Goal: Task Accomplishment & Management: Use online tool/utility

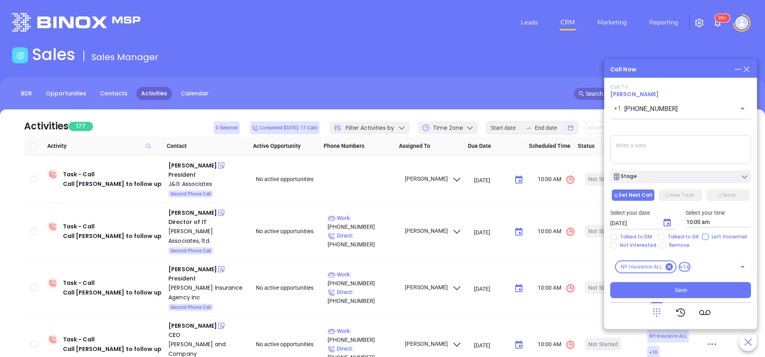
click at [705, 239] on input "Left Voicemail" at bounding box center [705, 237] width 6 height 6
checkbox input "true"
click at [667, 221] on icon "Choose date, selected date is Sep 23, 2025" at bounding box center [666, 222] width 7 height 8
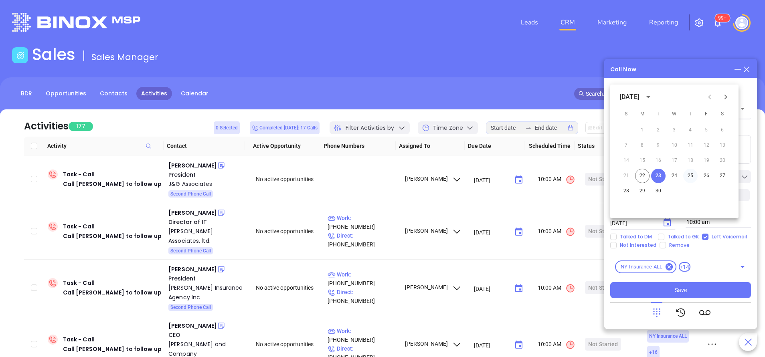
click at [692, 176] on button "25" at bounding box center [690, 176] width 14 height 14
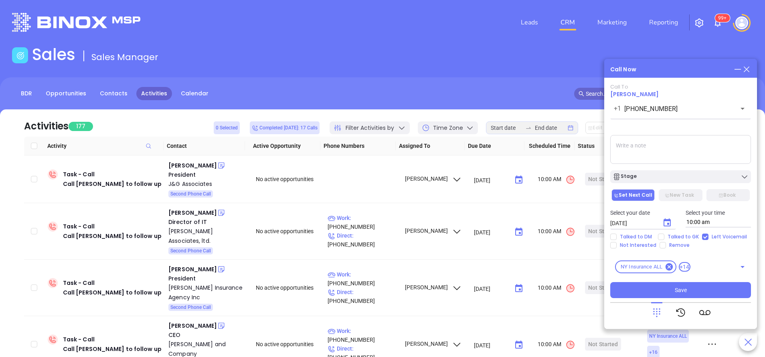
type input "09/25/2025"
click at [679, 176] on div "Stage" at bounding box center [681, 177] width 136 height 8
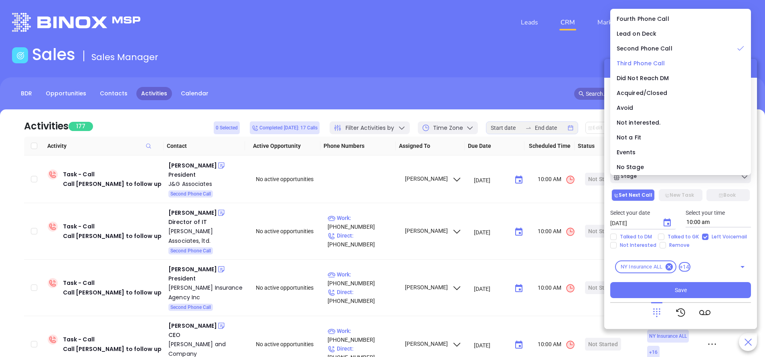
click at [637, 61] on span "Third Phone Call" at bounding box center [641, 63] width 49 height 8
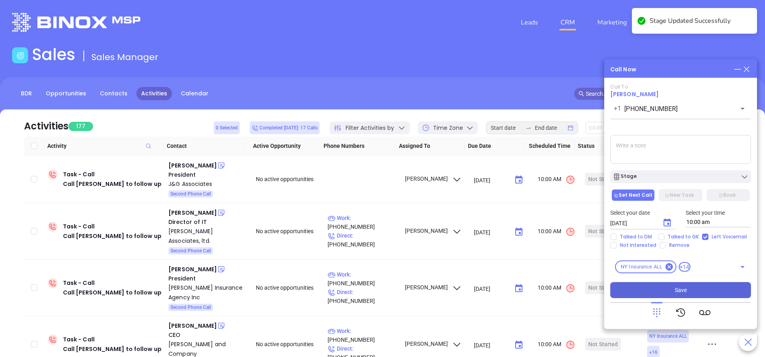
click at [663, 295] on button "Save" at bounding box center [680, 290] width 141 height 16
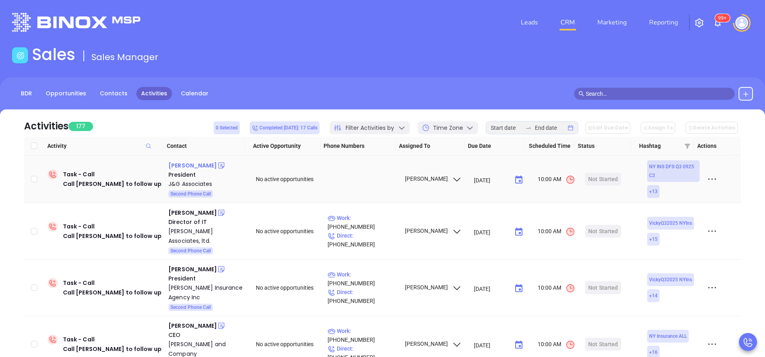
click at [206, 166] on div "David Mosenson" at bounding box center [192, 166] width 49 height 10
click at [194, 215] on div "Michael Livingston" at bounding box center [192, 213] width 49 height 10
click at [385, 227] on p "Work : (800) 443-8338" at bounding box center [363, 223] width 70 height 18
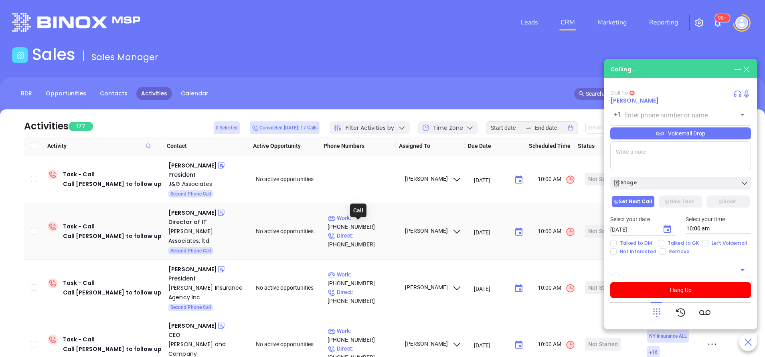
type input "(800) 443-8338"
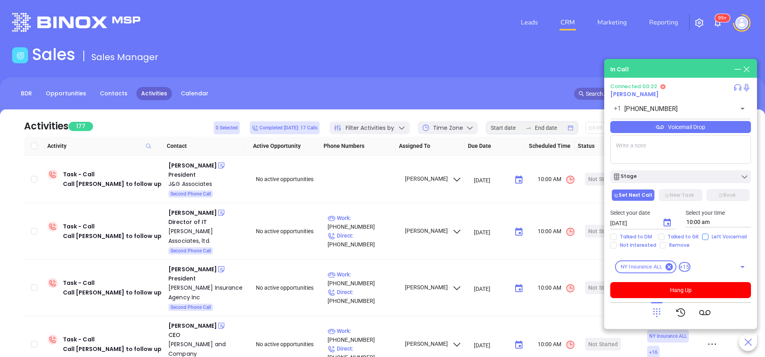
click at [704, 236] on input "Left Voicemail" at bounding box center [705, 237] width 6 height 6
checkbox input "true"
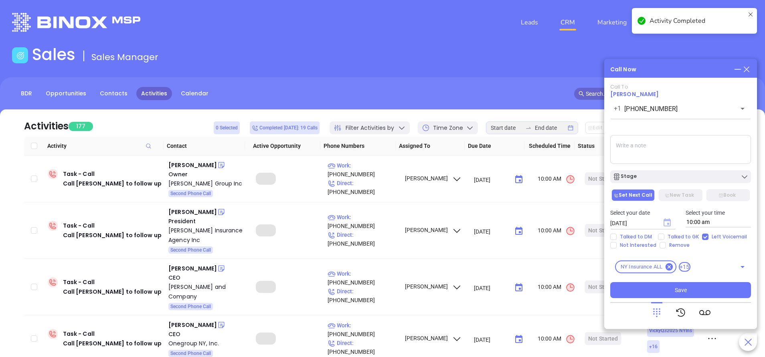
click at [668, 221] on icon "Choose date, selected date is Sep 23, 2025" at bounding box center [666, 222] width 7 height 8
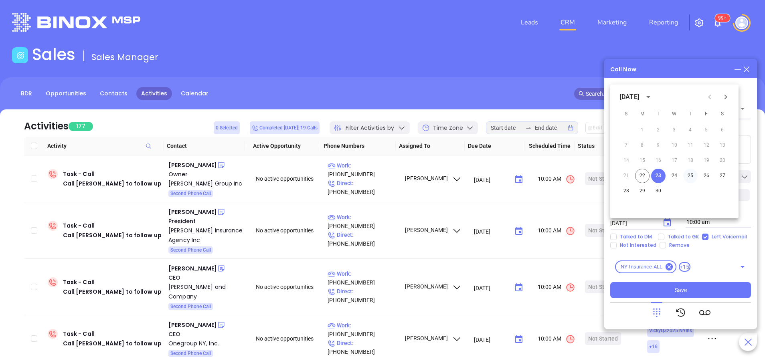
click at [691, 174] on button "25" at bounding box center [690, 176] width 14 height 14
type input "09/25/2025"
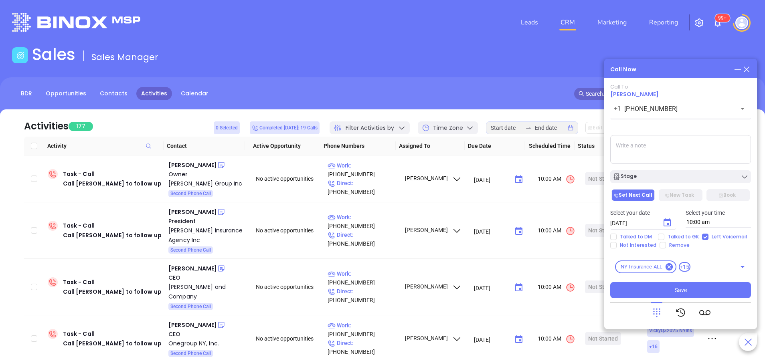
click at [691, 174] on div "Stage" at bounding box center [681, 177] width 136 height 8
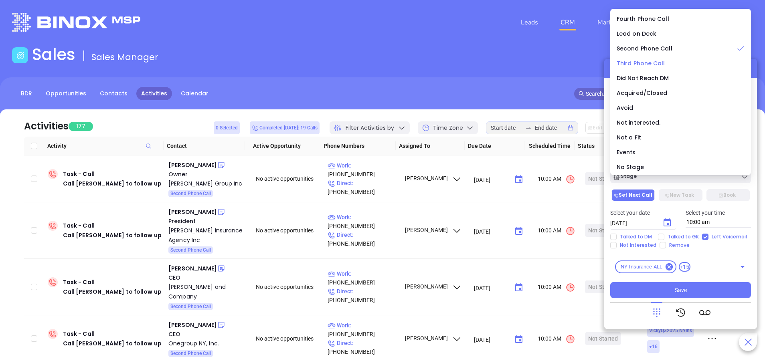
click at [653, 66] on span "Third Phone Call" at bounding box center [641, 63] width 49 height 8
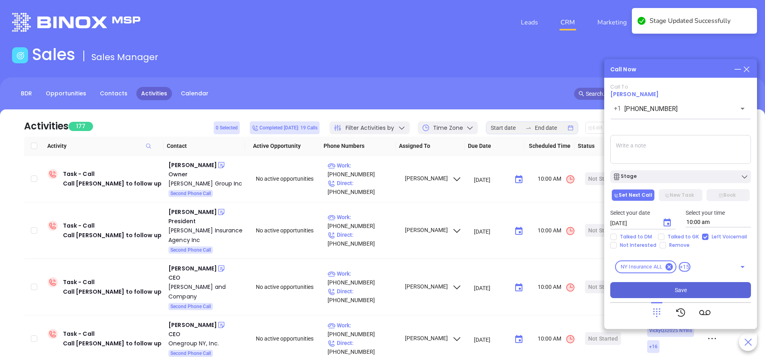
click at [681, 293] on span "Save" at bounding box center [681, 290] width 12 height 9
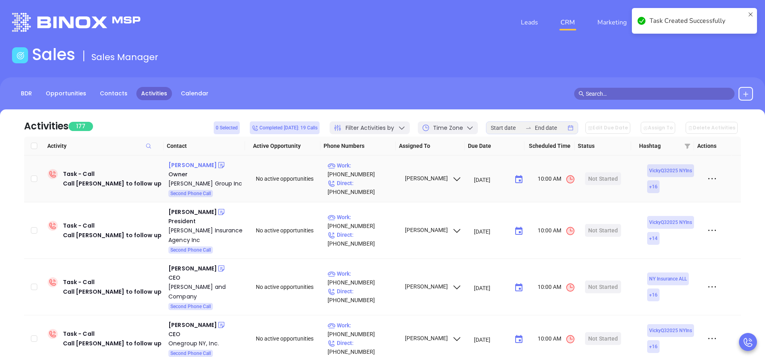
click at [194, 164] on div "Mark Maguire" at bounding box center [192, 165] width 49 height 10
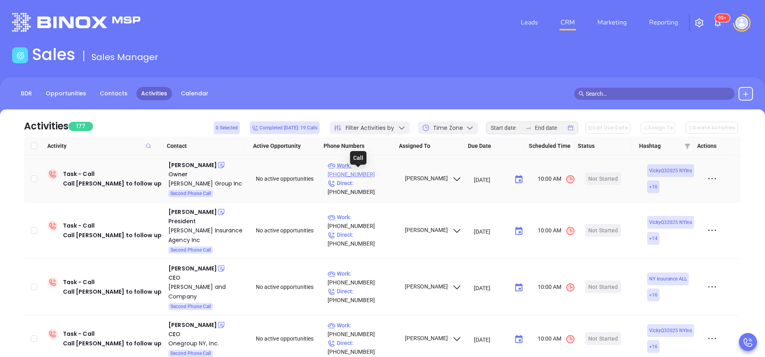
click at [370, 177] on p "Work : (631) 499-5100" at bounding box center [363, 170] width 70 height 18
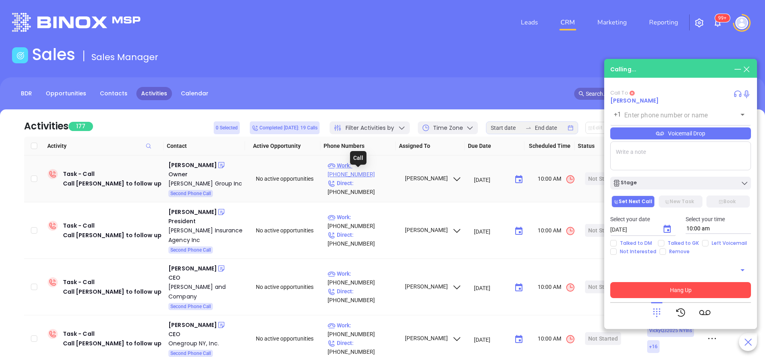
type input "(631) 499-5100"
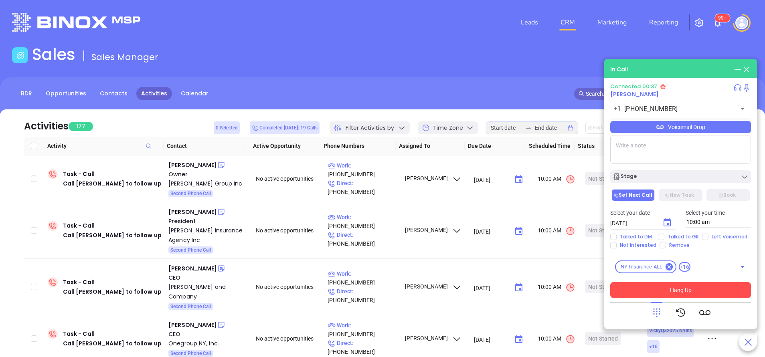
click at [659, 316] on icon at bounding box center [656, 312] width 11 height 11
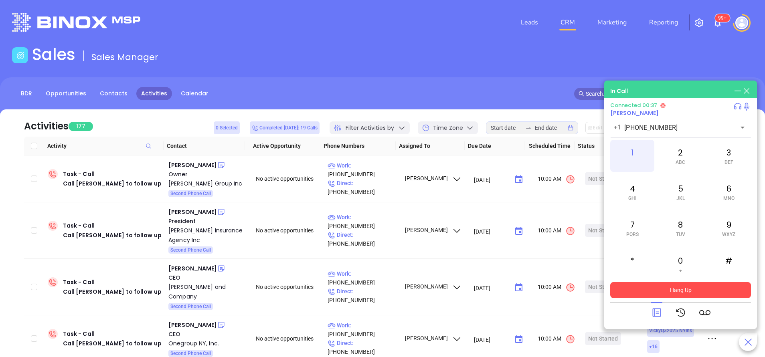
click at [635, 156] on div "1" at bounding box center [632, 156] width 44 height 32
click at [722, 156] on div "3 DEF" at bounding box center [729, 156] width 44 height 32
click at [634, 150] on div "1" at bounding box center [632, 156] width 44 height 32
click at [701, 289] on button "Hang Up" at bounding box center [680, 290] width 141 height 16
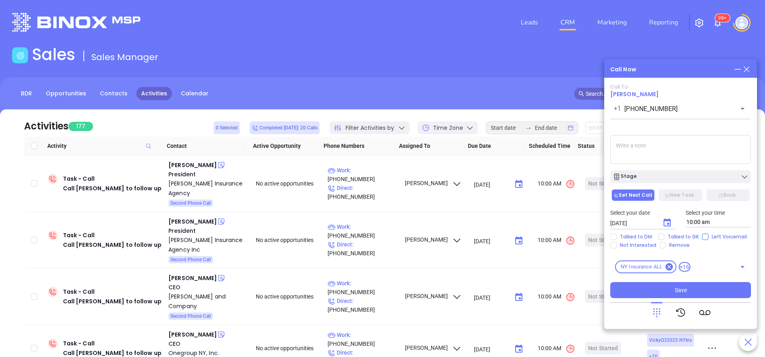
click at [702, 237] on input "Left Voicemail" at bounding box center [705, 237] width 6 height 6
checkbox input "true"
click at [698, 180] on div "Stage" at bounding box center [681, 177] width 136 height 8
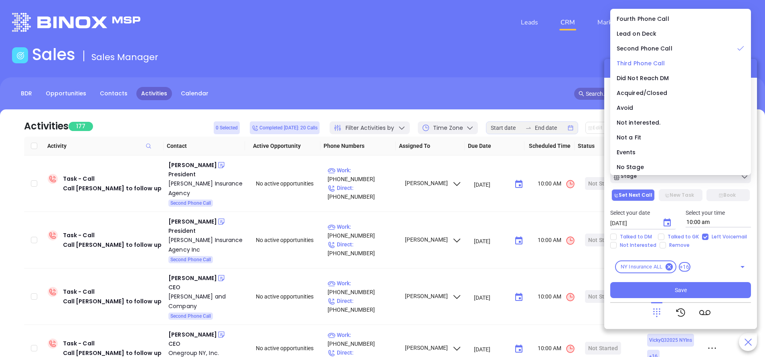
click at [654, 63] on span "Third Phone Call" at bounding box center [641, 63] width 49 height 8
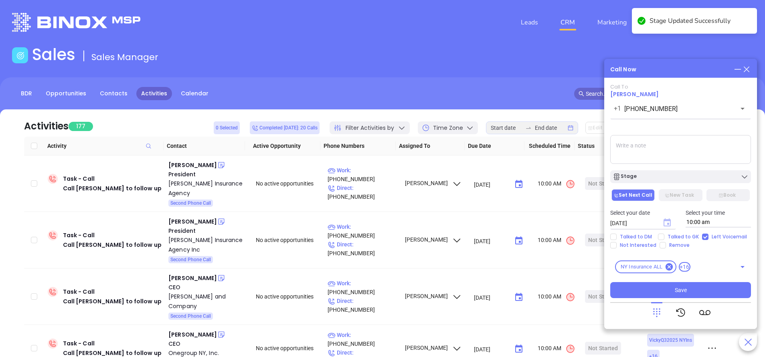
click at [671, 224] on icon "Choose date, selected date is Sep 23, 2025" at bounding box center [666, 222] width 7 height 8
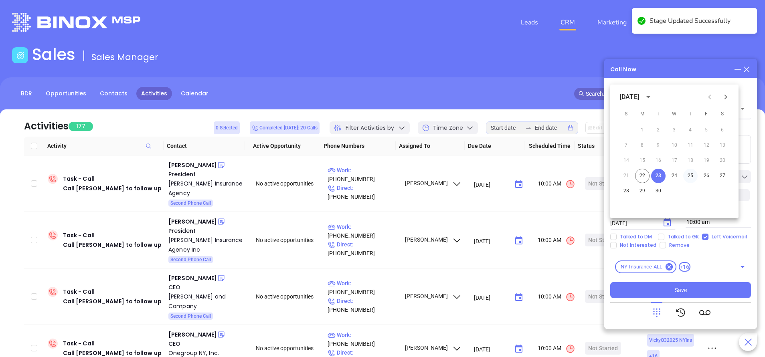
click at [689, 175] on button "25" at bounding box center [690, 176] width 14 height 14
type input "09/25/2025"
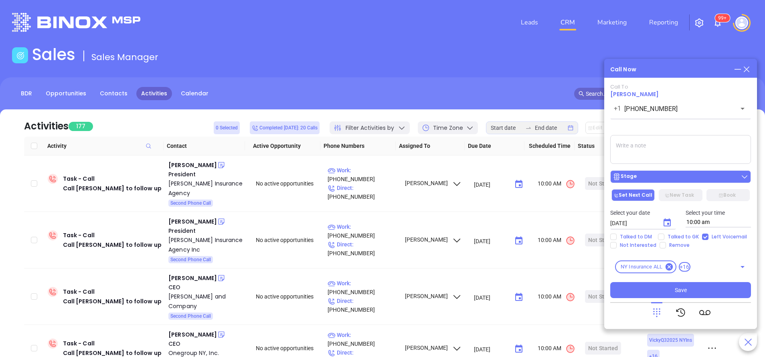
click at [706, 176] on div "Stage" at bounding box center [681, 177] width 136 height 8
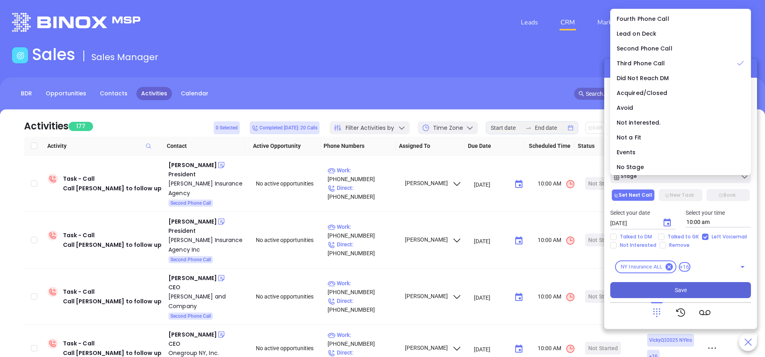
click at [710, 291] on button "Save" at bounding box center [680, 290] width 141 height 16
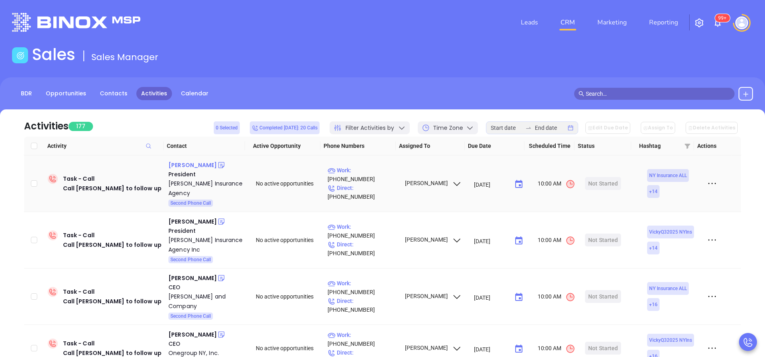
click at [188, 168] on div "Jim Wolfe" at bounding box center [192, 165] width 49 height 10
click at [365, 174] on p "Work : (585) 394-2790" at bounding box center [363, 175] width 70 height 18
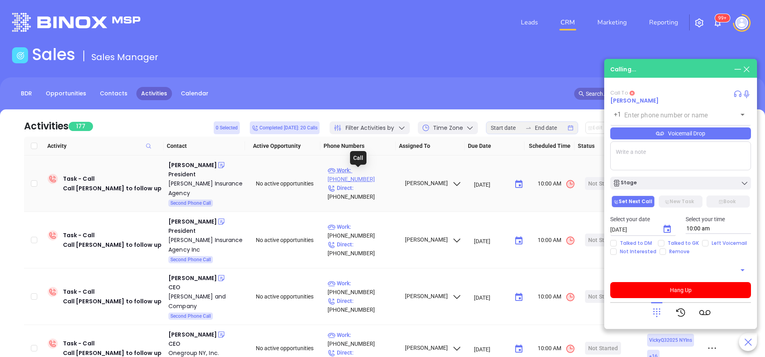
type input "(585) 394-2790"
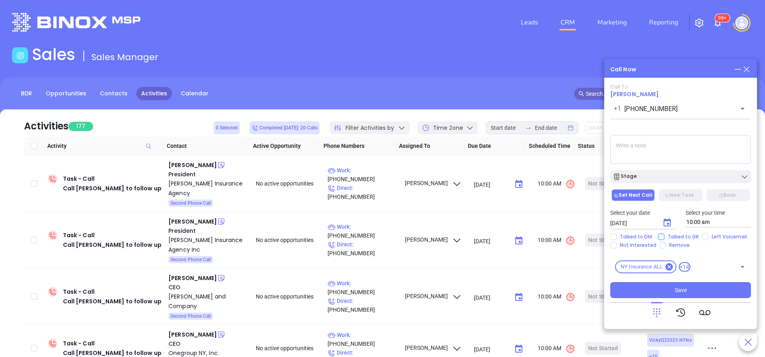
click at [659, 238] on input "Talked to GK" at bounding box center [661, 237] width 6 height 6
checkbox input "true"
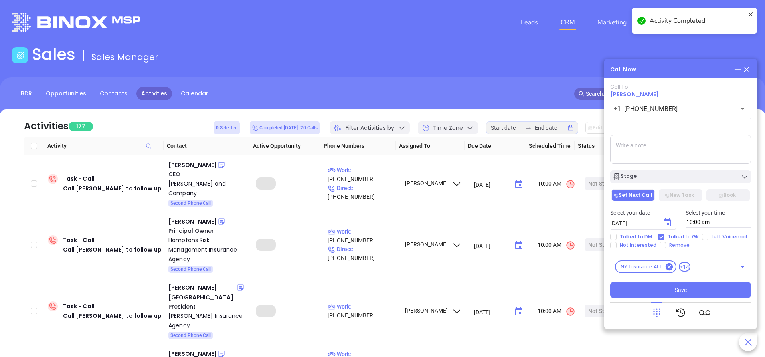
click at [668, 224] on icon "Choose date, selected date is Sep 23, 2025" at bounding box center [666, 222] width 7 height 8
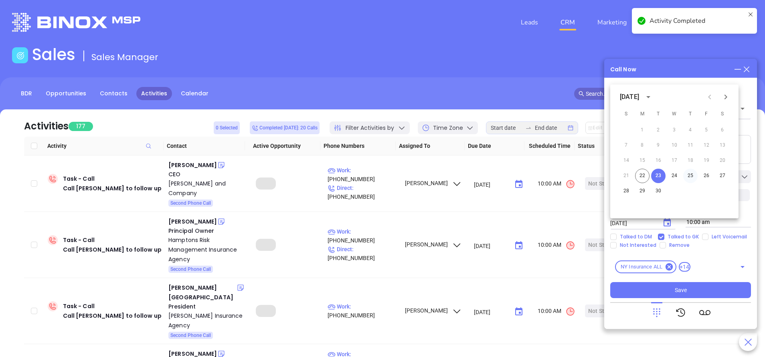
click at [689, 177] on button "25" at bounding box center [690, 176] width 14 height 14
type input "09/25/2025"
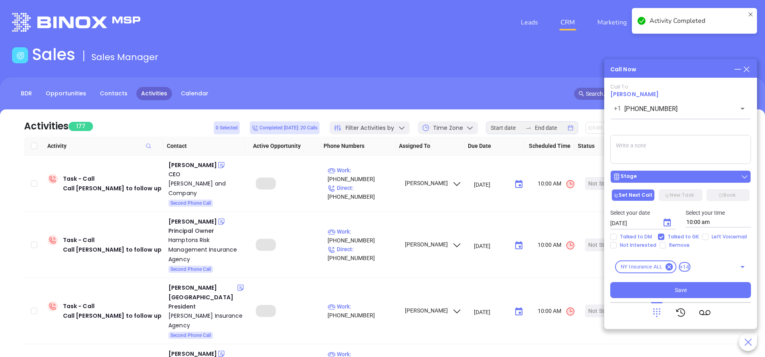
click at [691, 179] on div "Stage" at bounding box center [681, 177] width 136 height 8
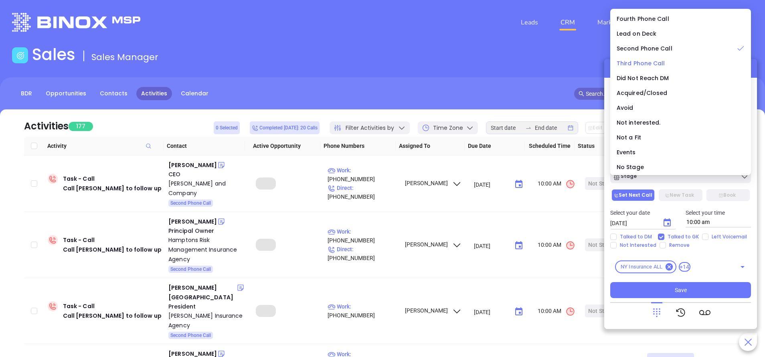
click at [631, 66] on span "Third Phone Call" at bounding box center [641, 63] width 49 height 8
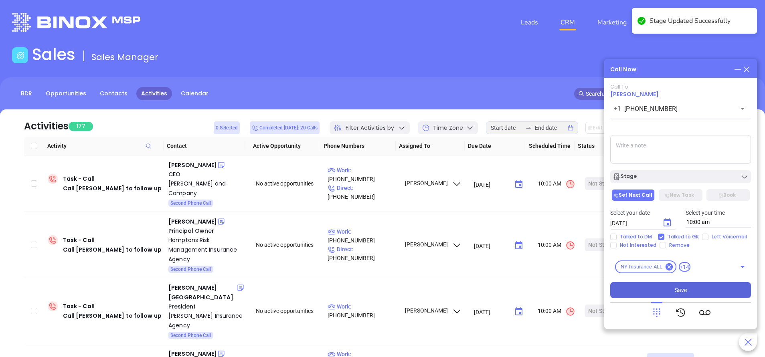
click at [692, 289] on button "Save" at bounding box center [680, 290] width 141 height 16
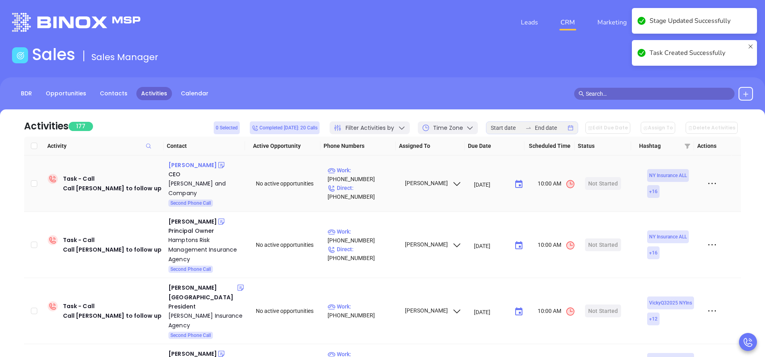
click at [195, 166] on div "Kevin Rogers" at bounding box center [192, 165] width 49 height 10
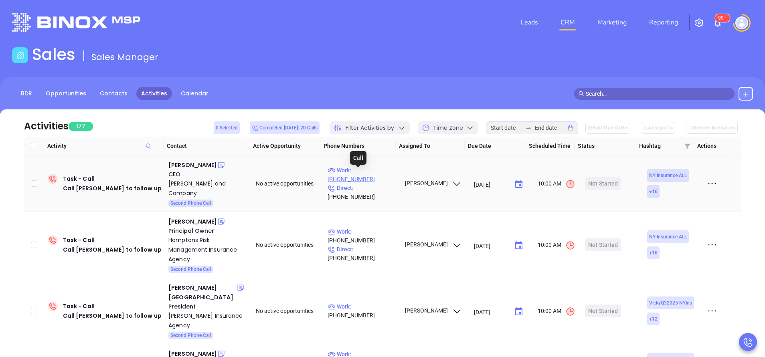
click at [382, 174] on p "Work : (631) 472-8400" at bounding box center [363, 175] width 70 height 18
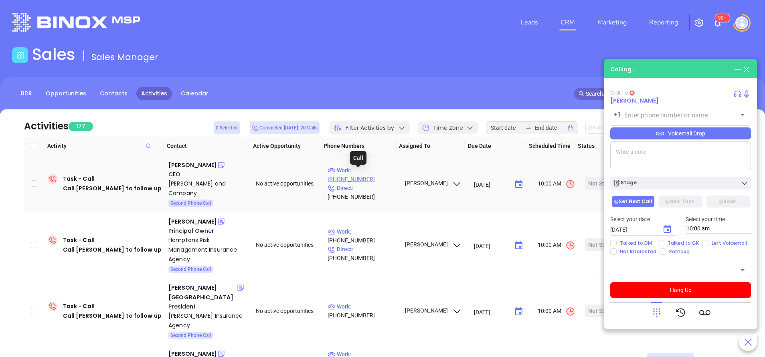
type input "(631) 472-8400"
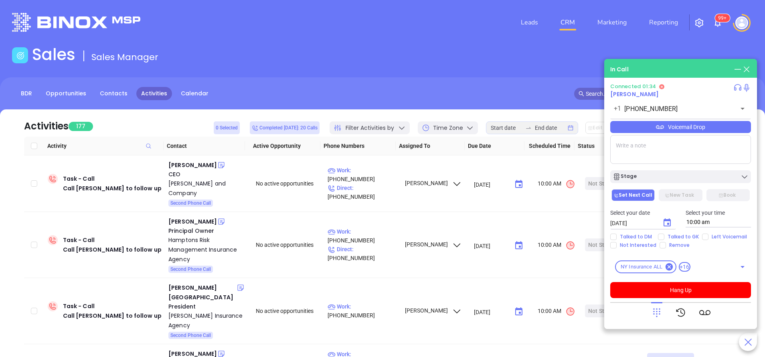
click at [676, 118] on div "Connected 01:34 Kevin Rogers +1 (631) 472-8400 ​ Voicemail Drop Stage Set Next …" at bounding box center [680, 190] width 141 height 215
click at [679, 126] on div "Voicemail Drop" at bounding box center [680, 127] width 141 height 12
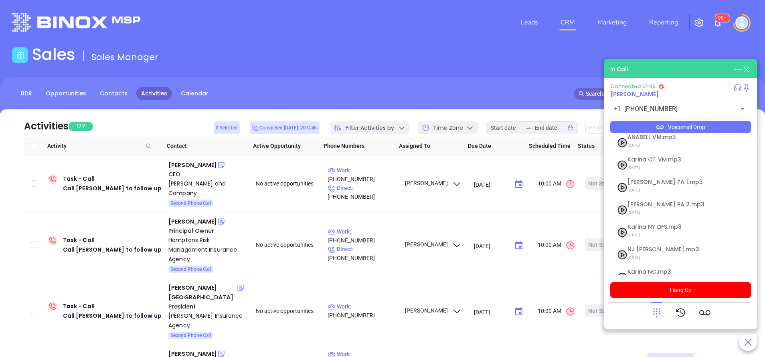
scroll to position [65, 0]
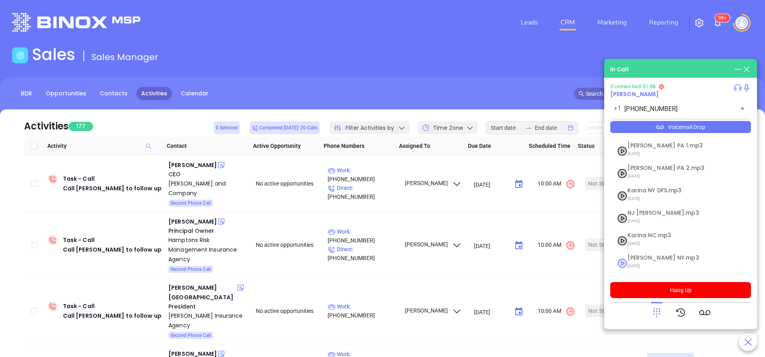
click at [647, 259] on span "Vicky NY.mp3" at bounding box center [670, 258] width 87 height 6
checkbox input "true"
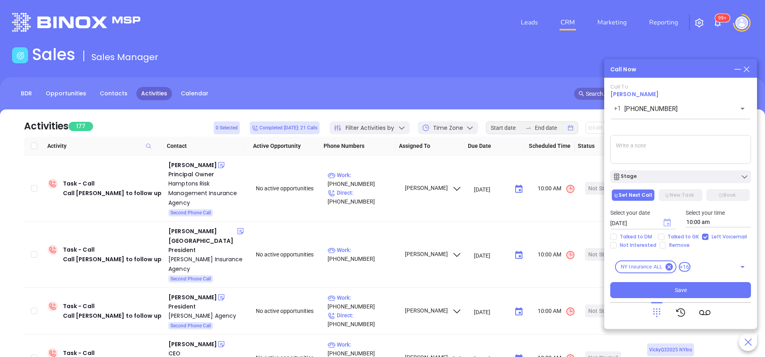
click at [668, 223] on icon "Choose date, selected date is Sep 23, 2025" at bounding box center [666, 222] width 7 height 8
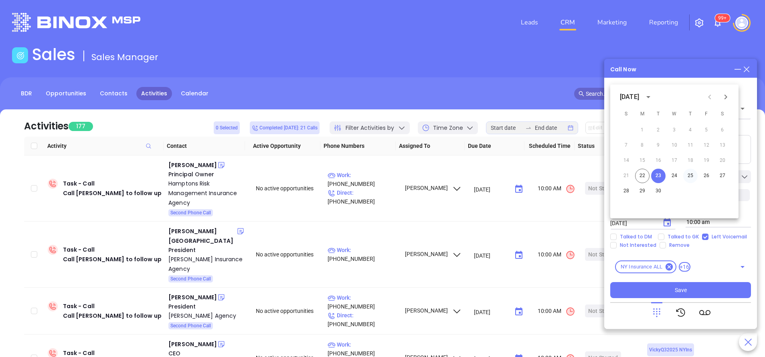
click at [690, 175] on button "25" at bounding box center [690, 176] width 14 height 14
type input "09/25/2025"
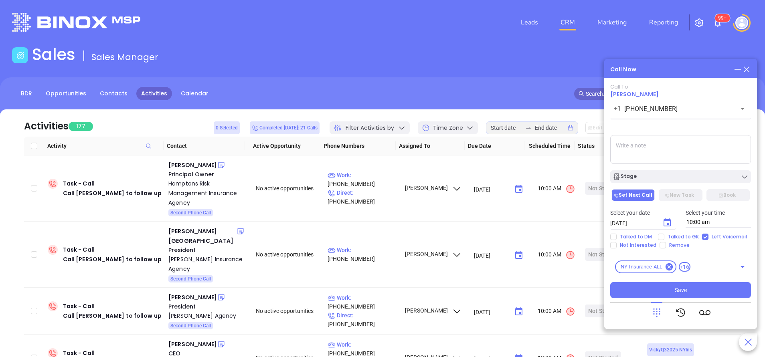
click at [687, 181] on div "Stage" at bounding box center [681, 177] width 136 height 8
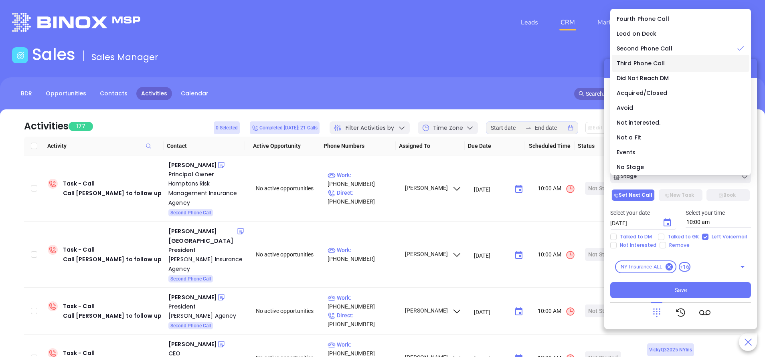
click at [637, 61] on span "Third Phone Call" at bounding box center [641, 63] width 49 height 8
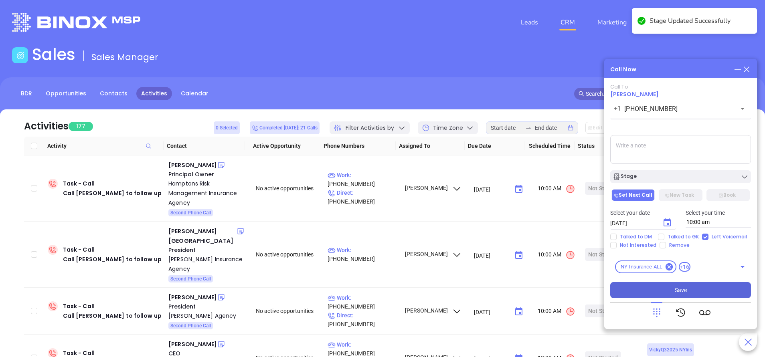
click at [702, 288] on button "Save" at bounding box center [680, 290] width 141 height 16
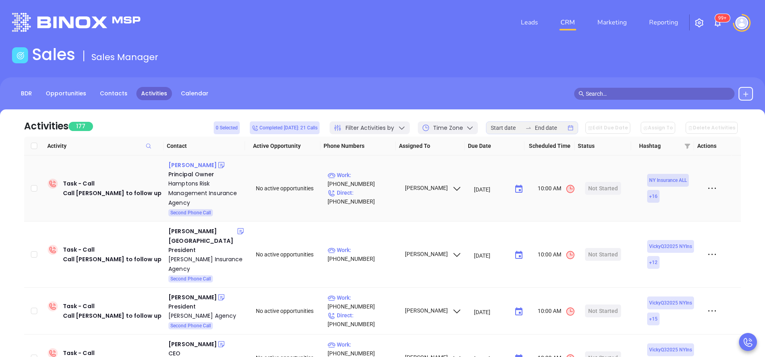
click at [203, 167] on div "Michael Amoia" at bounding box center [192, 165] width 49 height 10
click at [369, 182] on p "Work : (888) 443-4378" at bounding box center [363, 180] width 70 height 18
type input "(888) 443-4378"
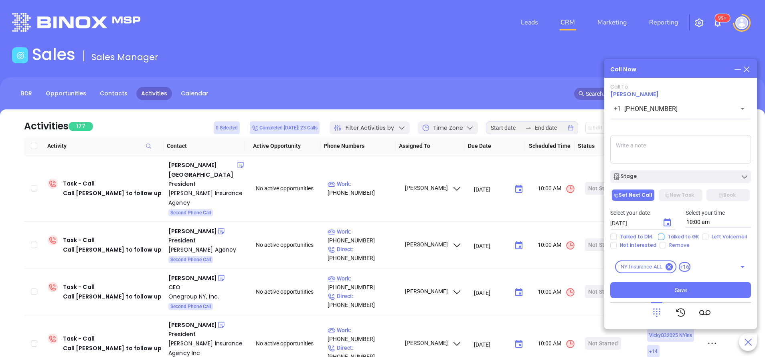
click at [691, 234] on span "Talked to GK" at bounding box center [683, 237] width 38 height 6
click at [664, 234] on input "Talked to GK" at bounding box center [661, 237] width 6 height 6
checkbox input "true"
click at [663, 221] on icon "Choose date, selected date is Sep 23, 2025" at bounding box center [666, 222] width 7 height 8
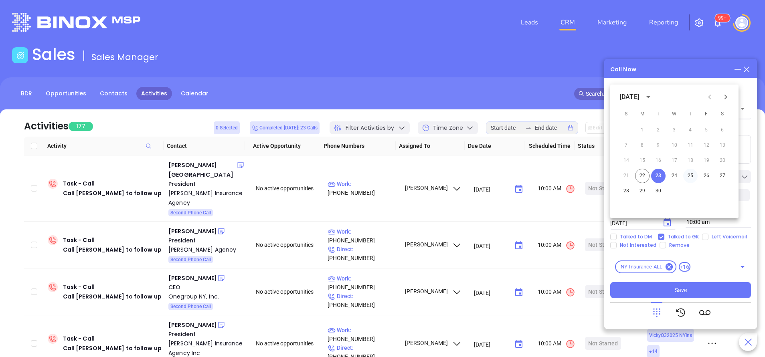
click at [691, 176] on button "25" at bounding box center [690, 176] width 14 height 14
type input "09/25/2025"
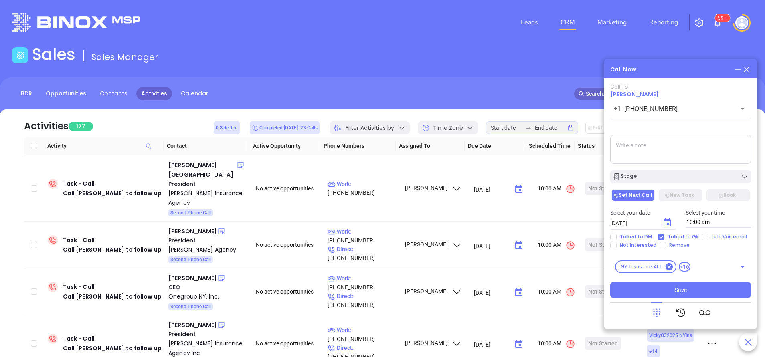
click at [684, 179] on div "Stage" at bounding box center [681, 177] width 136 height 8
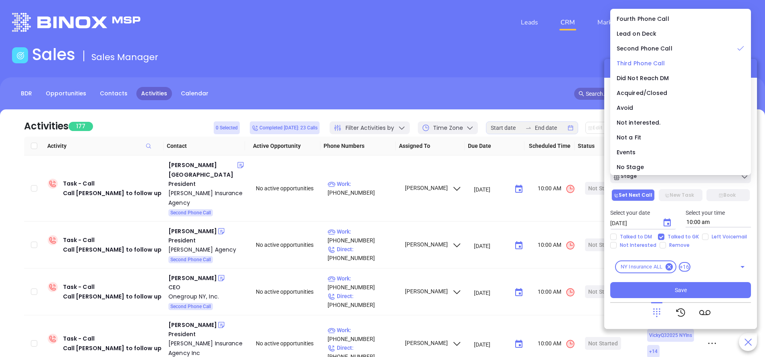
click at [632, 62] on span "Third Phone Call" at bounding box center [641, 63] width 49 height 8
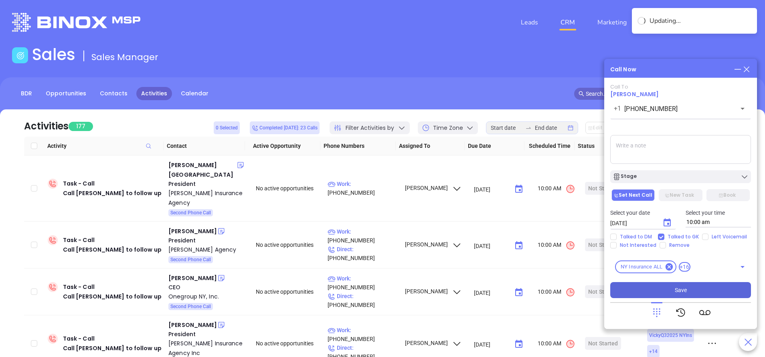
click at [682, 285] on button "Save" at bounding box center [680, 290] width 141 height 16
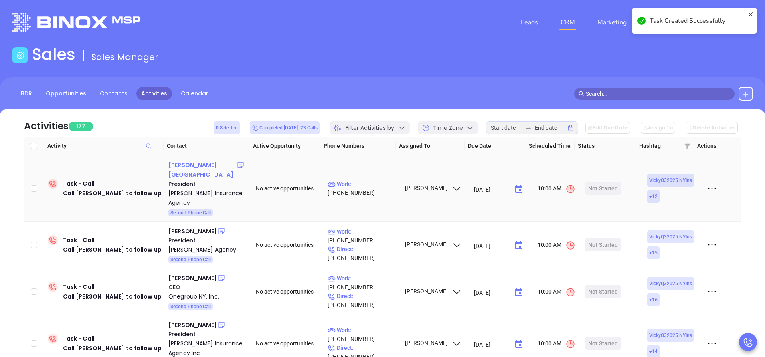
click at [201, 166] on div "Bryce Ireland" at bounding box center [202, 169] width 68 height 19
click at [371, 184] on p "Work : (716) 484-1288" at bounding box center [363, 189] width 70 height 18
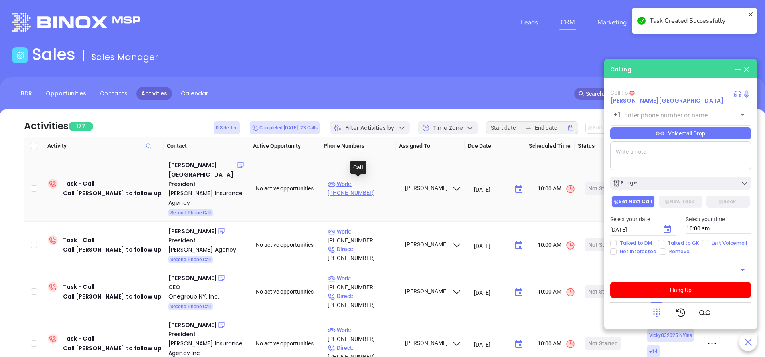
type input "(716) 484-1288"
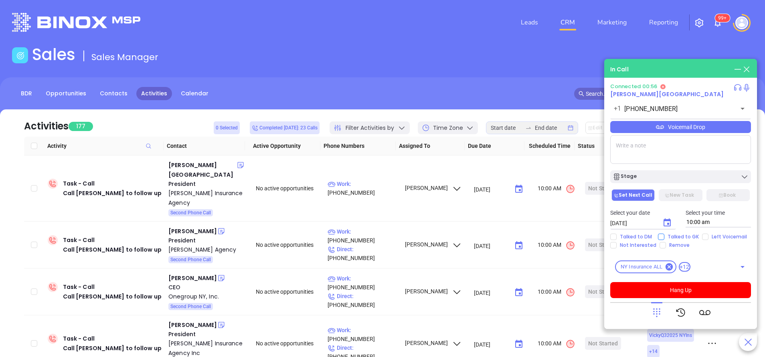
click at [662, 236] on input "Talked to GK" at bounding box center [661, 237] width 6 height 6
click at [685, 235] on span "Talked to GK" at bounding box center [683, 237] width 38 height 6
click at [664, 235] on input "Talked to GK" at bounding box center [661, 237] width 6 height 6
checkbox input "false"
click at [709, 235] on span "Left Voicemail" at bounding box center [729, 237] width 42 height 6
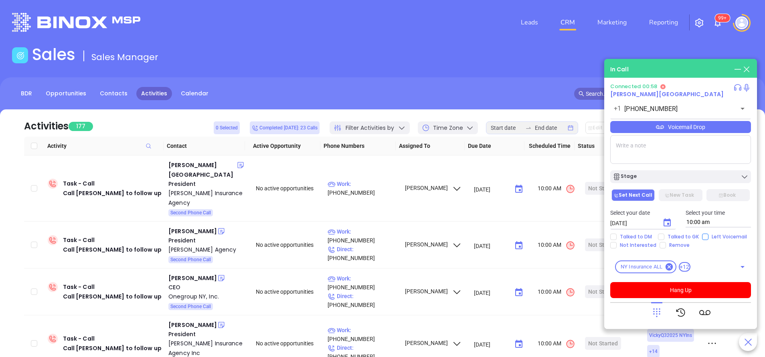
click at [708, 235] on input "Left Voicemail" at bounding box center [705, 237] width 6 height 6
checkbox input "true"
click at [692, 177] on div "Stage" at bounding box center [681, 177] width 136 height 8
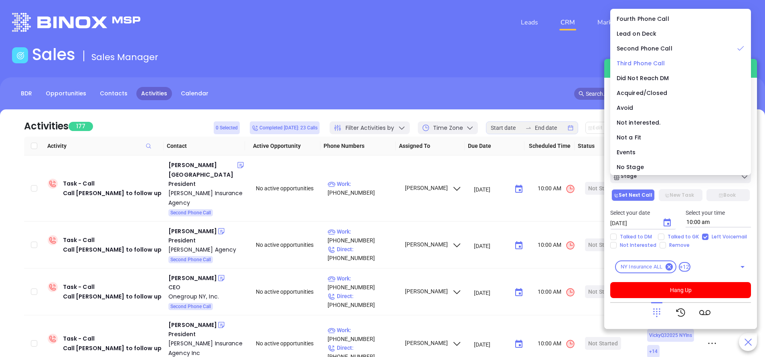
click at [655, 62] on span "Third Phone Call" at bounding box center [641, 63] width 49 height 8
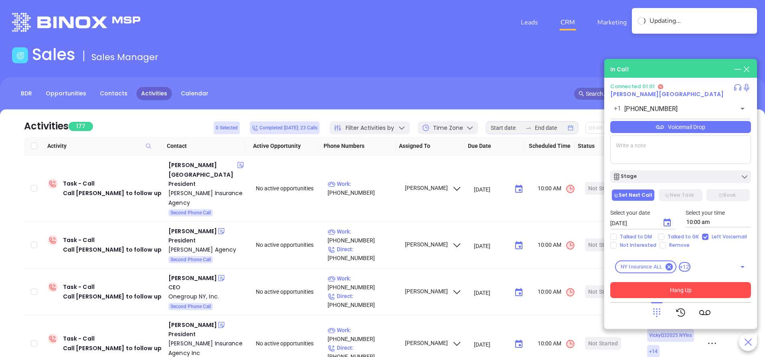
click at [690, 289] on button "Hang Up" at bounding box center [680, 290] width 141 height 16
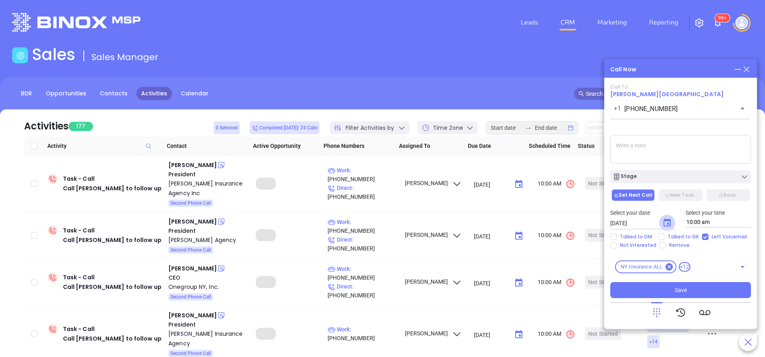
click at [667, 222] on icon "Choose date, selected date is Sep 23, 2025" at bounding box center [667, 223] width 10 height 10
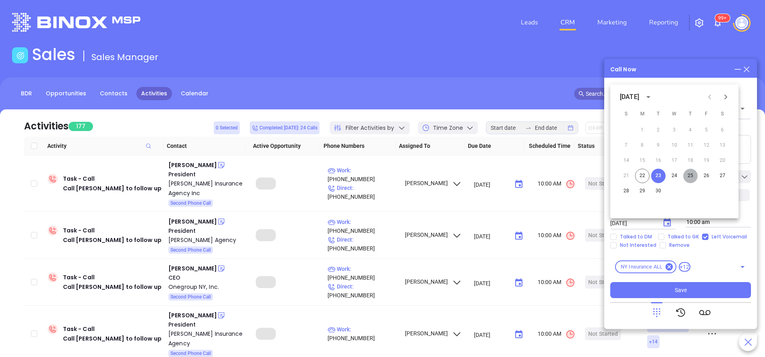
click at [691, 173] on button "25" at bounding box center [690, 176] width 14 height 14
type input "09/25/2025"
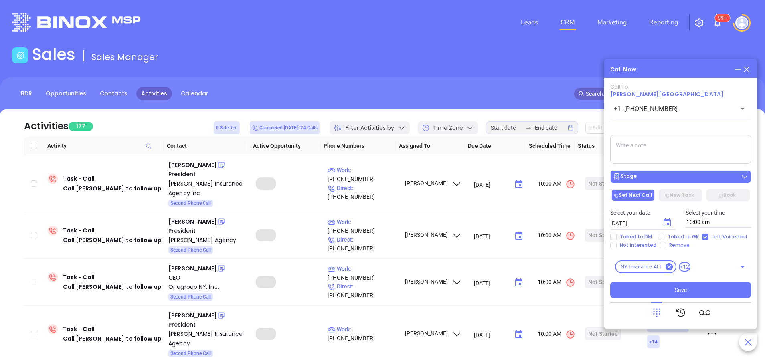
click at [681, 181] on button "Stage" at bounding box center [680, 176] width 141 height 13
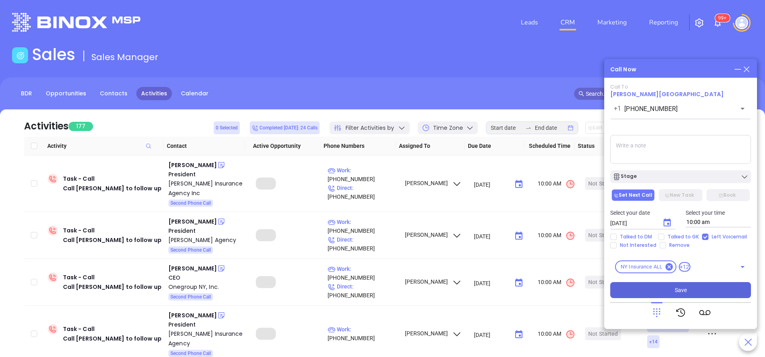
click at [704, 290] on button "Save" at bounding box center [680, 290] width 141 height 16
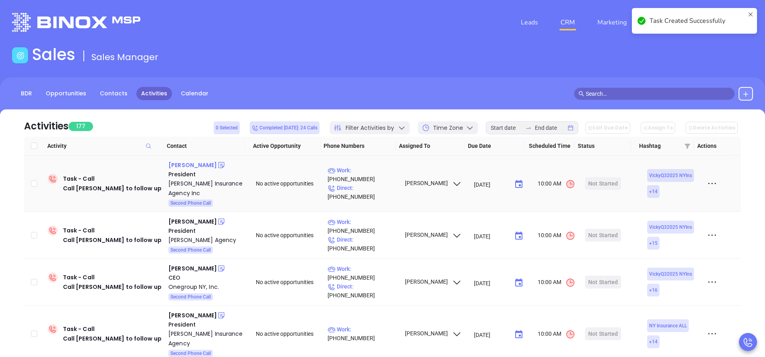
click at [197, 166] on div "Jan S Rogers" at bounding box center [192, 165] width 49 height 10
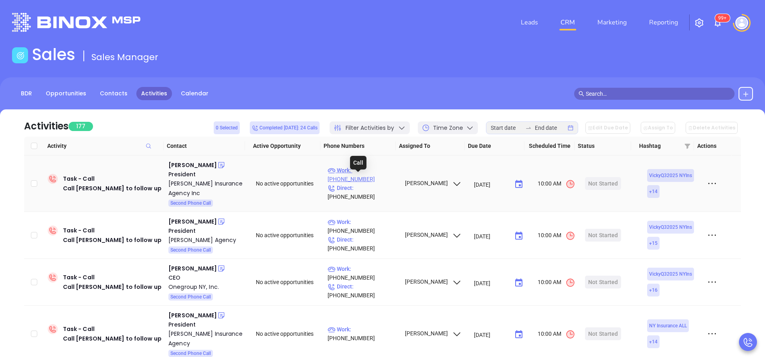
click at [386, 177] on p "Work : (585) 243-0260" at bounding box center [363, 175] width 70 height 18
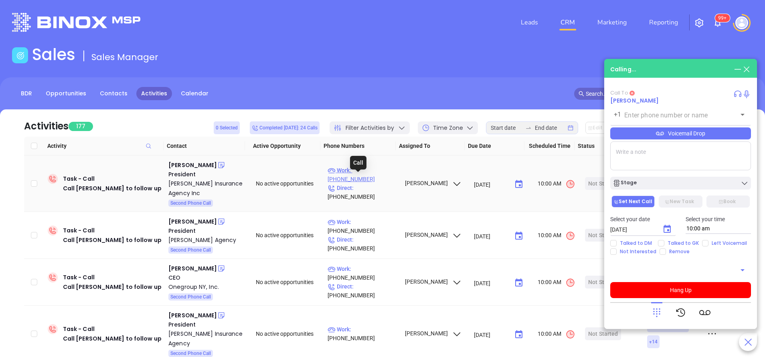
type input "(585) 243-0260"
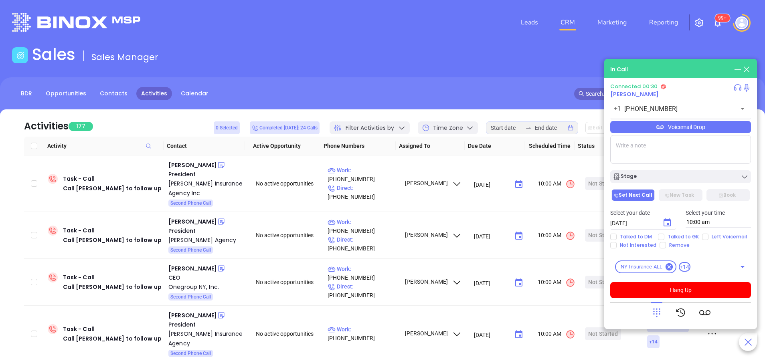
click at [665, 222] on icon "Choose date, selected date is Sep 23, 2025" at bounding box center [667, 223] width 10 height 10
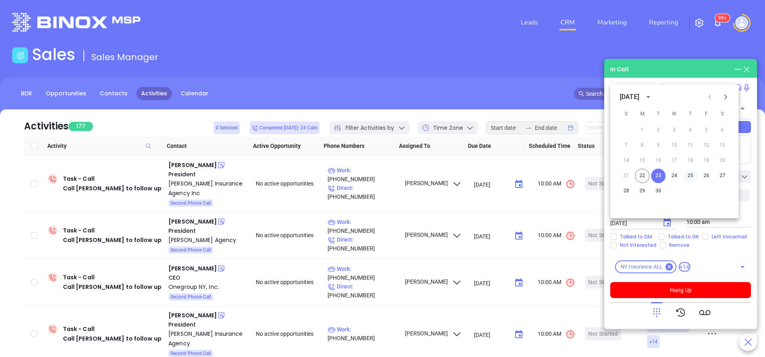
click at [690, 175] on button "25" at bounding box center [690, 176] width 14 height 14
type input "09/25/2025"
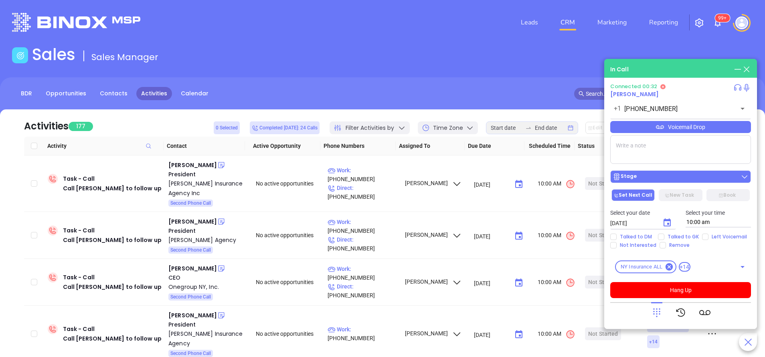
click at [672, 174] on div "Stage" at bounding box center [681, 177] width 136 height 8
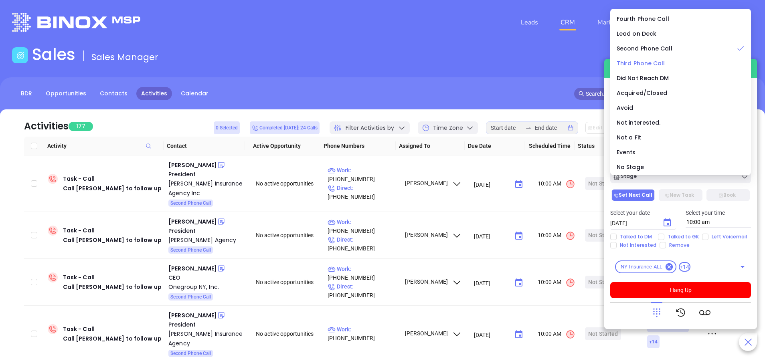
click at [643, 65] on span "Third Phone Call" at bounding box center [641, 63] width 49 height 8
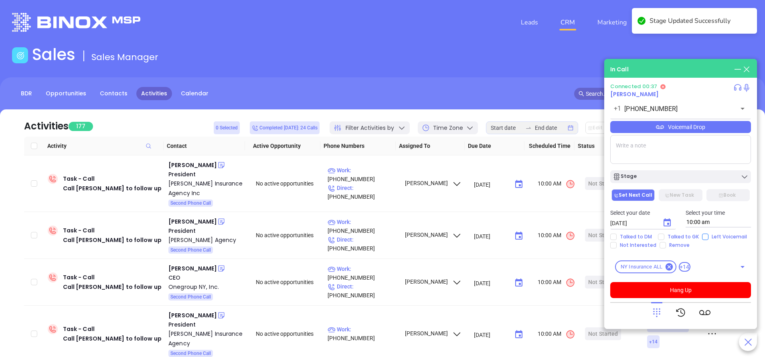
click at [702, 235] on input "Left Voicemail" at bounding box center [705, 237] width 6 height 6
checkbox input "true"
click at [690, 129] on div "Voicemail Drop" at bounding box center [680, 127] width 141 height 12
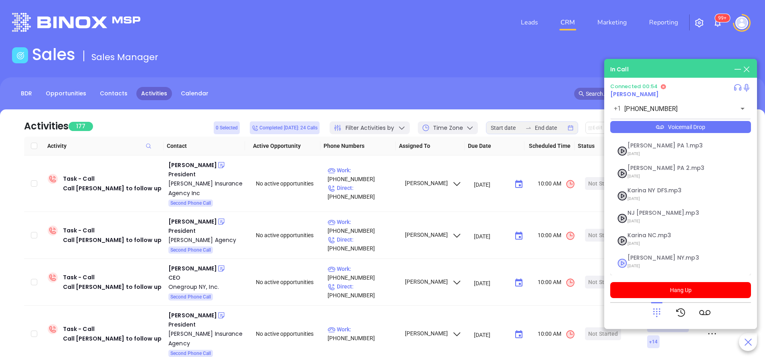
click at [637, 260] on span "Vicky NY.mp3" at bounding box center [670, 258] width 87 height 6
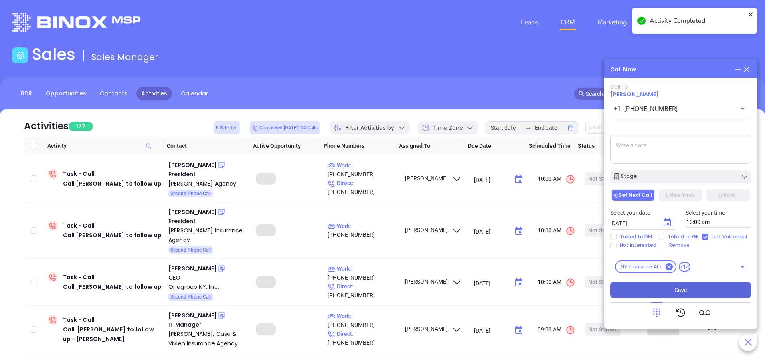
click at [673, 293] on button "Save" at bounding box center [680, 290] width 141 height 16
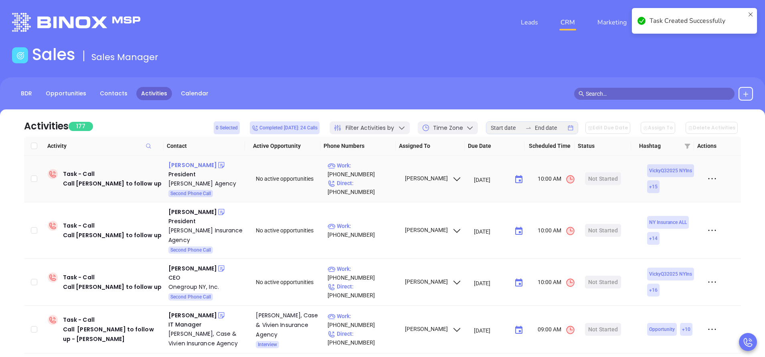
click at [200, 167] on div "Walter Skinner" at bounding box center [192, 165] width 49 height 10
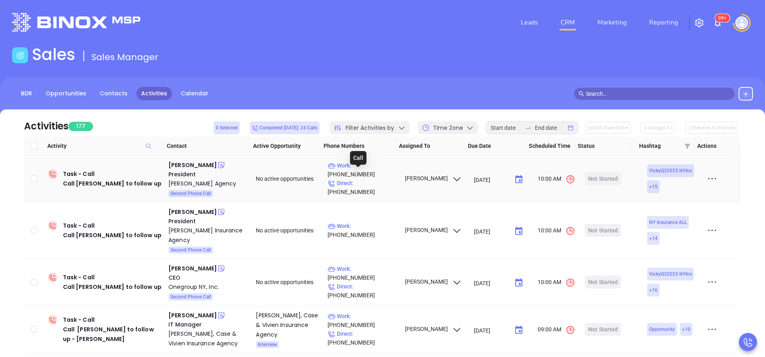
drag, startPoint x: 372, startPoint y: 174, endPoint x: 373, endPoint y: 190, distance: 16.1
click at [372, 174] on p "Work : (516) 222-2242" at bounding box center [363, 170] width 70 height 18
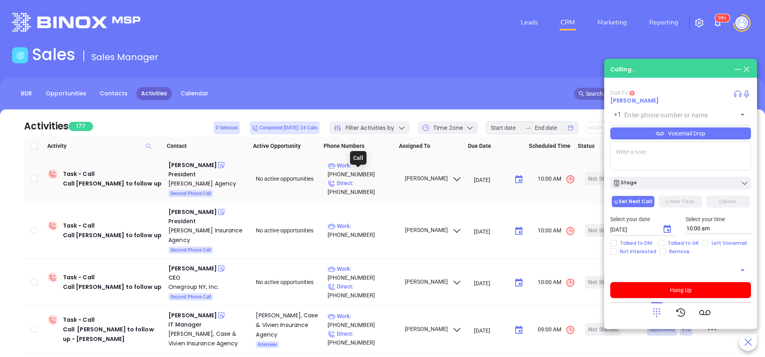
type input "(516) 222-2242"
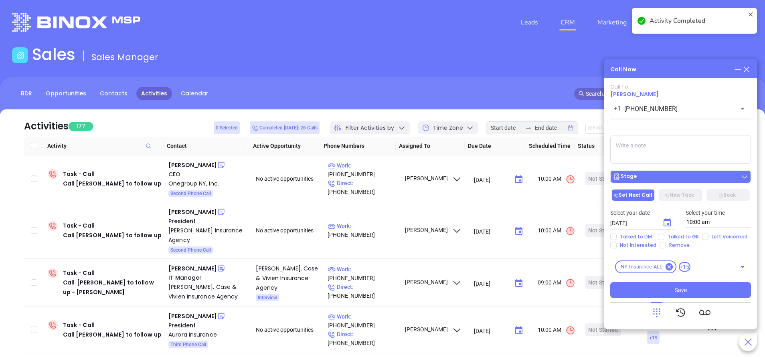
click at [670, 174] on div "Stage" at bounding box center [681, 177] width 136 height 8
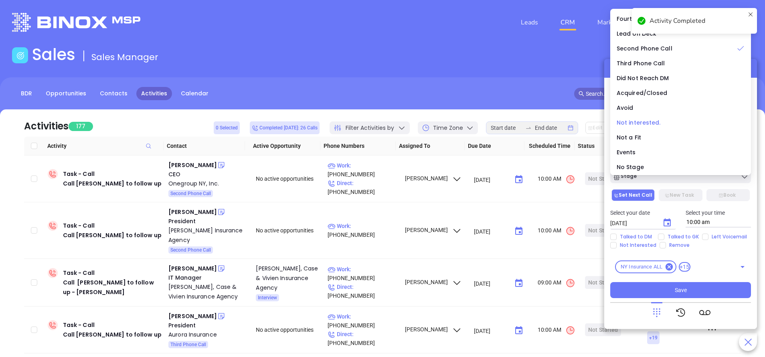
click at [638, 123] on span "Not interested." at bounding box center [639, 123] width 44 height 8
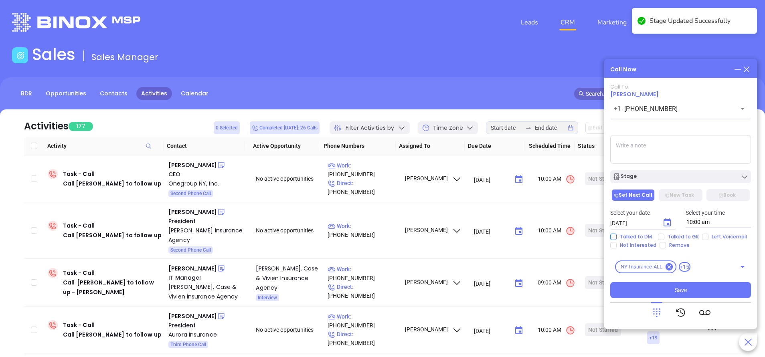
click at [613, 235] on input "Talked to DM" at bounding box center [613, 237] width 6 height 6
checkbox input "true"
click at [613, 247] on input "Not Interested" at bounding box center [613, 245] width 6 height 6
checkbox input "true"
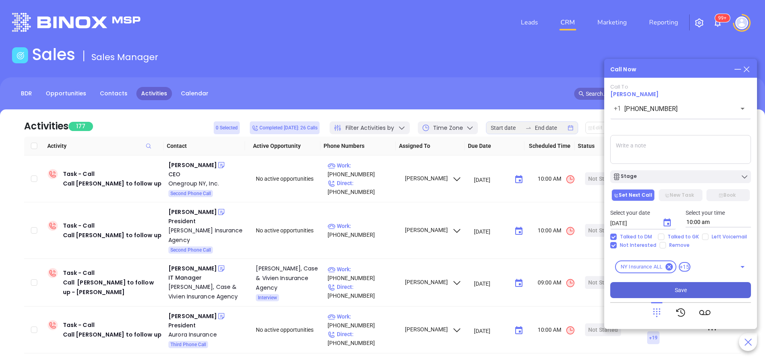
click at [697, 290] on button "Save" at bounding box center [680, 290] width 141 height 16
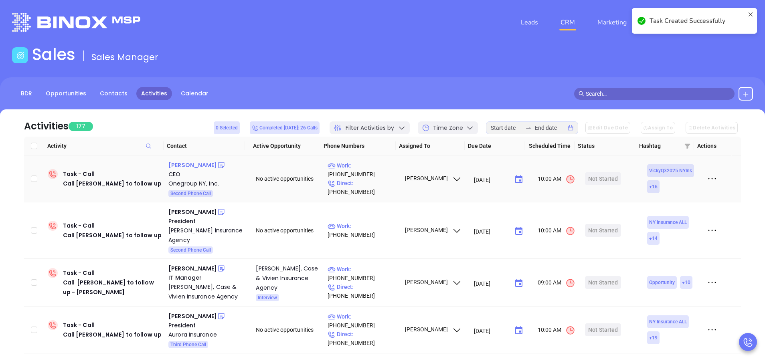
click at [202, 166] on div "Pierre Morrisseau" at bounding box center [192, 165] width 49 height 10
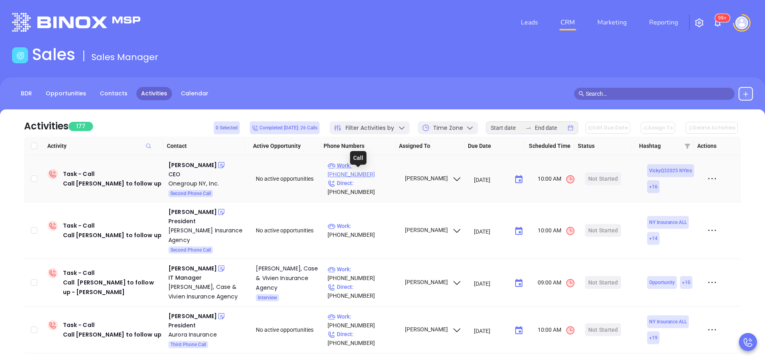
click at [366, 176] on p "Work : (315) 457-1830" at bounding box center [363, 170] width 70 height 18
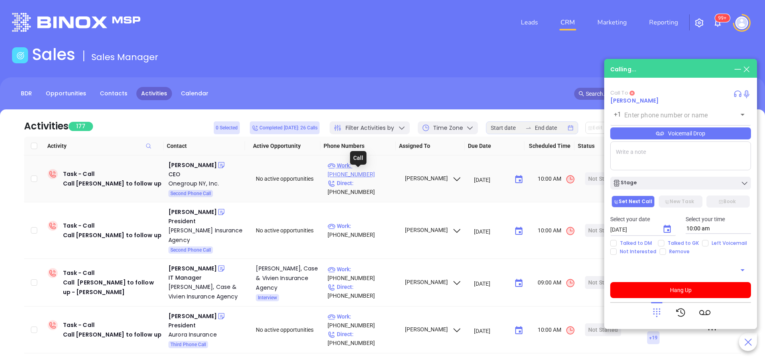
type input "(315) 457-1830"
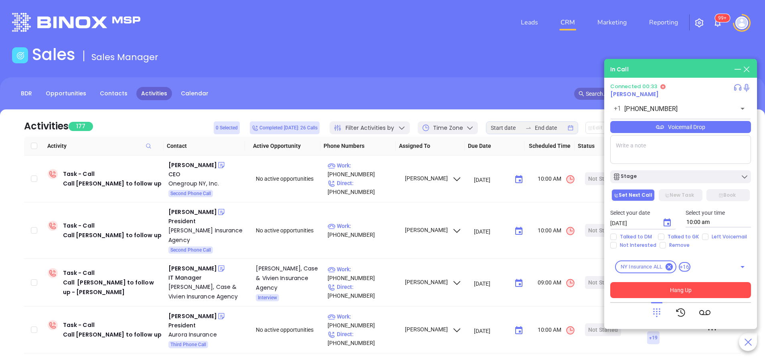
click at [674, 291] on button "Hang Up" at bounding box center [680, 290] width 141 height 16
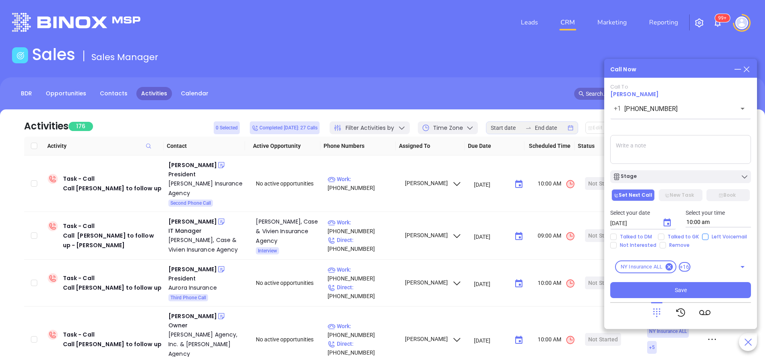
click at [704, 239] on input "Left Voicemail" at bounding box center [705, 237] width 6 height 6
checkbox input "true"
click at [698, 177] on div "Stage" at bounding box center [681, 177] width 136 height 8
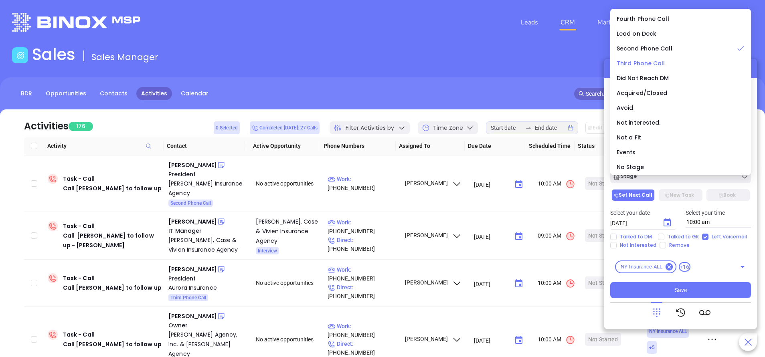
click at [651, 61] on span "Third Phone Call" at bounding box center [641, 63] width 49 height 8
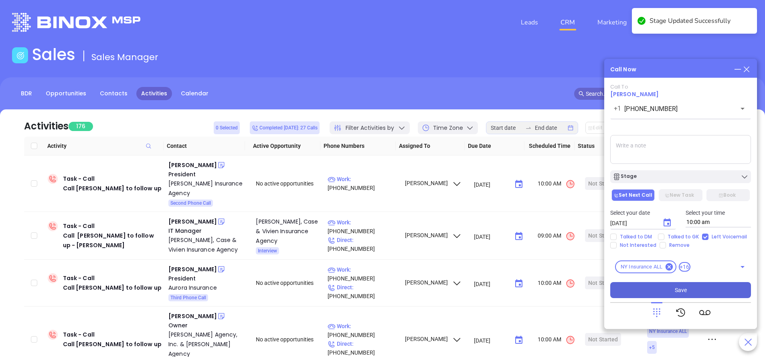
drag, startPoint x: 696, startPoint y: 292, endPoint x: 669, endPoint y: 297, distance: 27.0
click at [696, 291] on button "Save" at bounding box center [680, 290] width 141 height 16
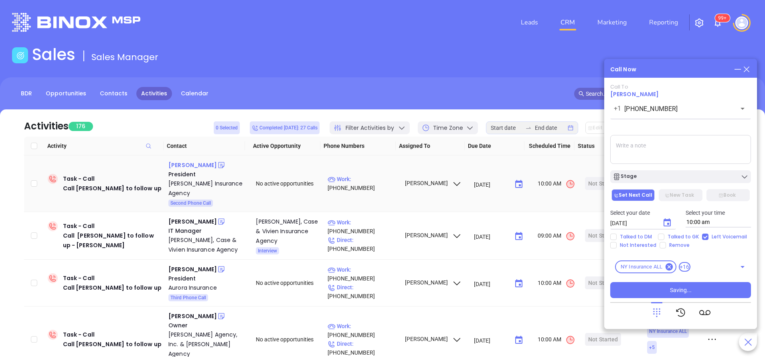
click at [191, 164] on div "John Ackerly" at bounding box center [192, 165] width 49 height 10
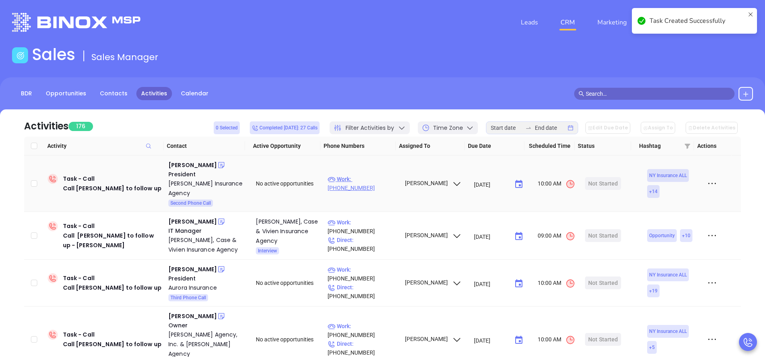
click at [370, 177] on p "Work : (631) 581-4776" at bounding box center [363, 184] width 70 height 18
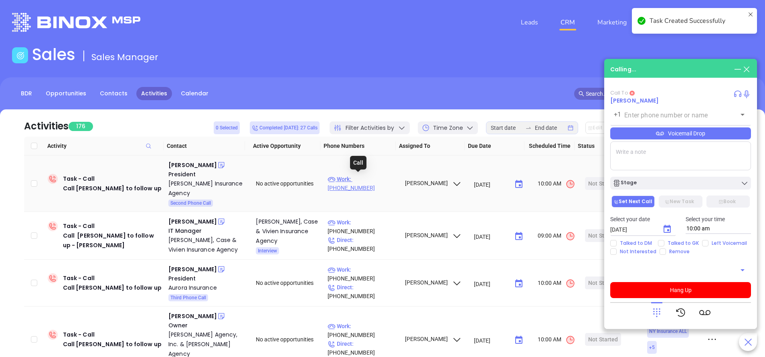
type input "(631) 581-4776"
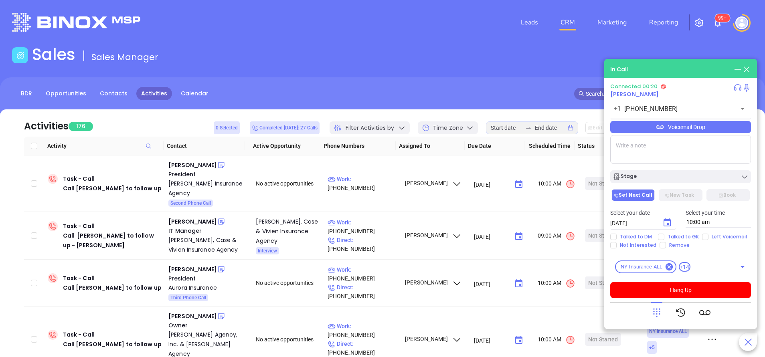
drag, startPoint x: 702, startPoint y: 235, endPoint x: 707, endPoint y: 251, distance: 16.6
click at [703, 235] on input "Left Voicemail" at bounding box center [705, 237] width 6 height 6
checkbox input "true"
click at [704, 295] on button "Hang Up" at bounding box center [680, 290] width 141 height 16
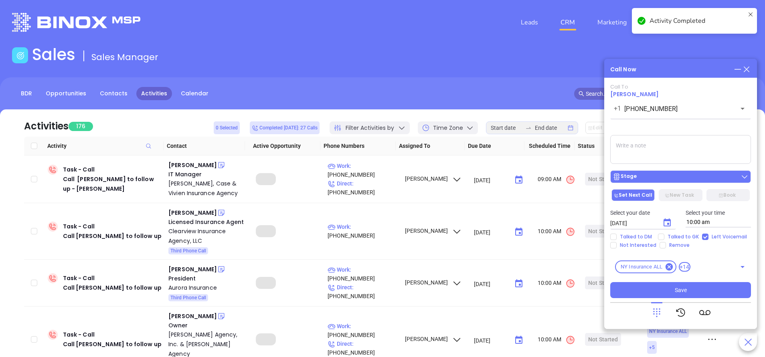
click at [658, 174] on div "Stage" at bounding box center [681, 177] width 136 height 8
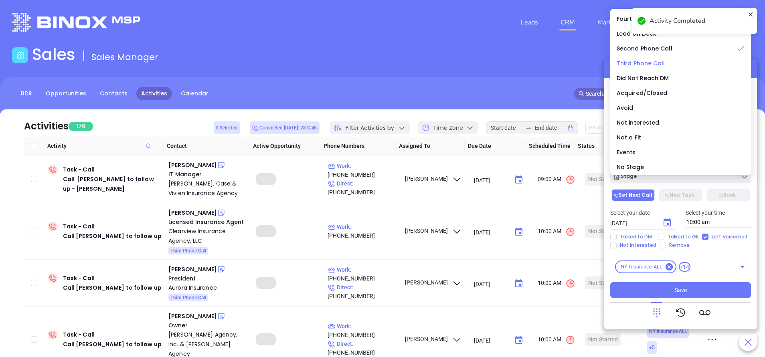
click at [645, 65] on span "Third Phone Call" at bounding box center [641, 63] width 49 height 8
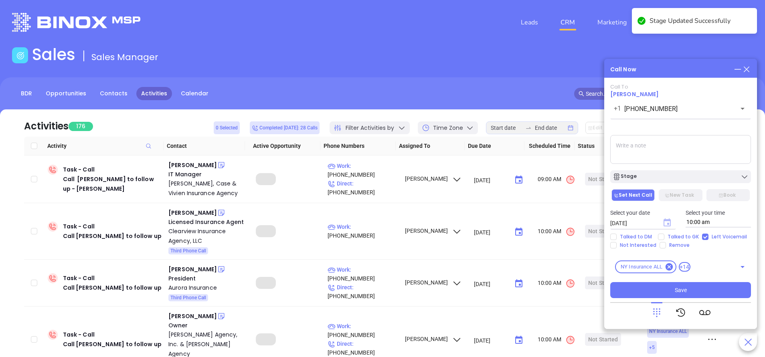
click at [669, 221] on icon "Choose date, selected date is Sep 23, 2025" at bounding box center [666, 222] width 7 height 8
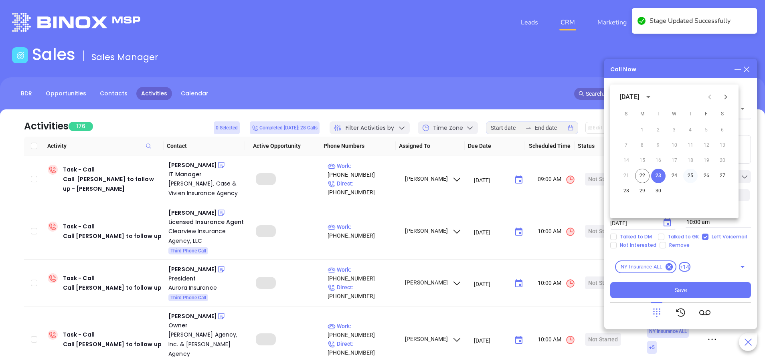
click at [692, 177] on button "25" at bounding box center [690, 176] width 14 height 14
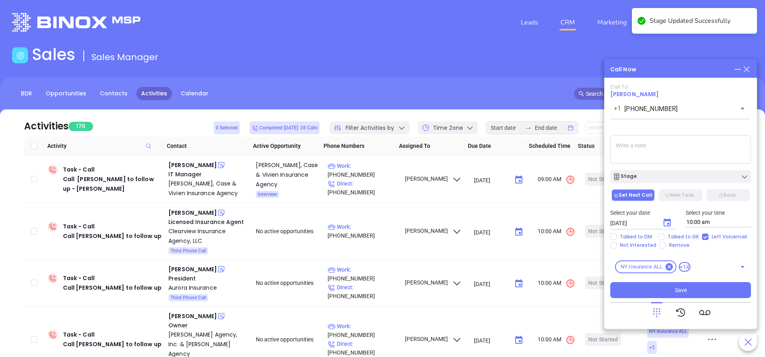
type input "09/25/2025"
click at [712, 295] on button "Save" at bounding box center [680, 290] width 141 height 16
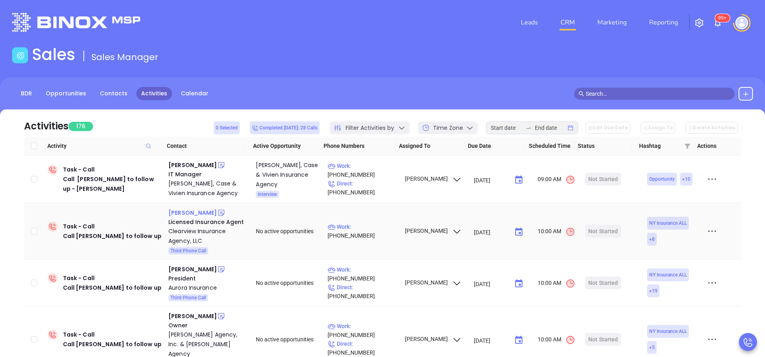
click at [193, 214] on div "Carli Maurice" at bounding box center [192, 213] width 49 height 10
click at [377, 231] on p "Work : (516) 862-4422" at bounding box center [363, 231] width 70 height 18
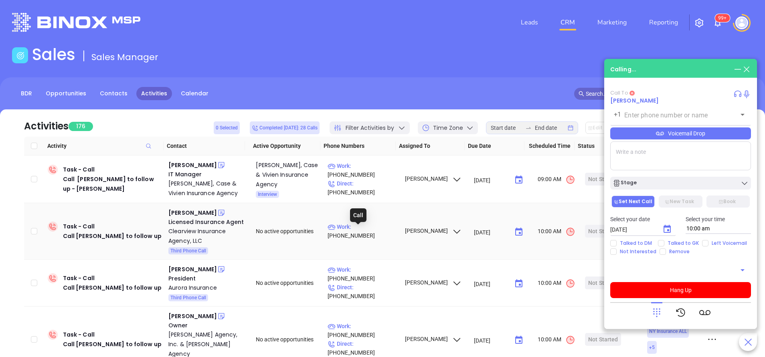
type input "(516) 862-4422"
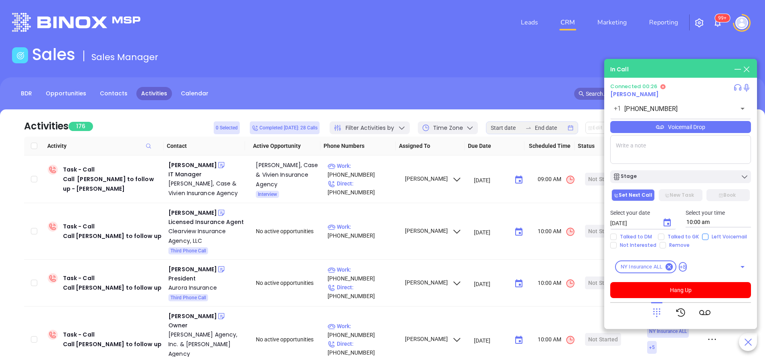
click at [704, 235] on input "Left Voicemail" at bounding box center [705, 237] width 6 height 6
checkbox input "true"
click at [703, 288] on button "Hang Up" at bounding box center [680, 290] width 141 height 16
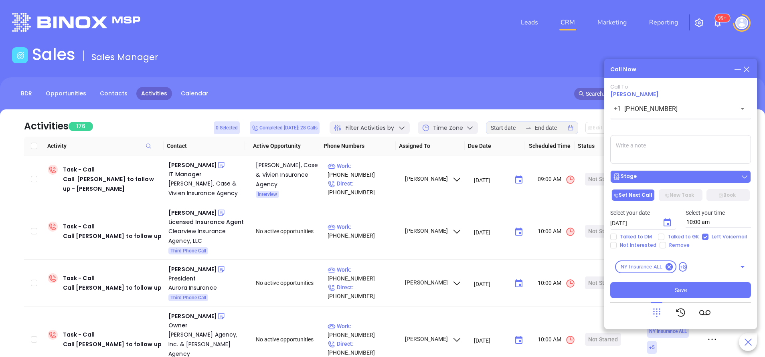
click at [691, 172] on main "Sales Sales Manager BDR Opportunities Contacts Activities Calendar Call Now Cal…" at bounding box center [382, 244] width 765 height 398
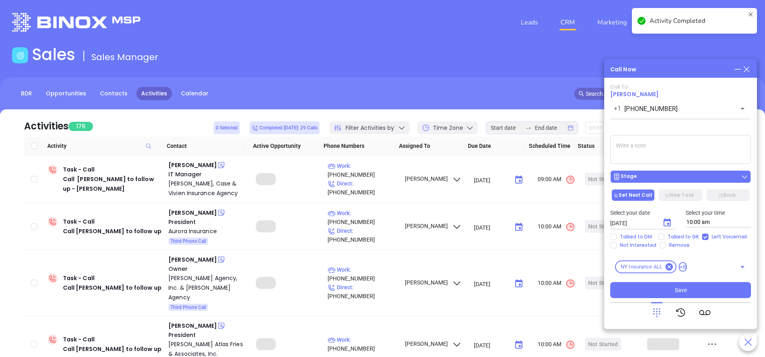
click at [682, 178] on div "Stage" at bounding box center [681, 177] width 136 height 8
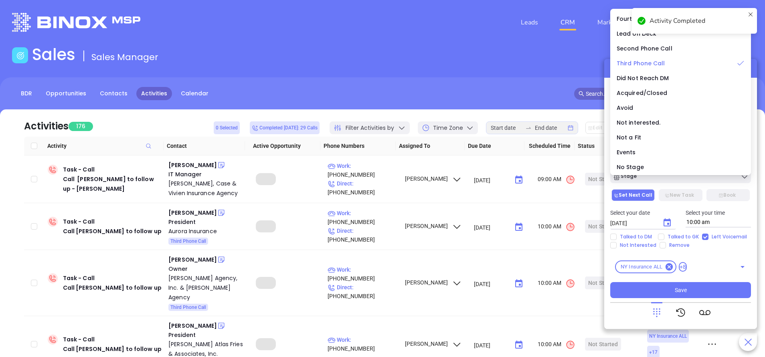
click at [634, 65] on span "Third Phone Call" at bounding box center [641, 63] width 49 height 8
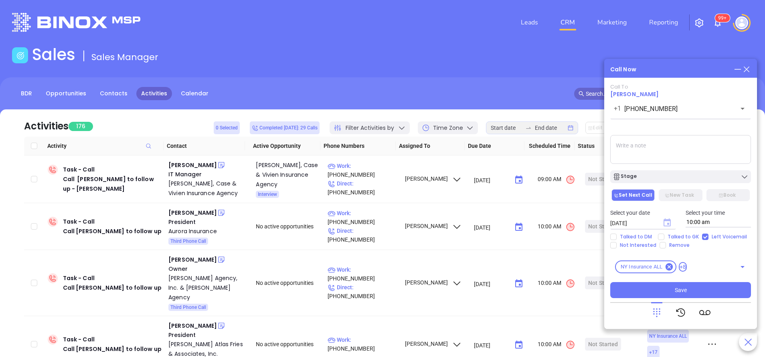
click at [670, 222] on icon "Choose date, selected date is Sep 23, 2025" at bounding box center [666, 222] width 7 height 8
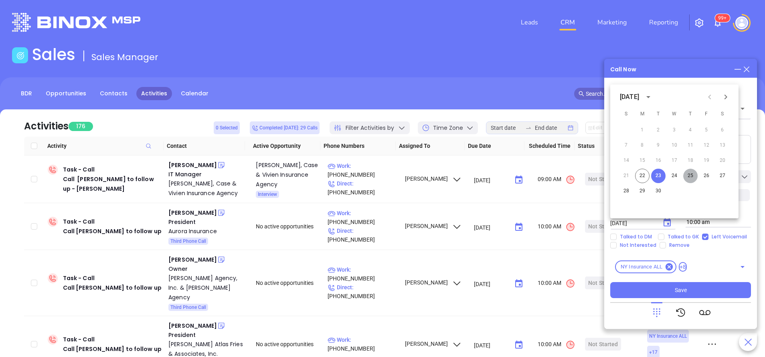
click at [689, 177] on button "25" at bounding box center [690, 176] width 14 height 14
type input "09/25/2025"
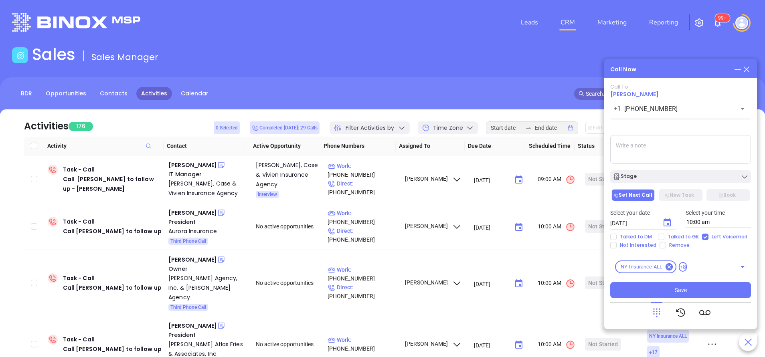
click at [689, 177] on div "Stage" at bounding box center [681, 177] width 136 height 8
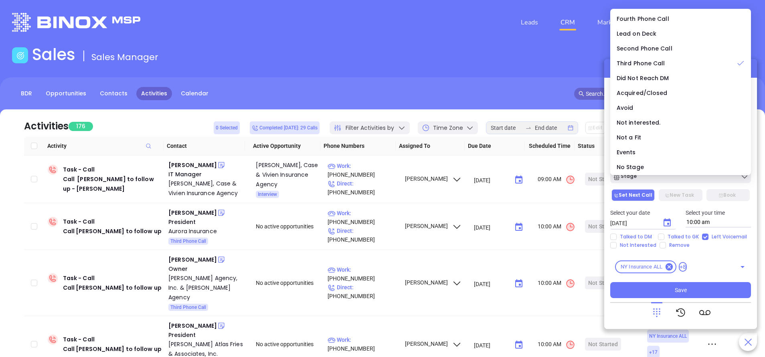
click at [504, 44] on header "Leads CRM Marketing Reporting 99+ Financial Leads Leads" at bounding box center [382, 22] width 741 height 45
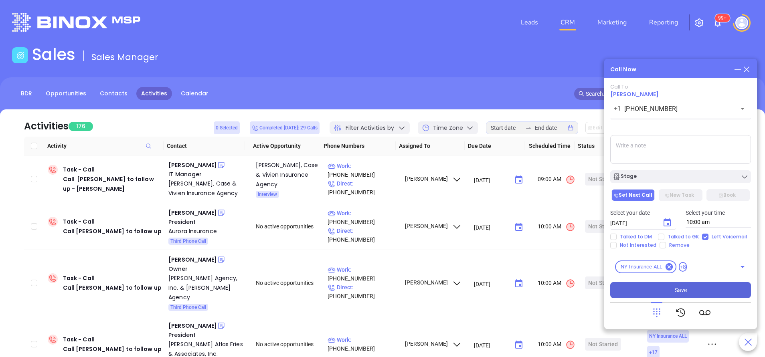
click at [694, 290] on button "Save" at bounding box center [680, 290] width 141 height 16
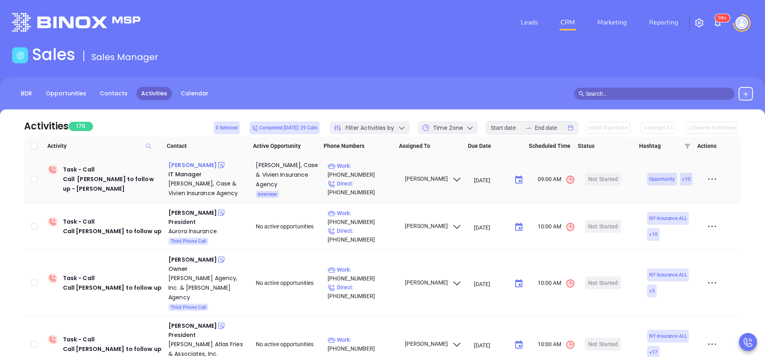
click at [191, 165] on div "Jim Bacino" at bounding box center [192, 165] width 49 height 10
click at [197, 208] on div "Andrew Kaufman" at bounding box center [192, 213] width 49 height 10
click at [369, 222] on p "Work : (518) 449-3180" at bounding box center [363, 218] width 70 height 18
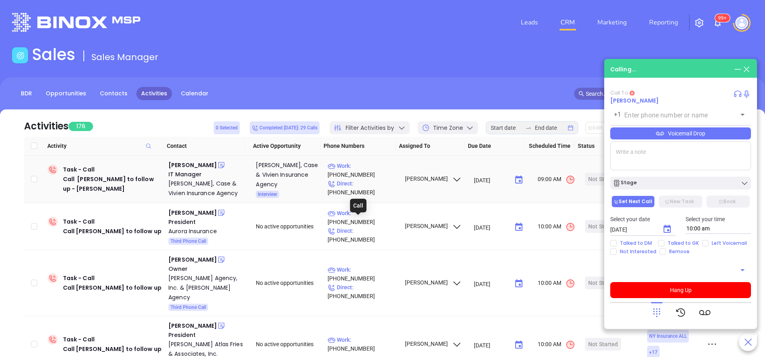
type input "(518) 449-3180"
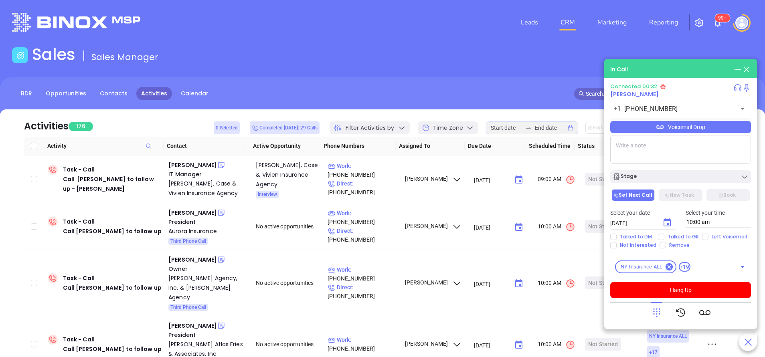
click at [704, 129] on div "Voicemail Drop" at bounding box center [680, 127] width 141 height 12
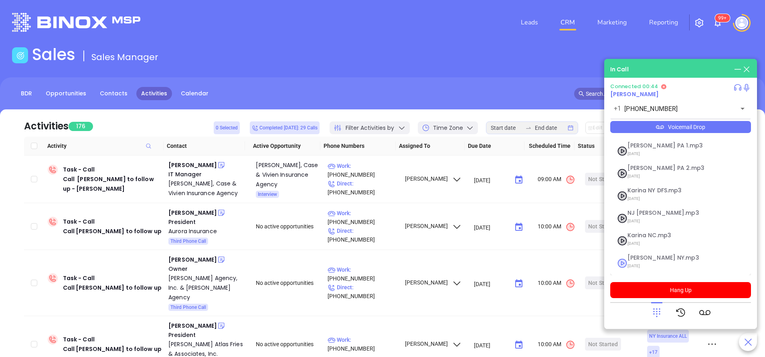
click at [648, 258] on span "Vicky NY.mp3" at bounding box center [670, 258] width 87 height 6
checkbox input "true"
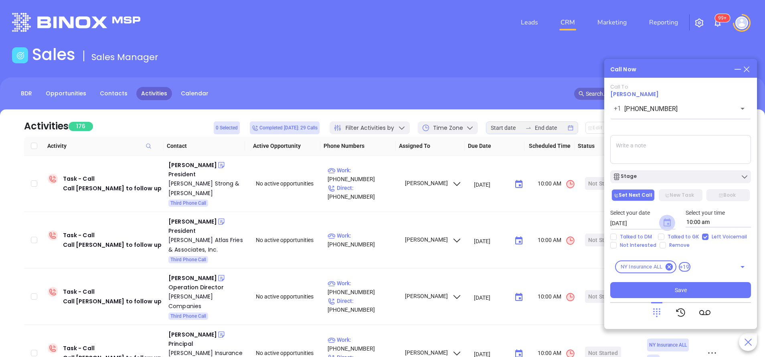
click at [670, 220] on icon "Choose date, selected date is Sep 23, 2025" at bounding box center [666, 222] width 7 height 8
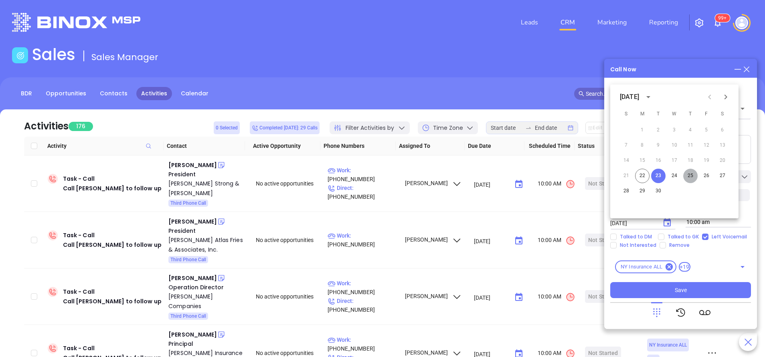
click at [689, 177] on button "25" at bounding box center [690, 176] width 14 height 14
type input "09/25/2025"
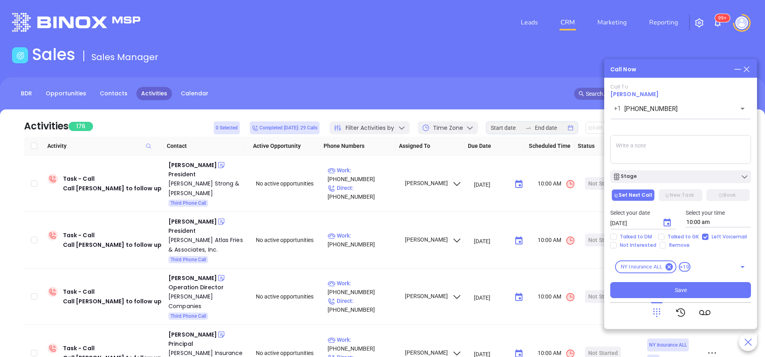
click at [689, 177] on div "Stage" at bounding box center [681, 177] width 136 height 8
click at [719, 292] on button "Save" at bounding box center [680, 290] width 141 height 16
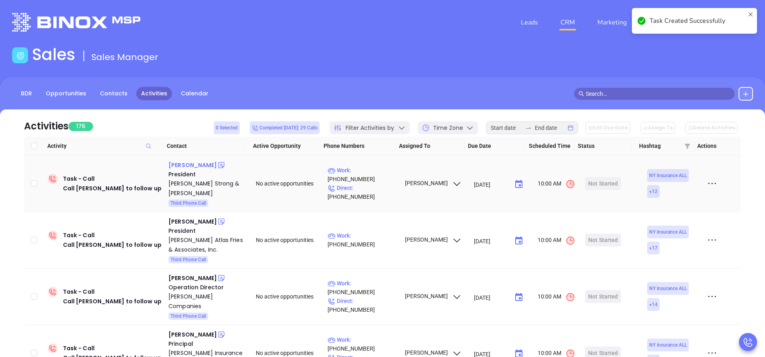
click at [203, 166] on div "Michael Tiagwad" at bounding box center [192, 165] width 49 height 10
click at [378, 174] on p "Work : (646) 968-6290" at bounding box center [363, 175] width 70 height 18
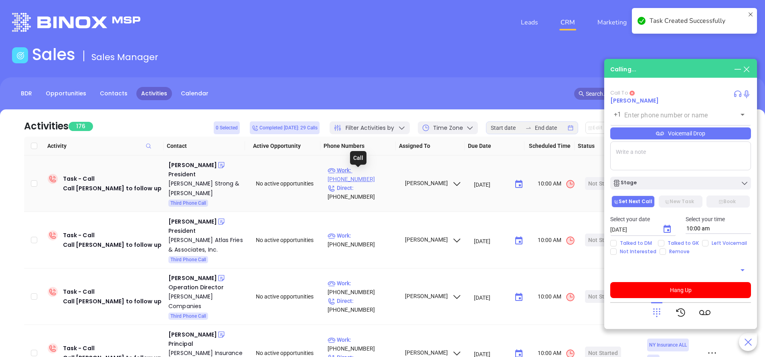
type input "(646) 968-6290"
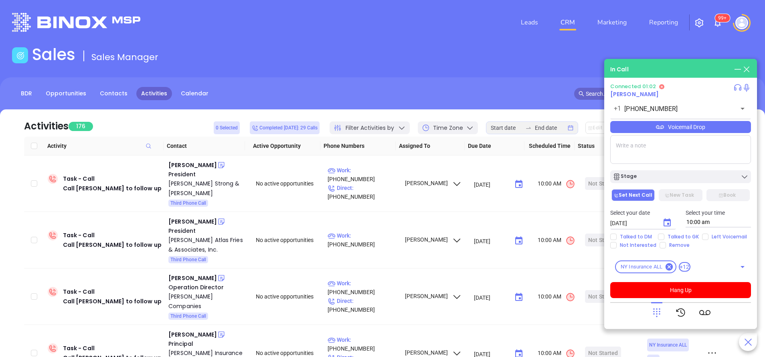
drag, startPoint x: 692, startPoint y: 125, endPoint x: 691, endPoint y: 130, distance: 5.0
click at [693, 126] on div "Voicemail Drop" at bounding box center [680, 127] width 141 height 12
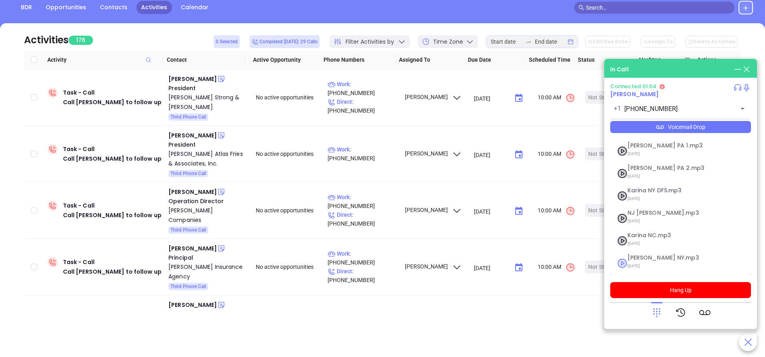
click at [643, 260] on span "Vicky NY.mp3" at bounding box center [670, 258] width 87 height 6
checkbox input "true"
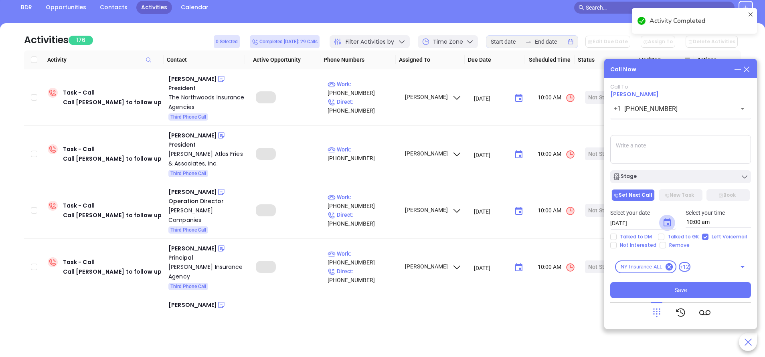
click at [668, 223] on icon "Choose date, selected date is Sep 23, 2025" at bounding box center [666, 222] width 7 height 8
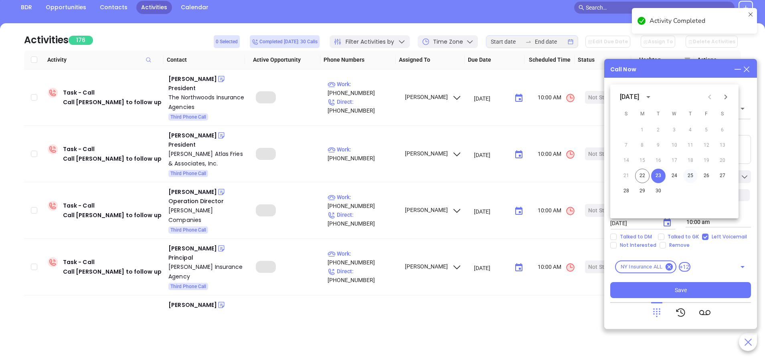
click at [688, 175] on button "25" at bounding box center [690, 176] width 14 height 14
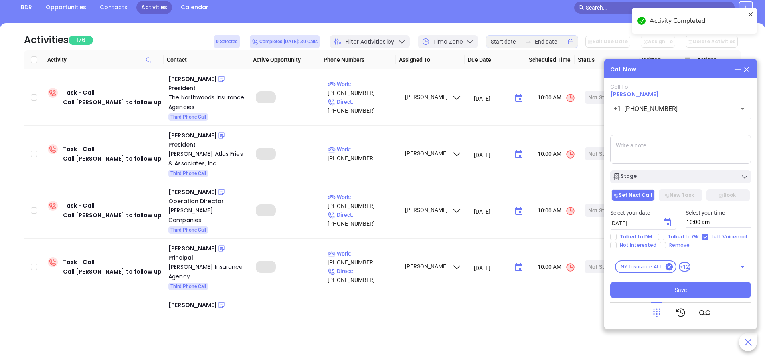
type input "09/25/2025"
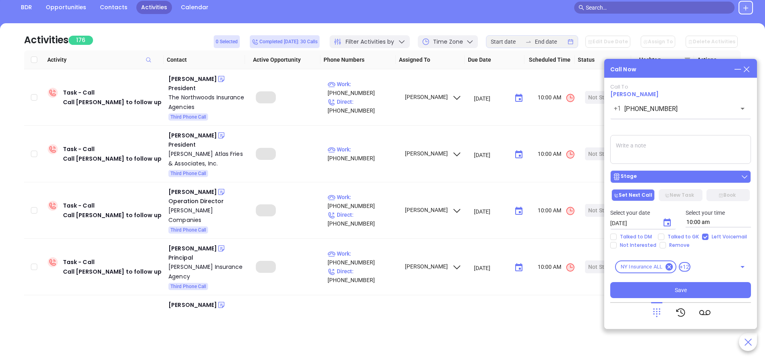
click at [667, 174] on div "Stage" at bounding box center [681, 177] width 136 height 8
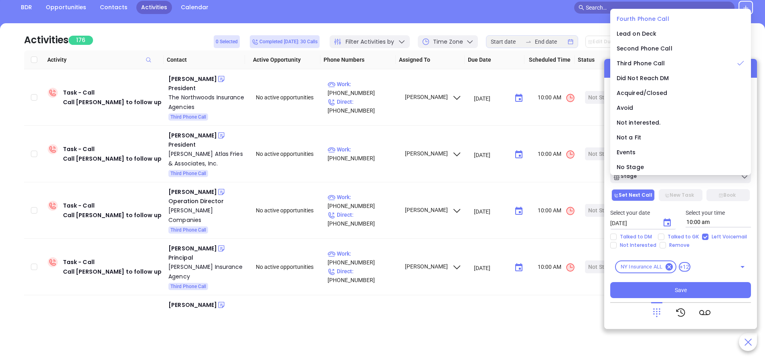
click at [631, 15] on span "Fourth Phone Call" at bounding box center [643, 19] width 53 height 8
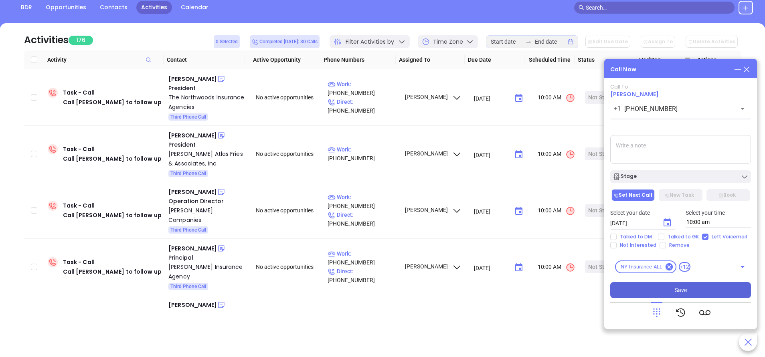
click at [684, 290] on span "Save" at bounding box center [681, 290] width 12 height 9
click at [189, 79] on div "Peter Harris" at bounding box center [192, 79] width 49 height 10
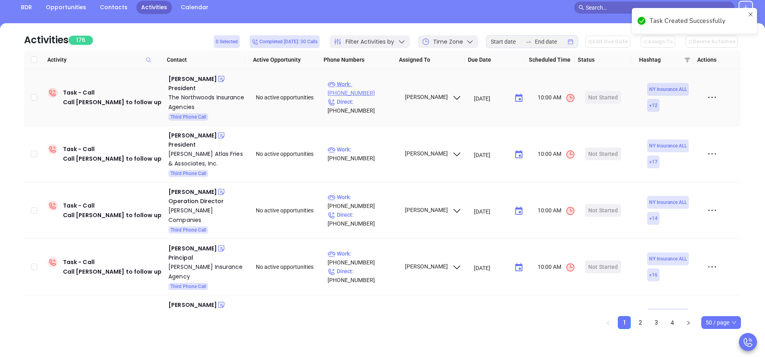
click at [371, 91] on p "Work : (716) 634-5656" at bounding box center [363, 89] width 70 height 18
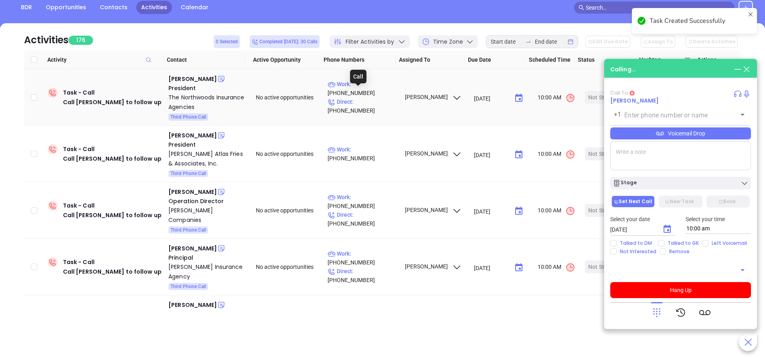
type input "(716) 634-5656"
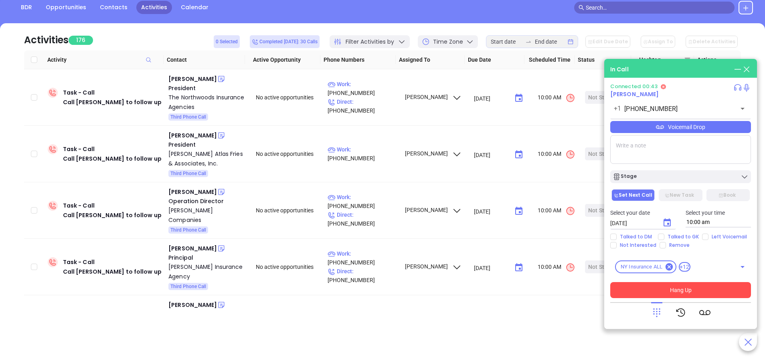
click at [706, 291] on button "Hang Up" at bounding box center [680, 290] width 141 height 16
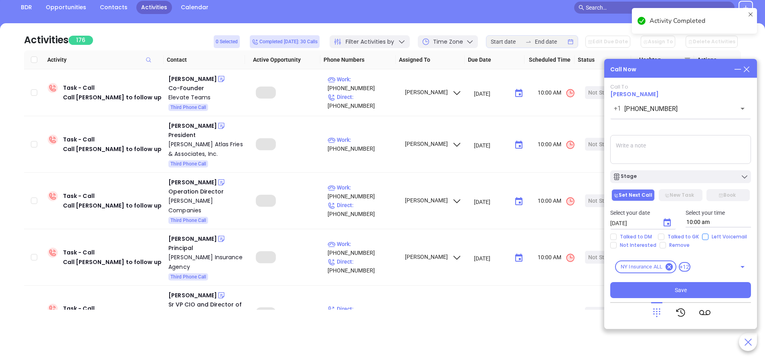
click at [702, 238] on input "Left Voicemail" at bounding box center [705, 237] width 6 height 6
checkbox input "true"
click at [669, 222] on icon "Choose date, selected date is Sep 23, 2025" at bounding box center [667, 223] width 10 height 10
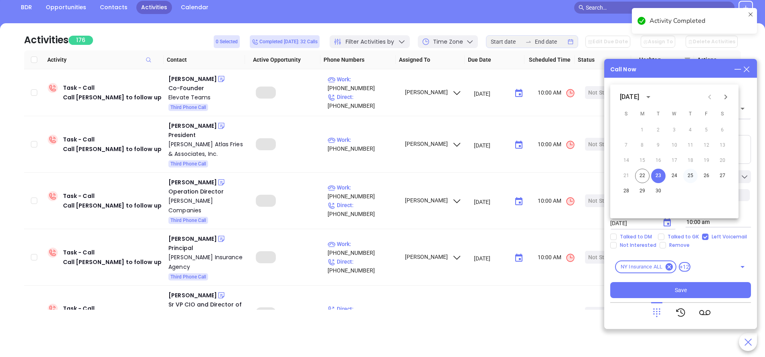
click at [693, 174] on button "25" at bounding box center [690, 176] width 14 height 14
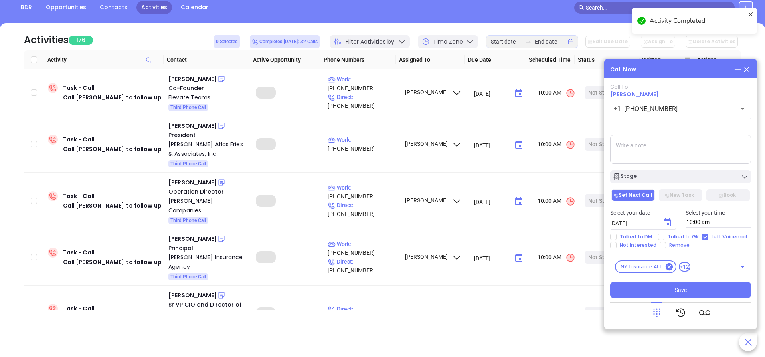
type input "09/25/2025"
click at [689, 174] on div "Stage" at bounding box center [681, 177] width 136 height 8
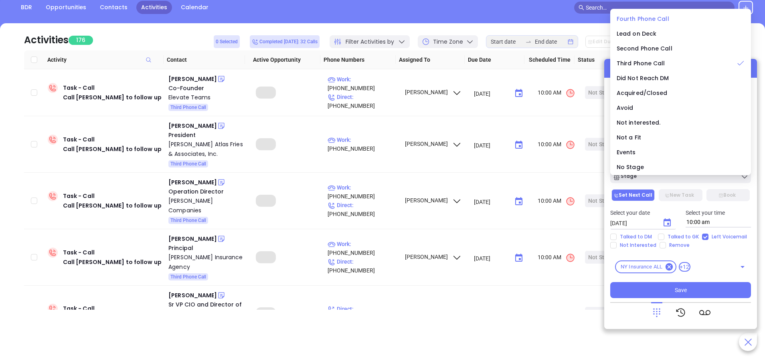
click at [645, 14] on li "Fourth Phone Call" at bounding box center [680, 18] width 137 height 17
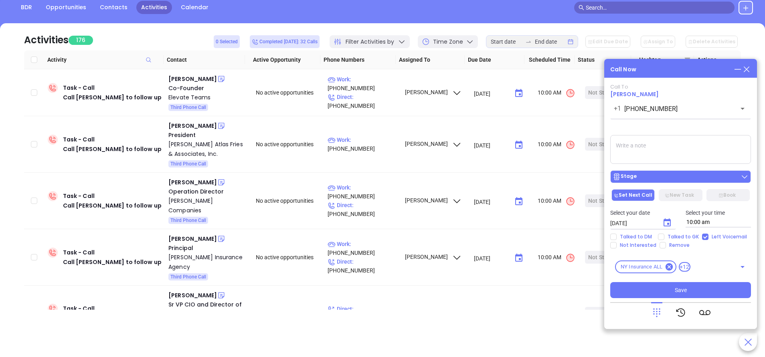
click at [673, 182] on button "Stage" at bounding box center [680, 176] width 141 height 13
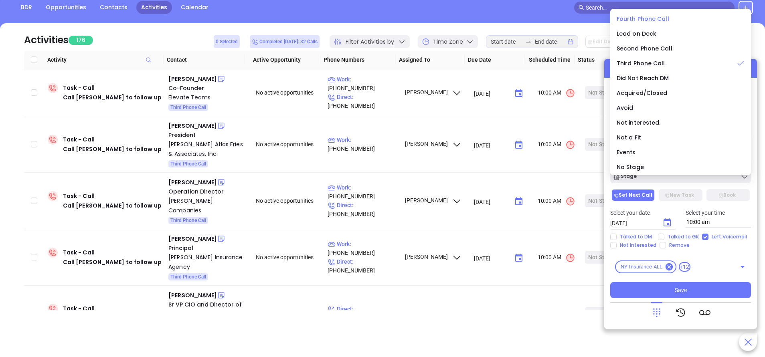
click at [627, 18] on span "Fourth Phone Call" at bounding box center [643, 19] width 53 height 8
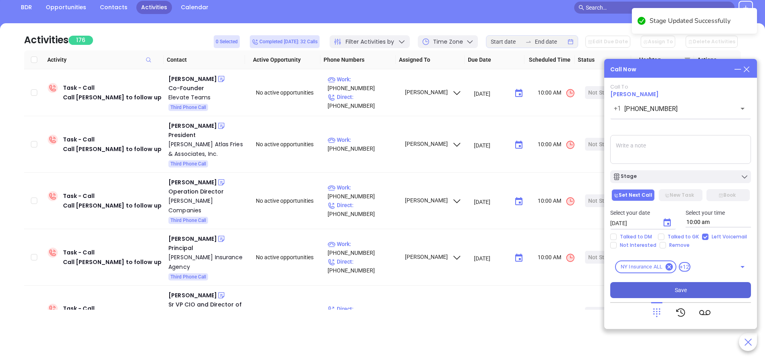
click at [677, 290] on span "Save" at bounding box center [681, 290] width 12 height 9
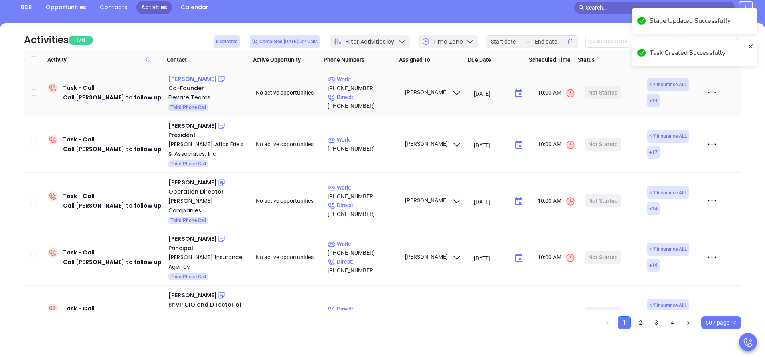
click at [184, 81] on div "Stanley Meytin" at bounding box center [192, 79] width 49 height 10
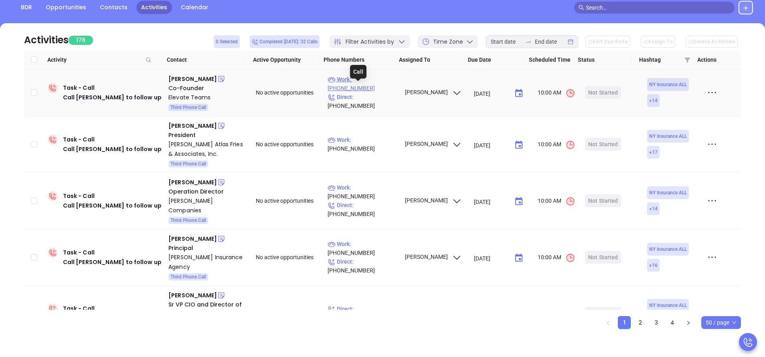
click at [372, 88] on p "Work : (917) 794-4617" at bounding box center [363, 84] width 70 height 18
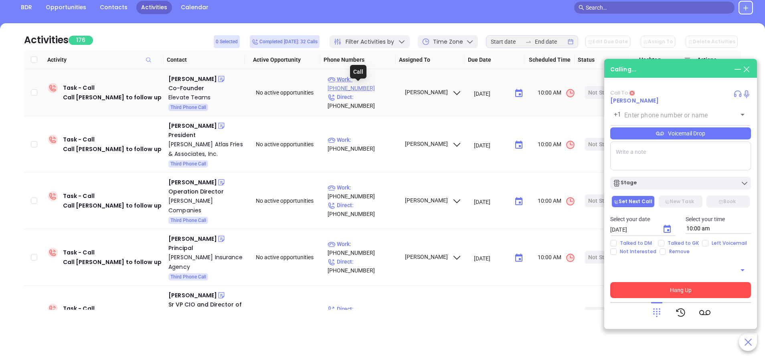
type input "(917) 794-4617"
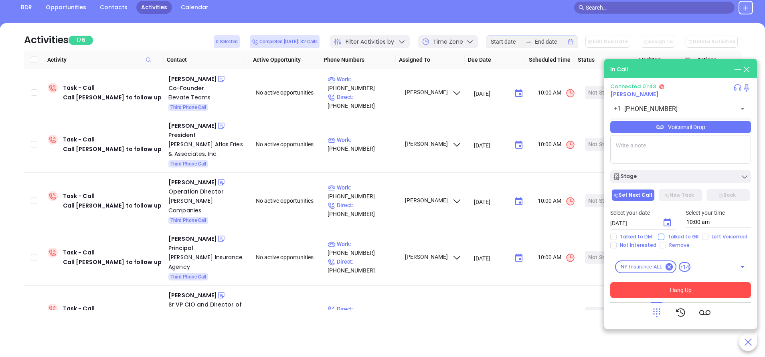
click at [658, 237] on input "Talked to GK" at bounding box center [661, 237] width 6 height 6
checkbox input "true"
click at [677, 181] on div "Stage" at bounding box center [681, 177] width 136 height 8
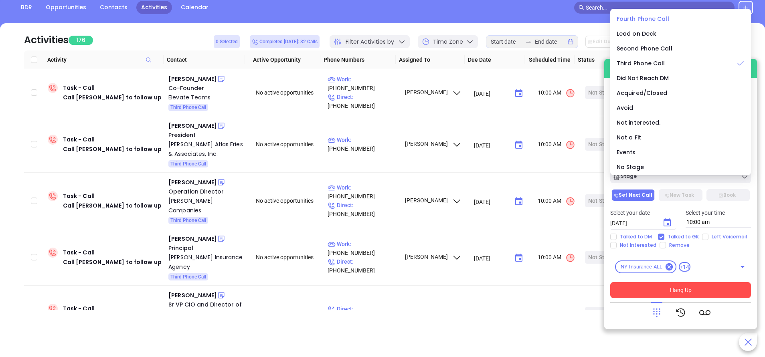
click at [649, 15] on span "Fourth Phone Call" at bounding box center [643, 19] width 53 height 8
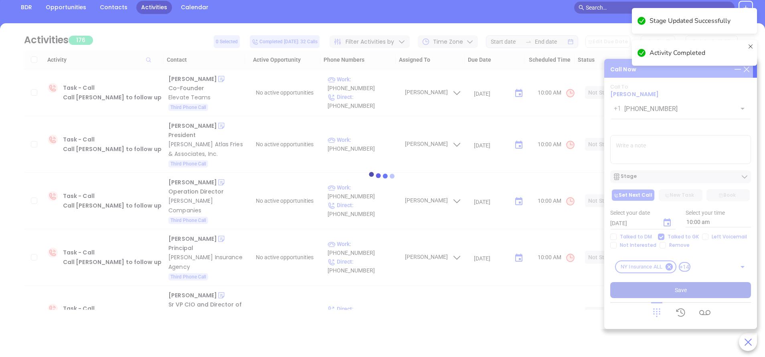
click at [669, 220] on div at bounding box center [382, 176] width 741 height 306
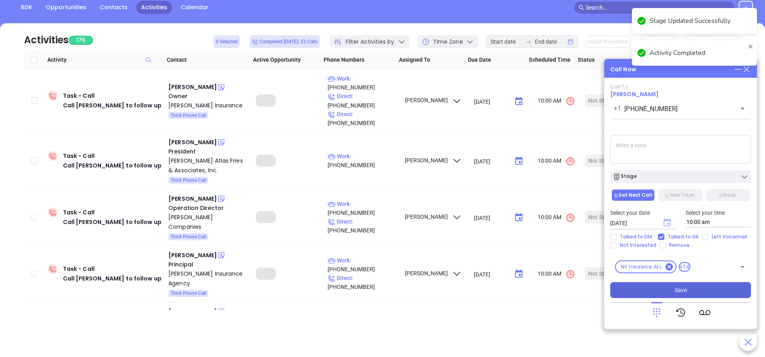
click at [667, 223] on icon "Choose date, selected date is Sep 23, 2025" at bounding box center [666, 222] width 7 height 8
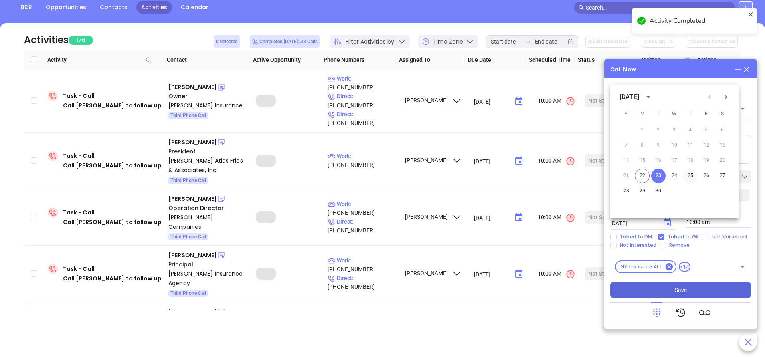
click at [690, 178] on button "25" at bounding box center [690, 176] width 14 height 14
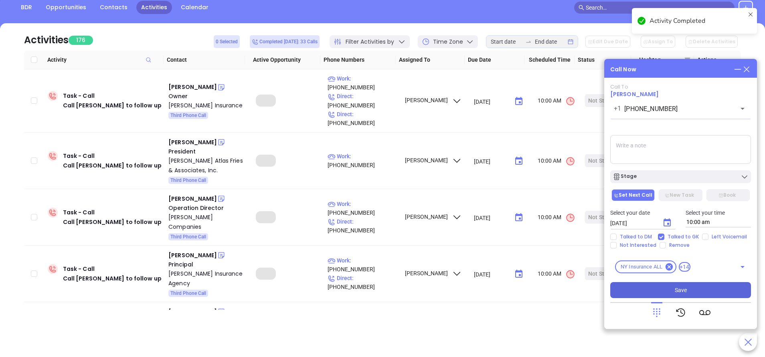
type input "09/25/2025"
click at [709, 289] on button "Save" at bounding box center [680, 290] width 141 height 16
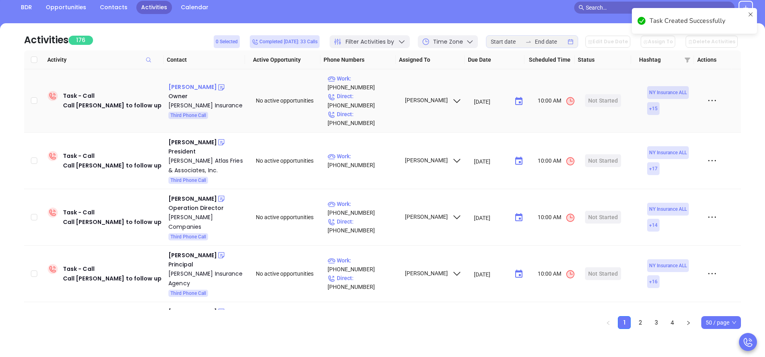
click at [195, 82] on div "William Cole" at bounding box center [192, 87] width 49 height 10
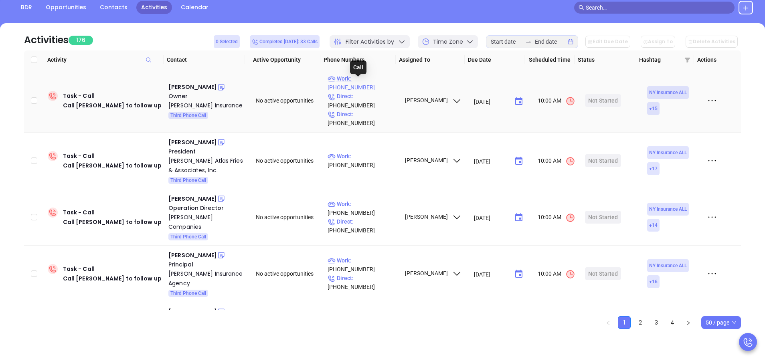
click at [375, 84] on p "Work : (315) 732-5183" at bounding box center [363, 83] width 70 height 18
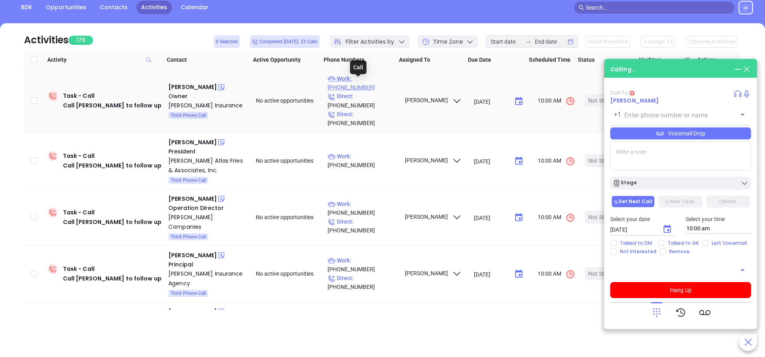
type input "(315) 732-5183"
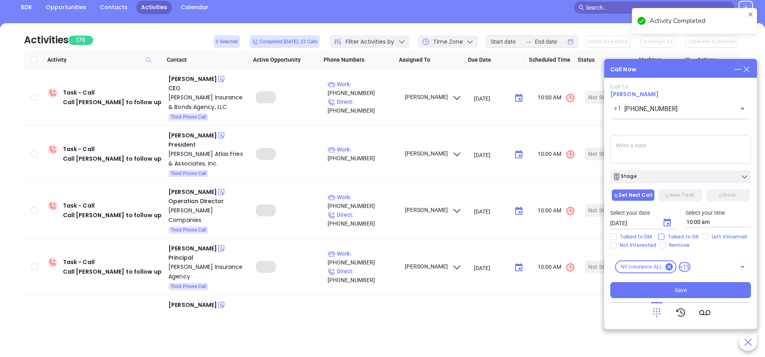
click at [662, 238] on input "Talked to GK" at bounding box center [661, 237] width 6 height 6
checkbox input "true"
click at [667, 224] on icon "Choose date, selected date is Sep 23, 2025" at bounding box center [666, 222] width 7 height 8
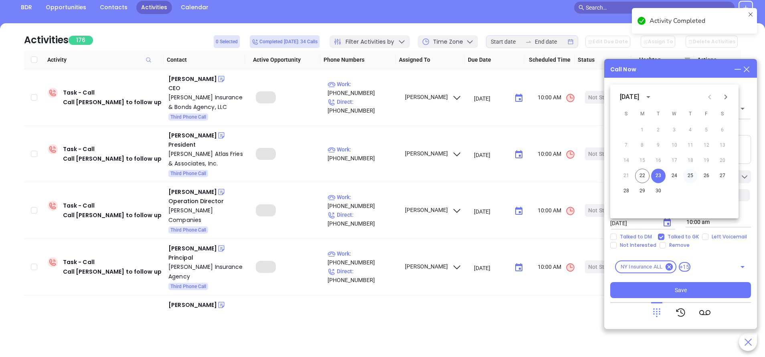
click at [692, 176] on button "25" at bounding box center [690, 176] width 14 height 14
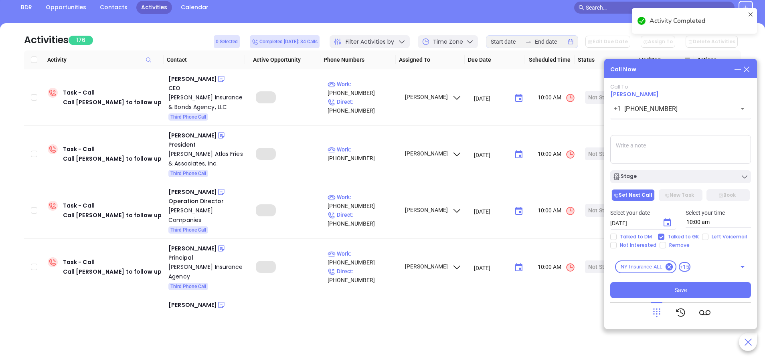
type input "09/25/2025"
click at [691, 176] on div "Stage" at bounding box center [681, 177] width 136 height 8
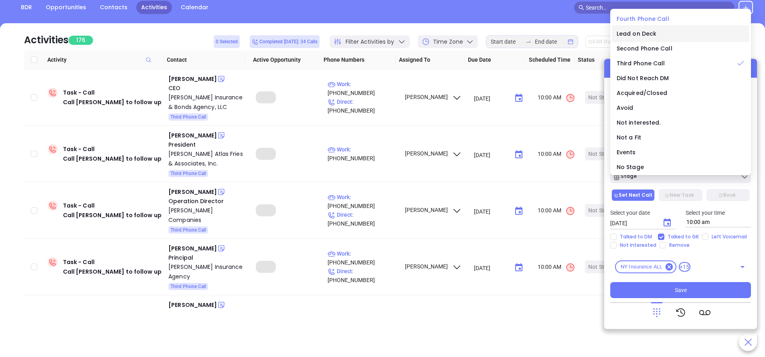
click at [635, 18] on span "Fourth Phone Call" at bounding box center [643, 19] width 53 height 8
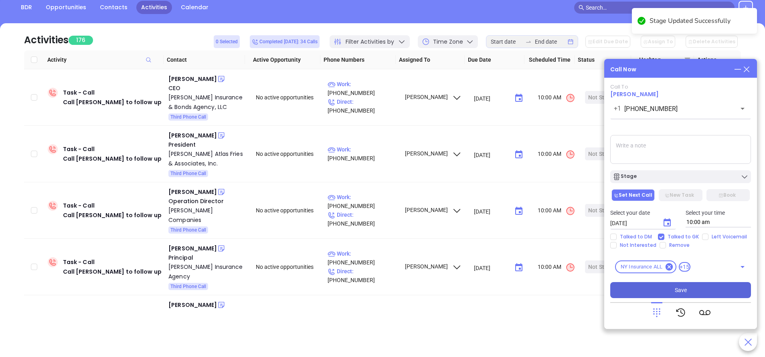
click at [687, 287] on button "Save" at bounding box center [680, 290] width 141 height 16
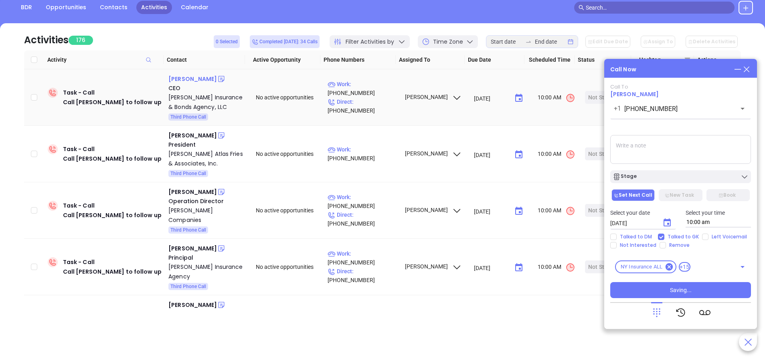
click at [198, 79] on div "Jeffrey Mirabito" at bounding box center [192, 79] width 49 height 10
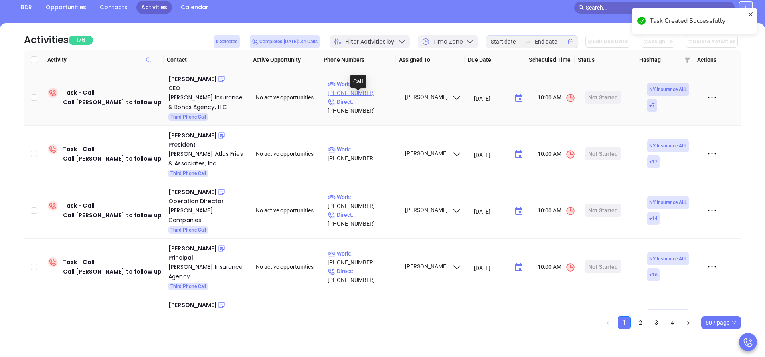
click at [377, 97] on p "Work : (607) 217-4610" at bounding box center [363, 89] width 70 height 18
type input "(607) 217-4610"
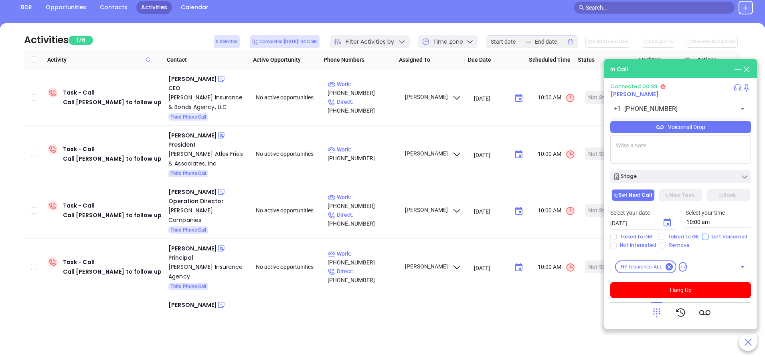
click at [705, 237] on input "Left Voicemail" at bounding box center [705, 237] width 6 height 6
checkbox input "true"
click at [695, 287] on button "Hang Up" at bounding box center [680, 290] width 141 height 16
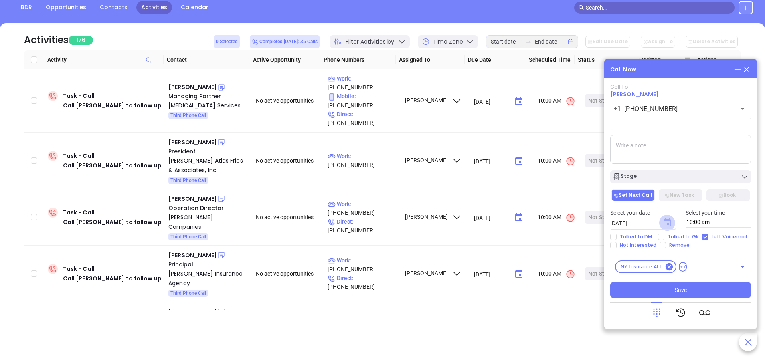
click at [667, 222] on icon "Choose date, selected date is Sep 23, 2025" at bounding box center [667, 223] width 10 height 10
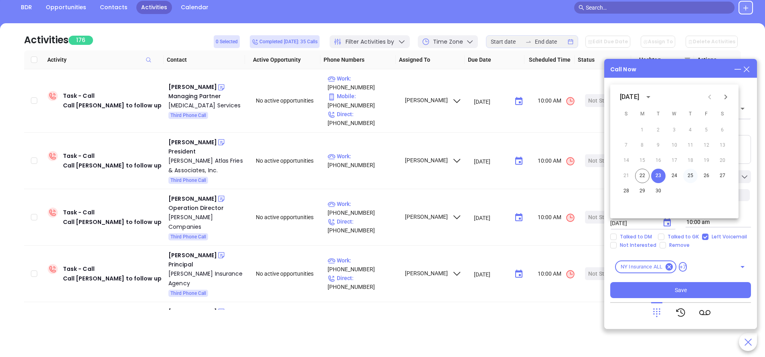
click at [692, 174] on button "25" at bounding box center [690, 176] width 14 height 14
type input "09/25/2025"
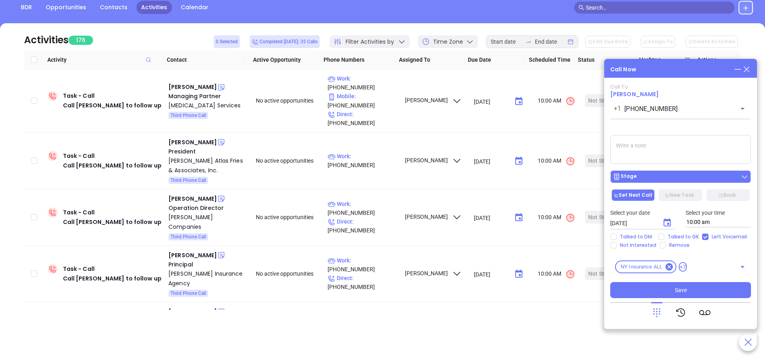
click at [697, 180] on div "Stage" at bounding box center [681, 177] width 136 height 8
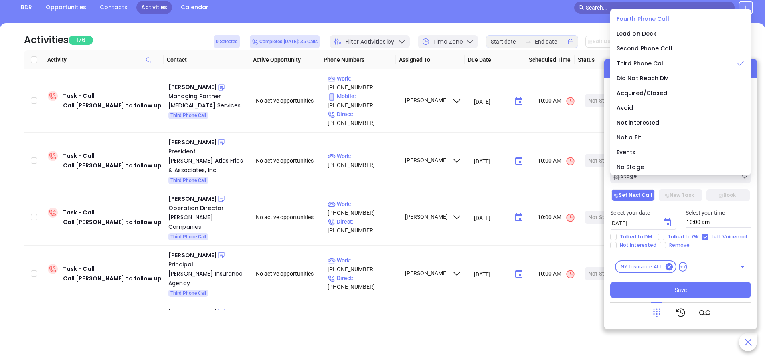
click at [640, 16] on span "Fourth Phone Call" at bounding box center [643, 19] width 53 height 8
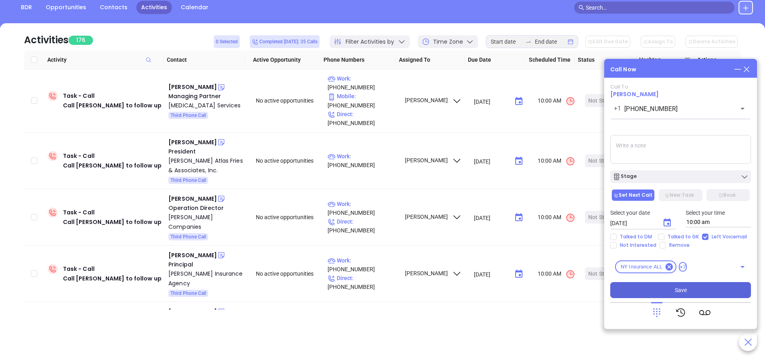
click at [673, 285] on button "Save" at bounding box center [680, 290] width 141 height 16
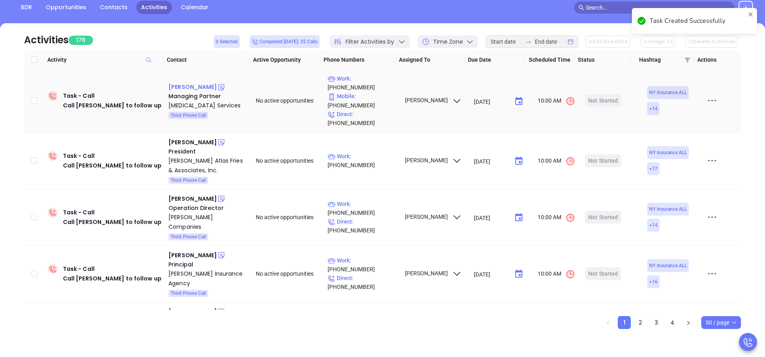
click at [190, 82] on div "Vita De Marchi" at bounding box center [192, 87] width 49 height 10
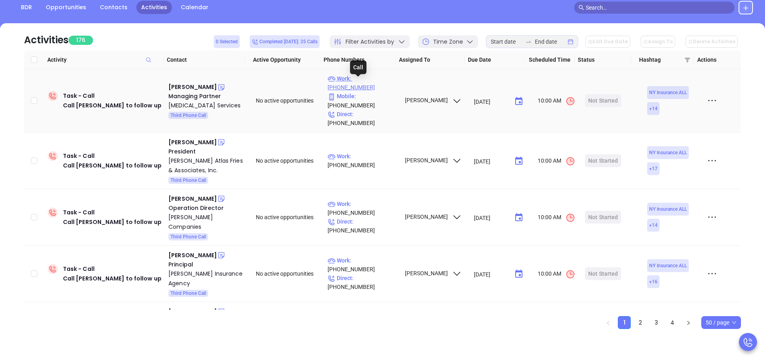
click at [374, 84] on p "Work : (315) 475-3700" at bounding box center [363, 83] width 70 height 18
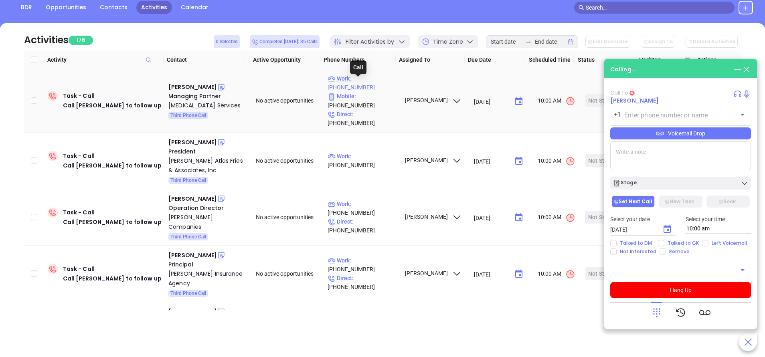
type input "(315) 475-3700"
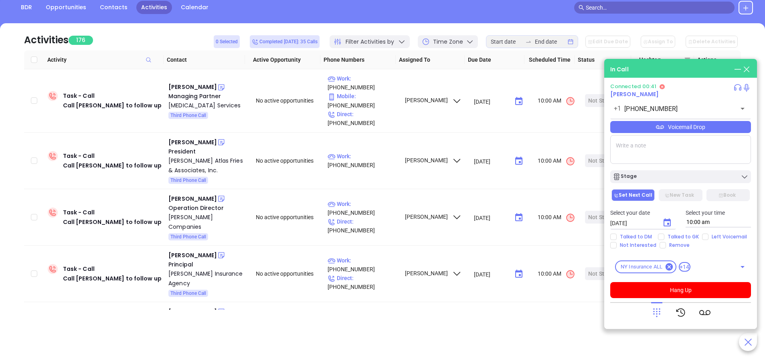
click at [691, 126] on div "Voicemail Drop" at bounding box center [680, 127] width 141 height 12
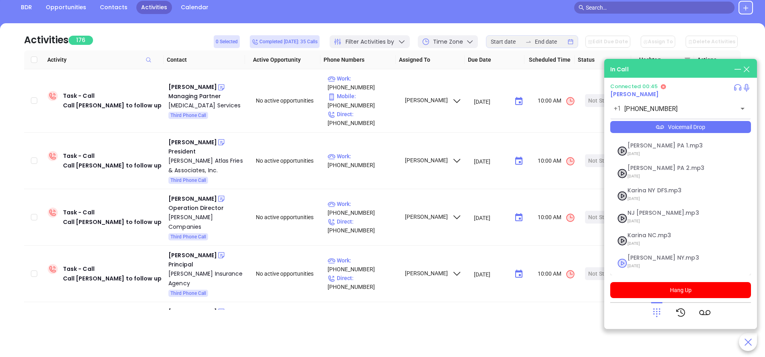
click at [642, 259] on span "Vicky NY.mp3" at bounding box center [670, 258] width 87 height 6
checkbox input "true"
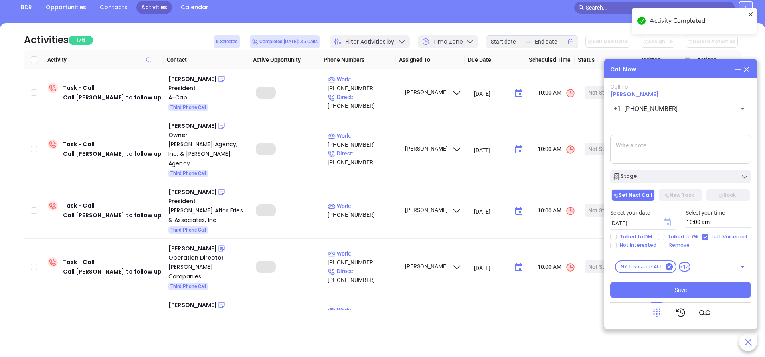
click at [667, 223] on icon "Choose date, selected date is Sep 23, 2025" at bounding box center [666, 222] width 7 height 8
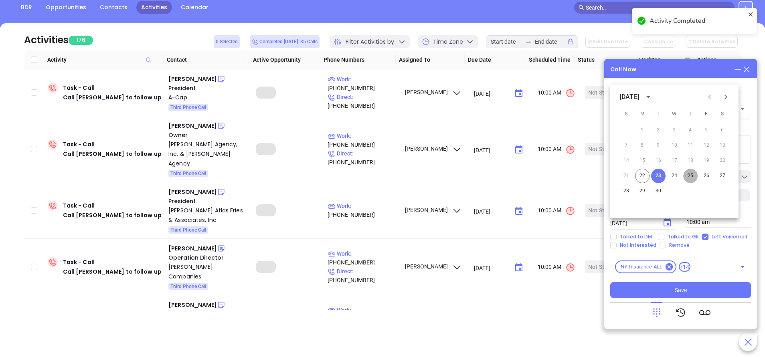
click at [691, 175] on button "25" at bounding box center [690, 176] width 14 height 14
type input "09/25/2025"
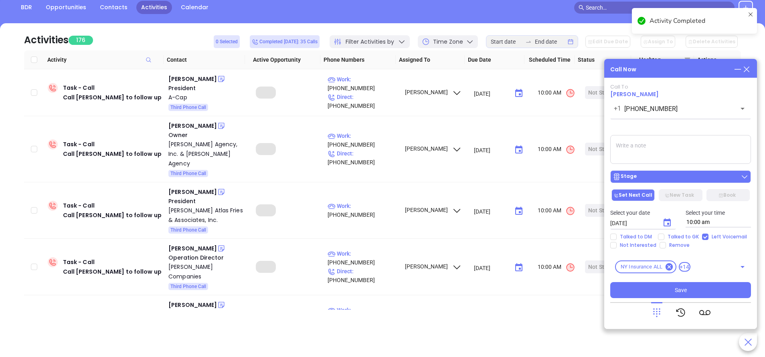
click at [693, 176] on div "Stage" at bounding box center [681, 177] width 136 height 8
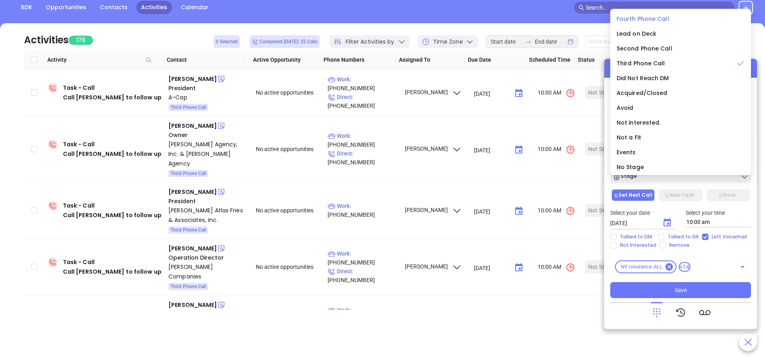
click at [645, 15] on span "Fourth Phone Call" at bounding box center [643, 19] width 53 height 8
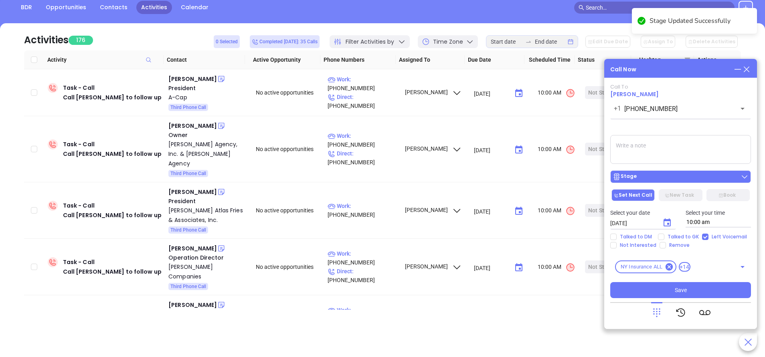
click at [656, 174] on div "Stage" at bounding box center [681, 177] width 136 height 8
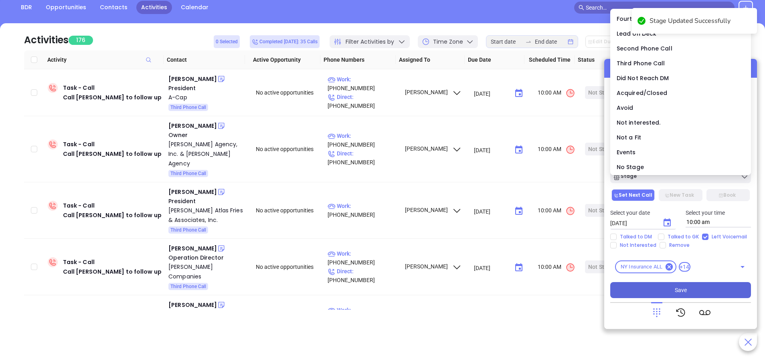
click at [691, 292] on button "Save" at bounding box center [680, 290] width 141 height 16
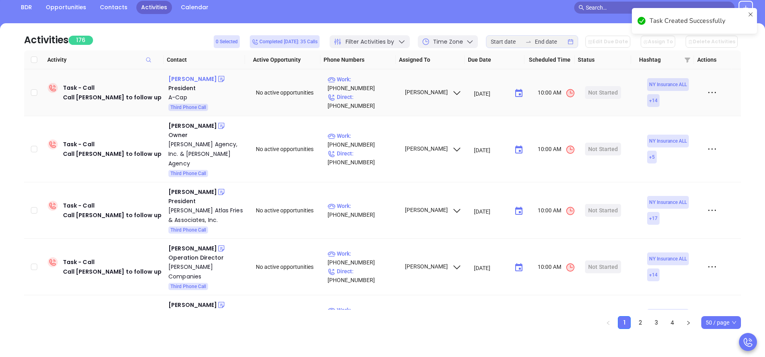
click at [190, 77] on div "Kenneth King" at bounding box center [192, 79] width 49 height 10
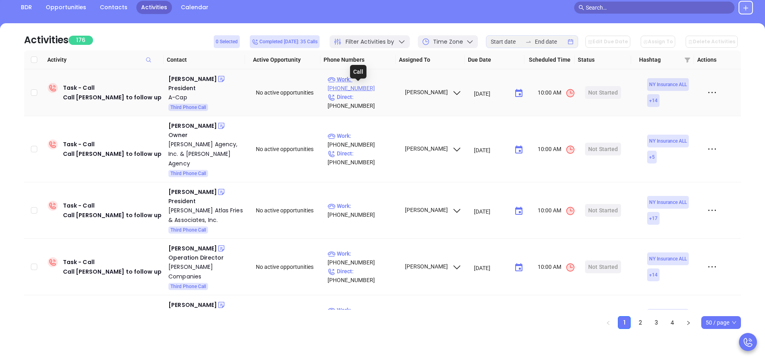
click at [374, 89] on p "Work : (914) 579-2929" at bounding box center [363, 84] width 70 height 18
type input "(914) 579-2929"
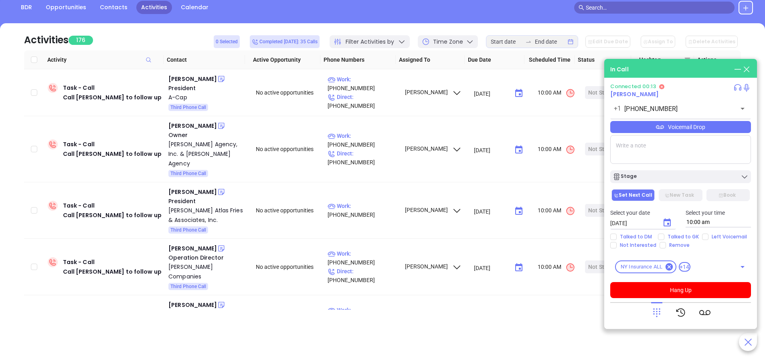
click at [701, 125] on div "Voicemail Drop" at bounding box center [680, 127] width 141 height 12
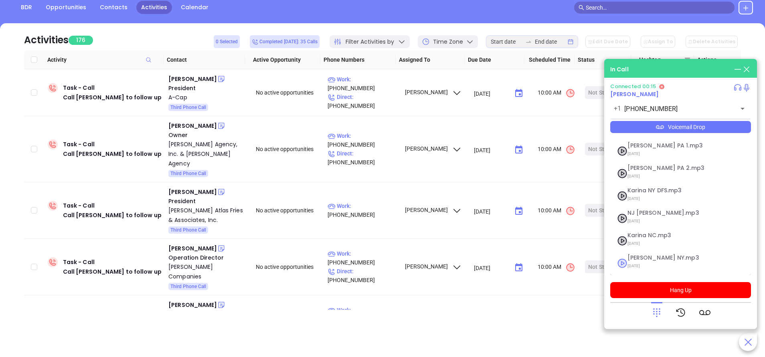
click at [638, 256] on span "Vicky NY.mp3" at bounding box center [670, 258] width 87 height 6
checkbox input "true"
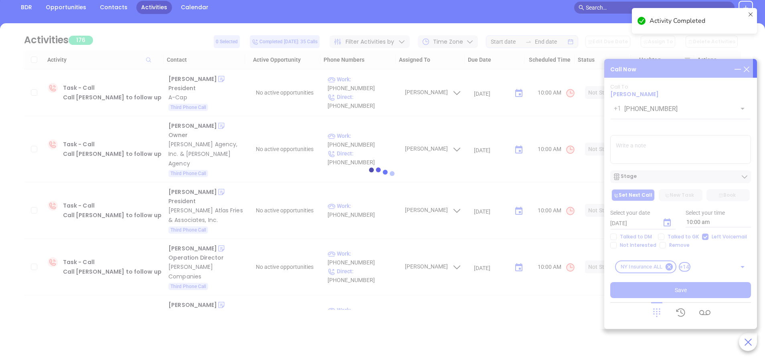
click at [668, 223] on div at bounding box center [382, 176] width 741 height 306
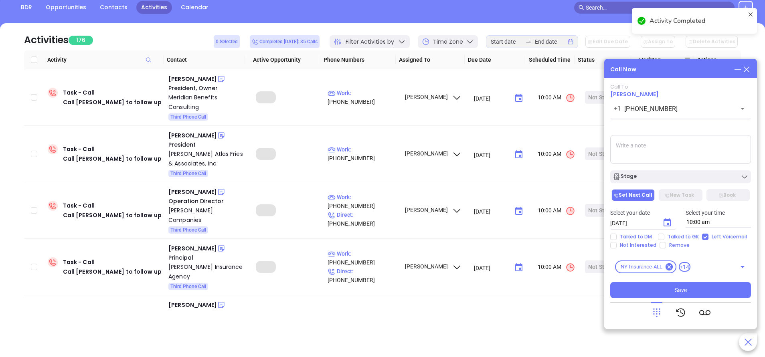
click at [668, 223] on icon "Choose date, selected date is Sep 23, 2025" at bounding box center [666, 222] width 7 height 8
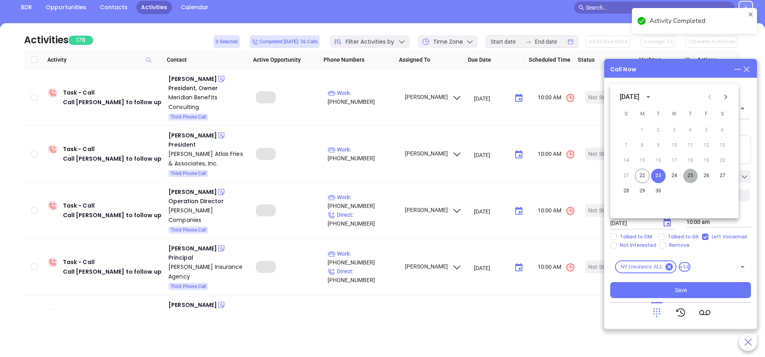
click at [688, 177] on button "25" at bounding box center [690, 176] width 14 height 14
type input "09/25/2025"
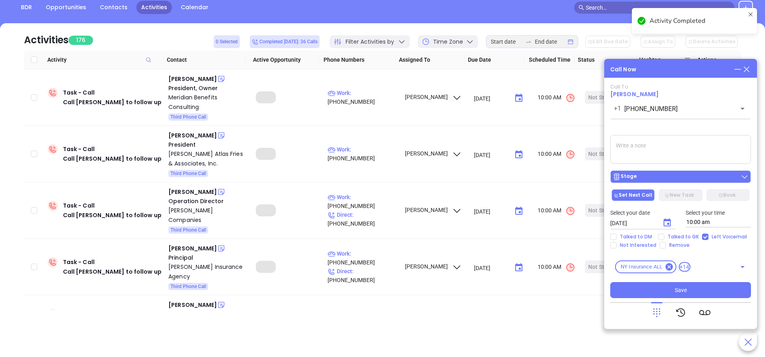
click at [692, 179] on div "Stage" at bounding box center [681, 177] width 136 height 8
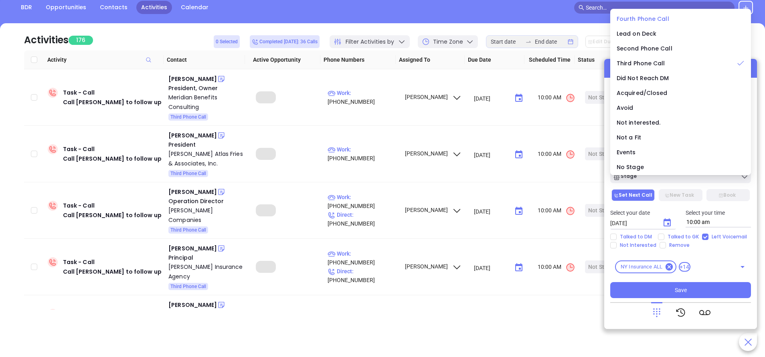
click at [643, 14] on li "Fourth Phone Call" at bounding box center [680, 18] width 137 height 17
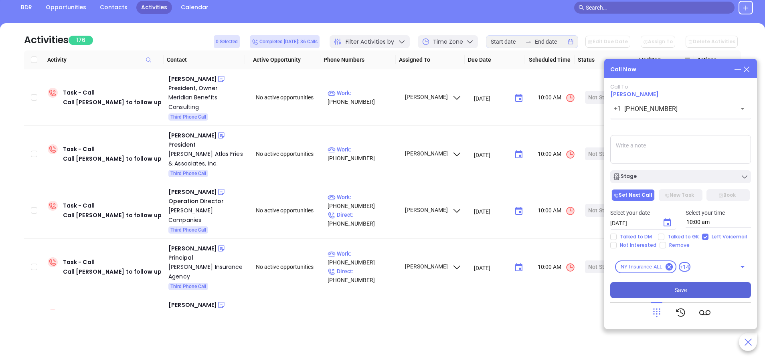
click at [714, 289] on button "Save" at bounding box center [680, 290] width 141 height 16
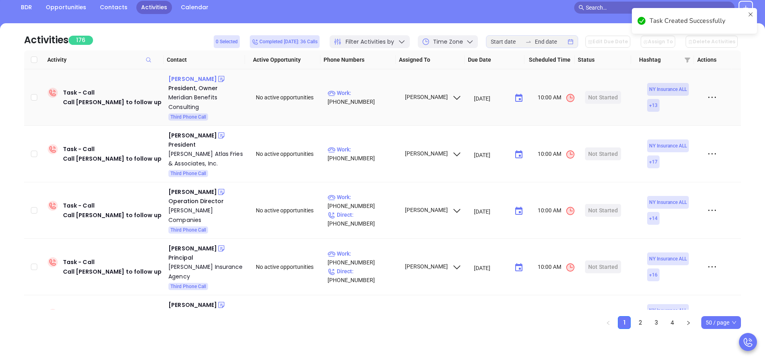
click at [206, 80] on div "Michele Gasparre" at bounding box center [192, 79] width 49 height 10
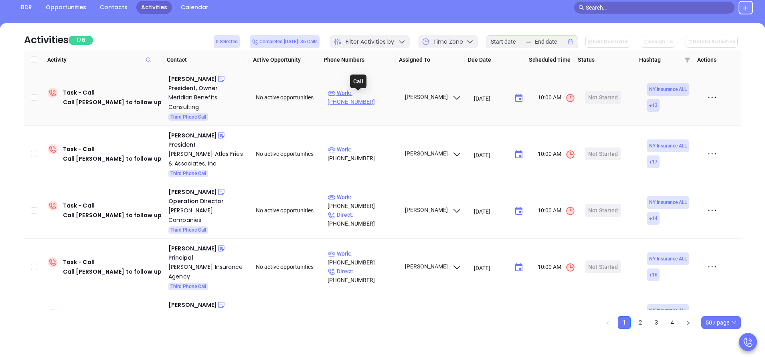
click at [376, 97] on p "Work : (914) 276-2315" at bounding box center [363, 98] width 70 height 18
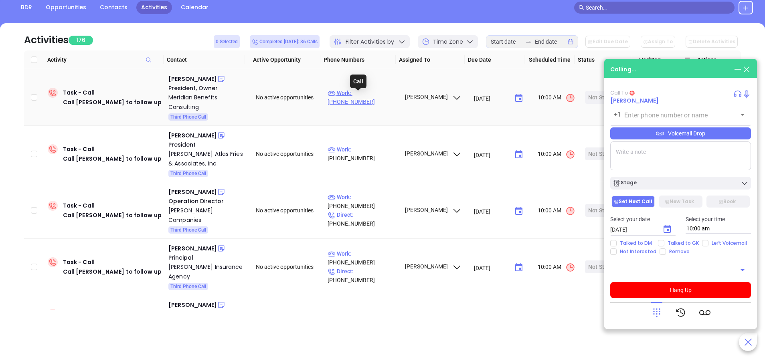
type input "(914) 276-2315"
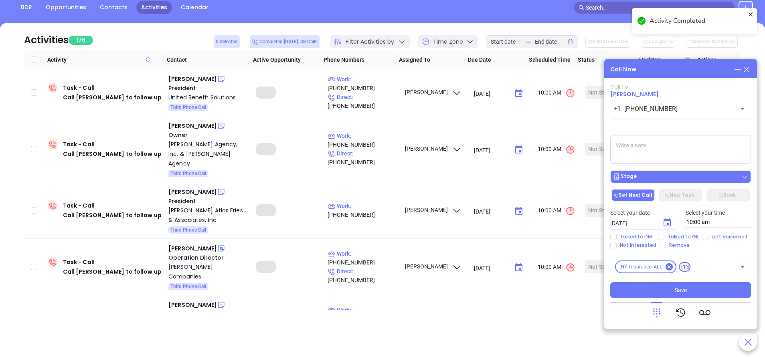
click at [674, 176] on div "Stage" at bounding box center [681, 177] width 136 height 8
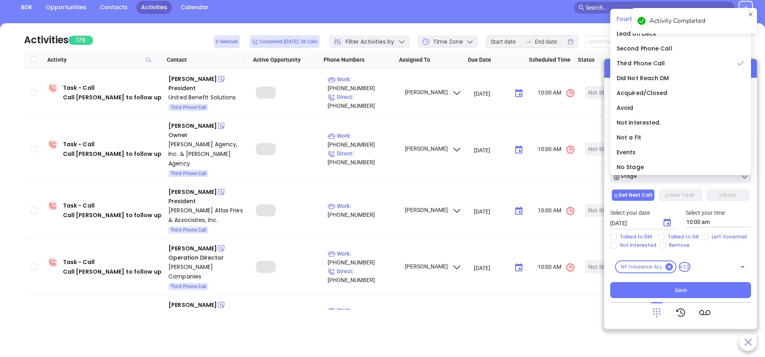
click at [621, 20] on span "Fourth Phone Call" at bounding box center [643, 19] width 53 height 8
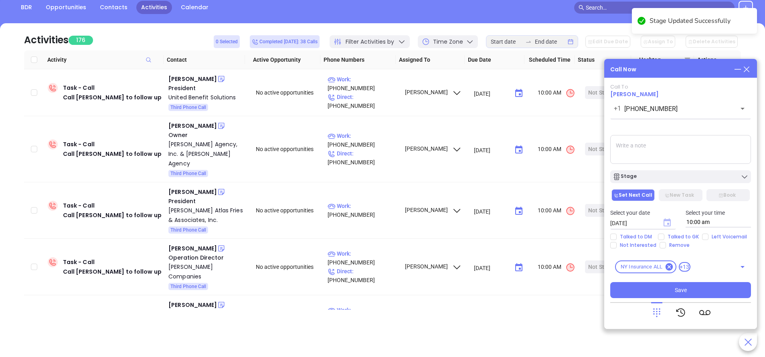
click at [668, 224] on icon "Choose date, selected date is Sep 23, 2025" at bounding box center [666, 222] width 7 height 8
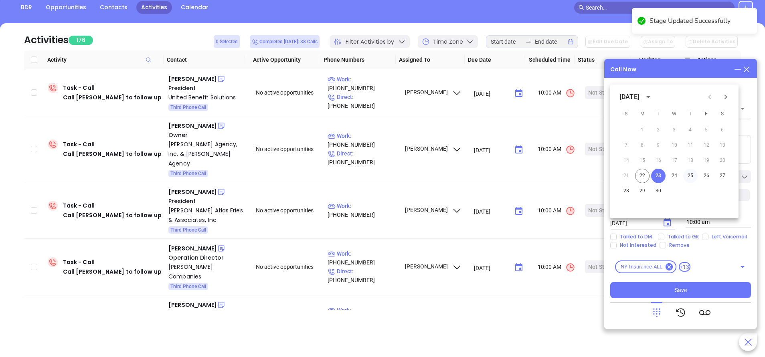
click at [690, 176] on button "25" at bounding box center [690, 176] width 14 height 14
type input "09/25/2025"
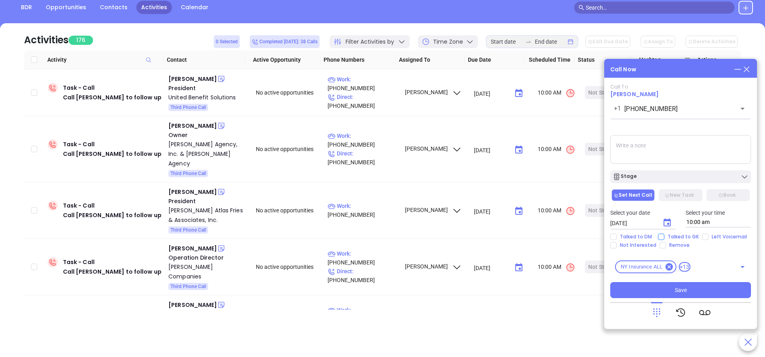
click at [662, 235] on input "Talked to GK" at bounding box center [661, 237] width 6 height 6
checkbox input "true"
click at [700, 290] on button "Save" at bounding box center [680, 290] width 141 height 16
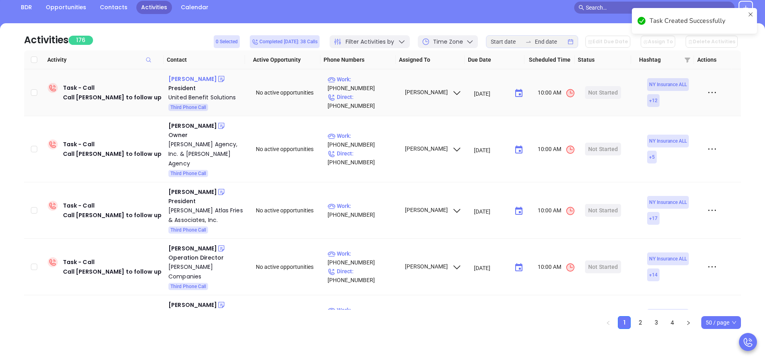
click at [186, 79] on div "Philip Jacoby" at bounding box center [192, 79] width 49 height 10
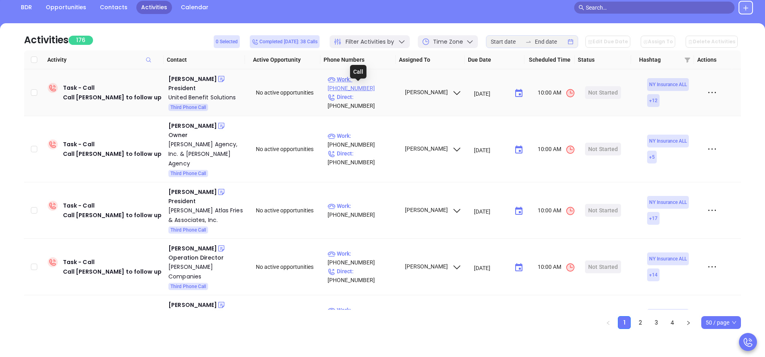
click at [382, 87] on p "Work : (800) 937-5515" at bounding box center [363, 84] width 70 height 18
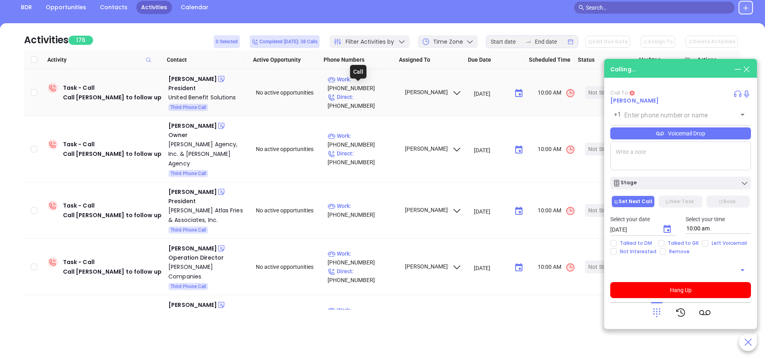
type input "(800) 937-5515"
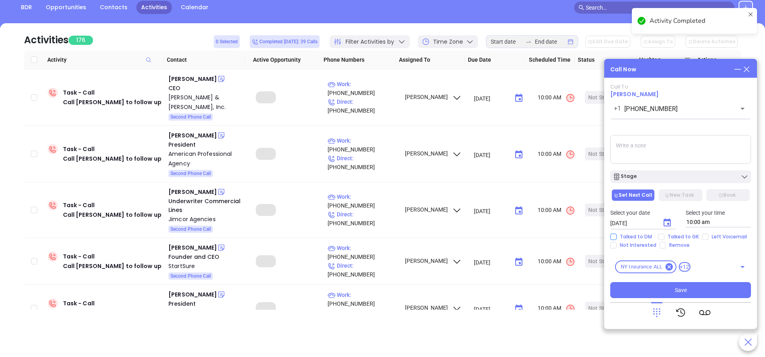
click at [612, 237] on input "Talked to DM" at bounding box center [613, 237] width 6 height 6
checkbox input "true"
click at [671, 225] on icon "Choose date, selected date is Sep 23, 2025" at bounding box center [667, 223] width 10 height 10
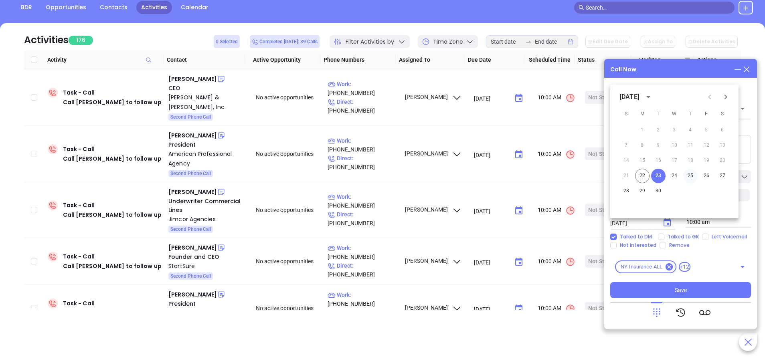
click at [689, 175] on button "25" at bounding box center [690, 176] width 14 height 14
type input "09/25/2025"
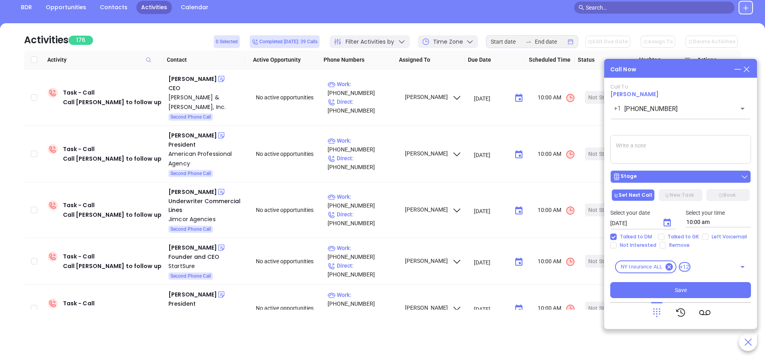
click at [675, 178] on div "Stage" at bounding box center [681, 177] width 136 height 8
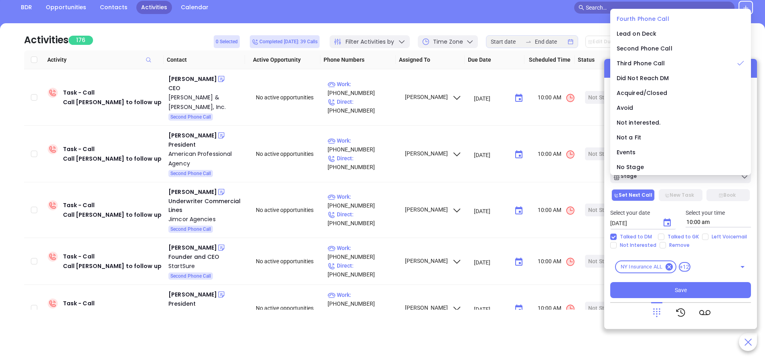
click at [642, 14] on li "Fourth Phone Call" at bounding box center [680, 18] width 137 height 17
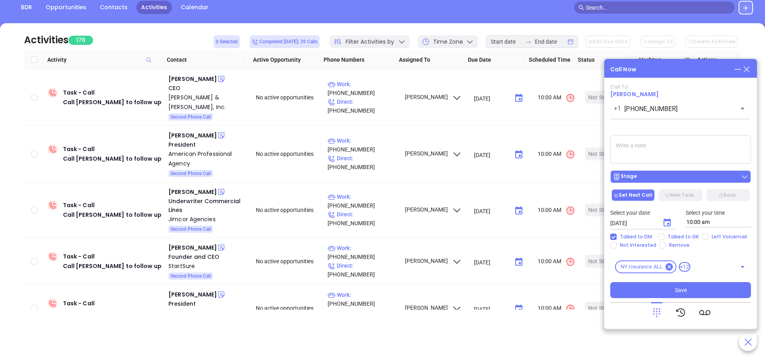
click at [685, 178] on div "Stage" at bounding box center [681, 177] width 136 height 8
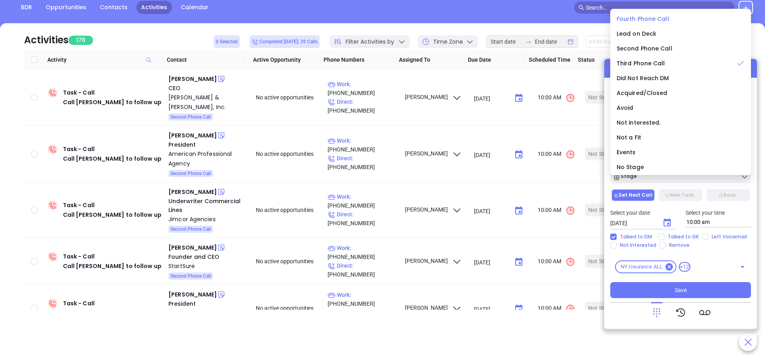
click at [647, 21] on span "Fourth Phone Call" at bounding box center [643, 19] width 53 height 8
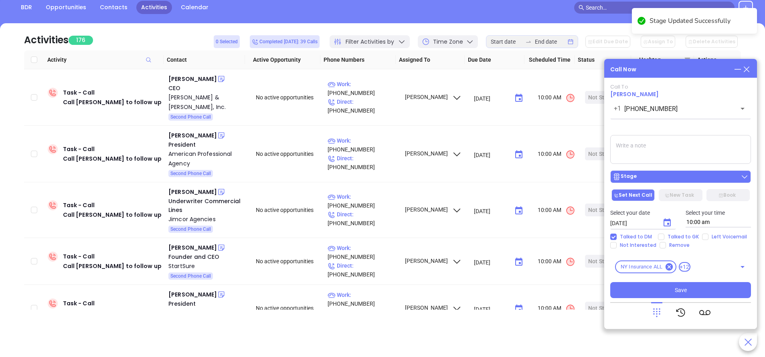
click at [664, 175] on div "Stage" at bounding box center [681, 177] width 136 height 8
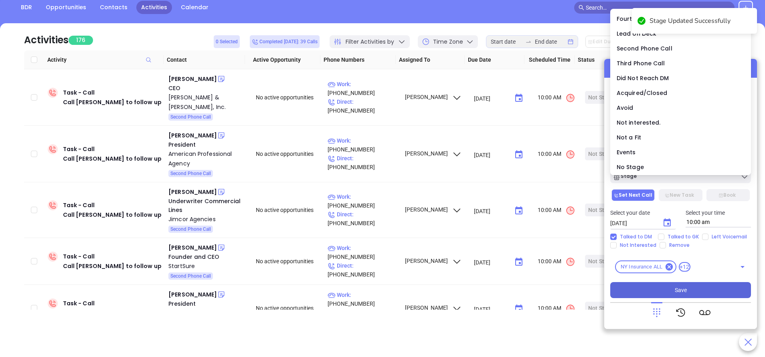
click at [704, 294] on button "Save" at bounding box center [680, 290] width 141 height 16
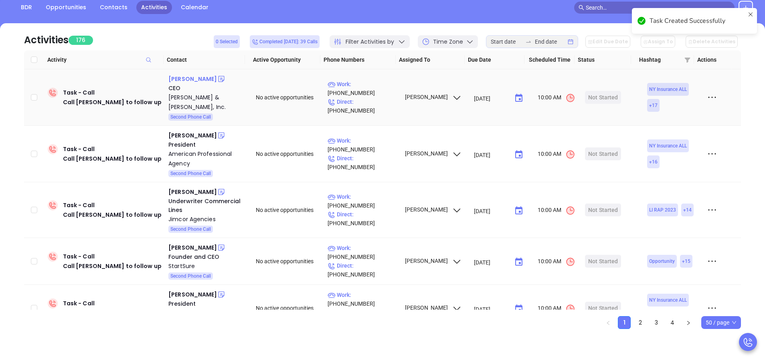
click at [194, 78] on div "Wynne Nowland" at bounding box center [192, 79] width 49 height 10
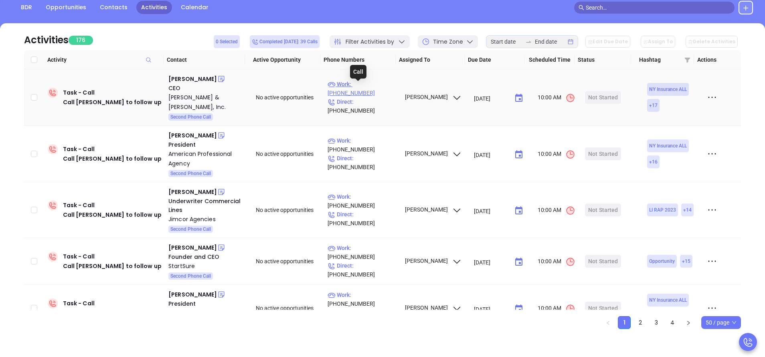
click at [381, 87] on p "Work : (800) 445-3393" at bounding box center [363, 89] width 70 height 18
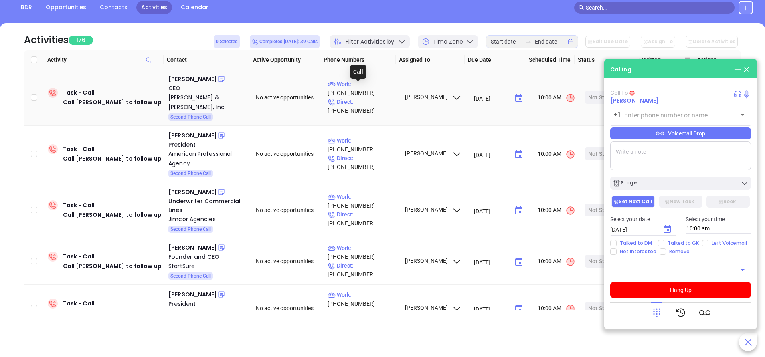
type input "[PHONE_NUMBER]"
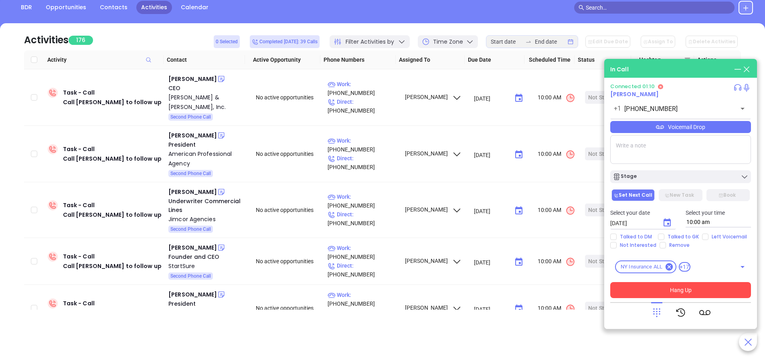
click at [697, 287] on button "Hang Up" at bounding box center [680, 290] width 141 height 16
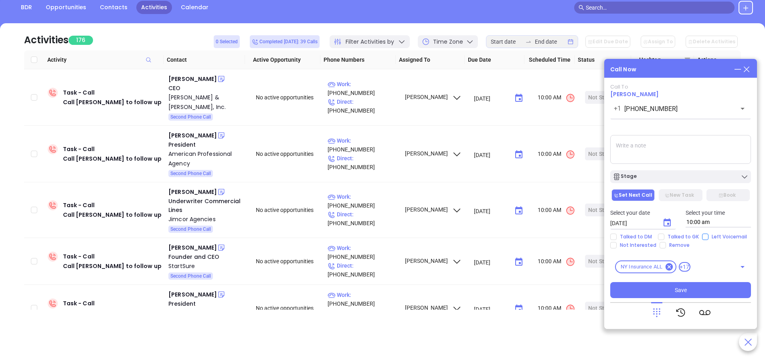
click at [703, 236] on main "Sales Sales Manager BDR Opportunities Contacts Activities Calendar Call Now Cal…" at bounding box center [382, 158] width 765 height 398
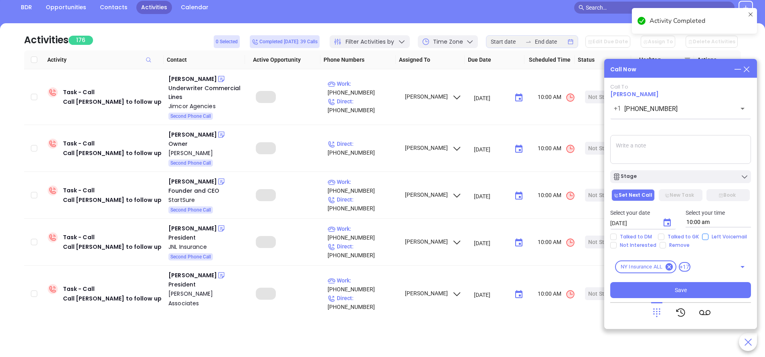
click at [704, 237] on input "Left Voicemail" at bounding box center [705, 237] width 6 height 6
checkbox input "true"
click at [665, 220] on icon "Choose date, selected date is Sep 23, 2025" at bounding box center [666, 222] width 7 height 8
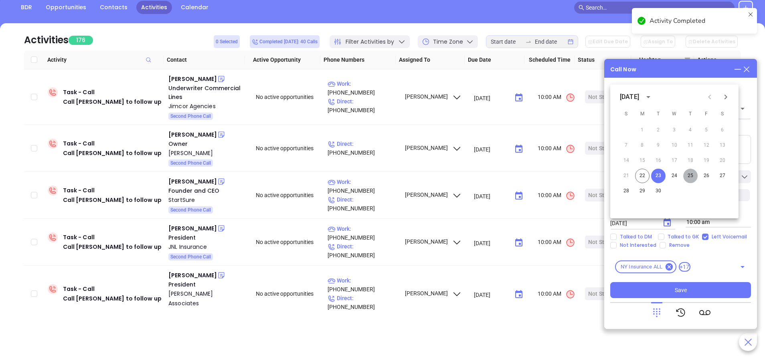
click at [693, 177] on button "25" at bounding box center [690, 176] width 14 height 14
type input "09/25/2025"
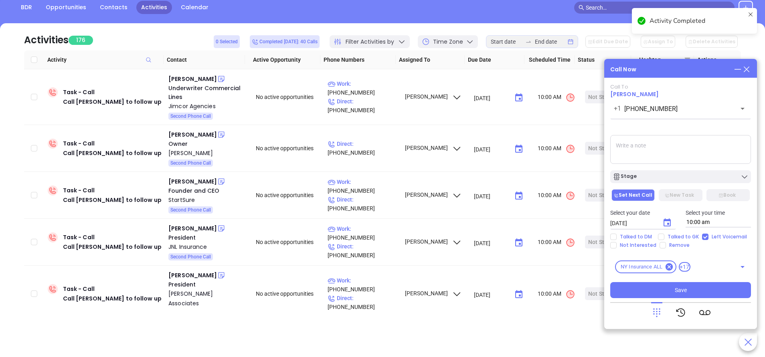
click at [693, 177] on div "Stage" at bounding box center [681, 177] width 136 height 8
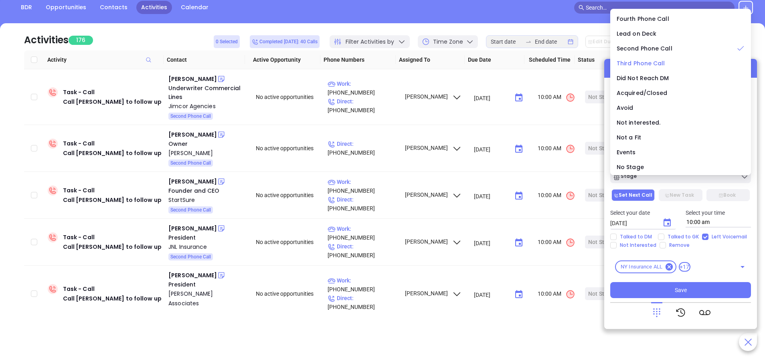
click at [652, 62] on span "Third Phone Call" at bounding box center [641, 63] width 49 height 8
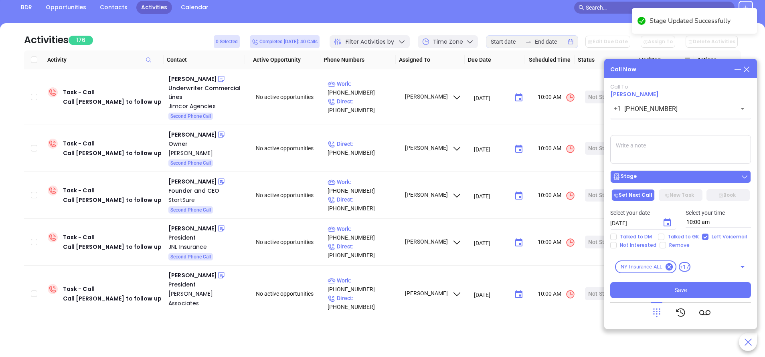
click at [692, 177] on div "Stage" at bounding box center [681, 177] width 136 height 8
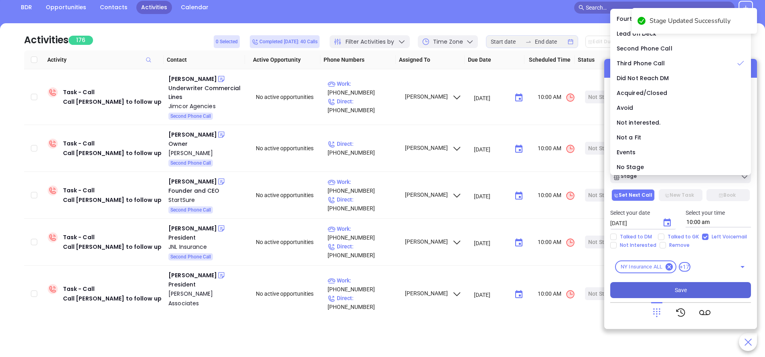
click at [688, 291] on button "Save" at bounding box center [680, 290] width 141 height 16
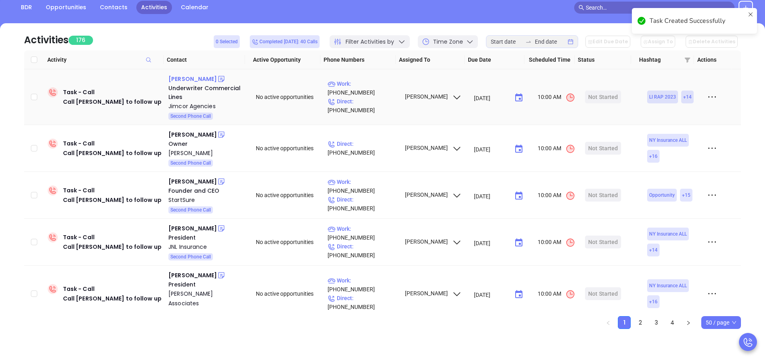
click at [192, 79] on div "Elsa Fernandez" at bounding box center [192, 79] width 49 height 10
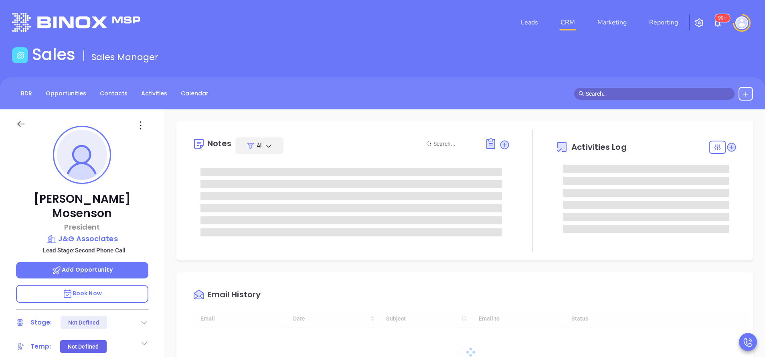
type input "[DATE]"
click at [162, 190] on div "David Mosenson President J&G Associates Lead Stage: Second Phone Call Add Oppor…" at bounding box center [82, 332] width 164 height 447
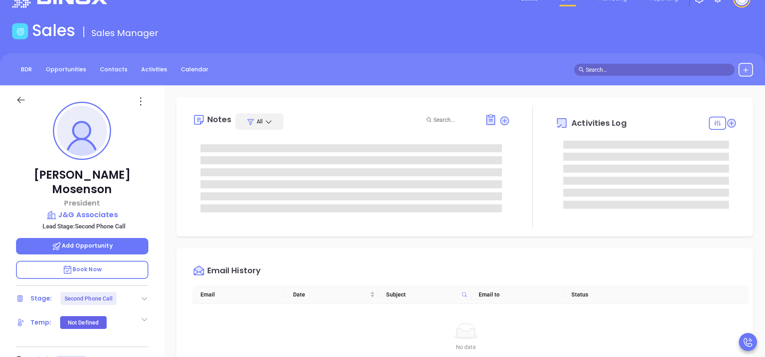
type input "[PERSON_NAME]"
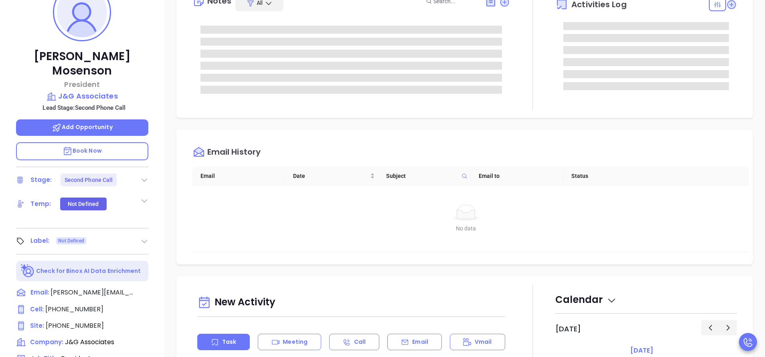
scroll to position [265, 0]
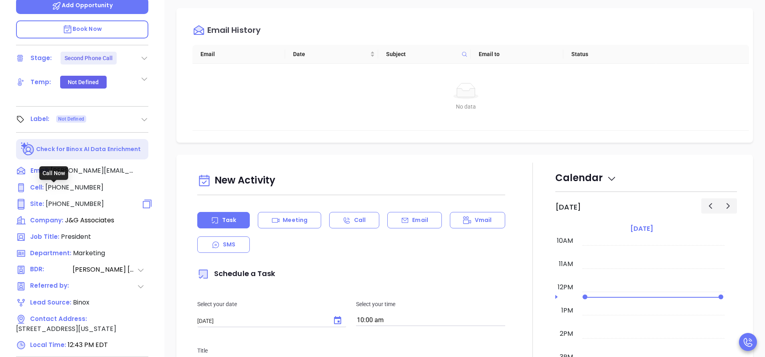
click at [71, 199] on span "(631) 678-8158" at bounding box center [75, 203] width 58 height 9
type input "(631) 678-8158"
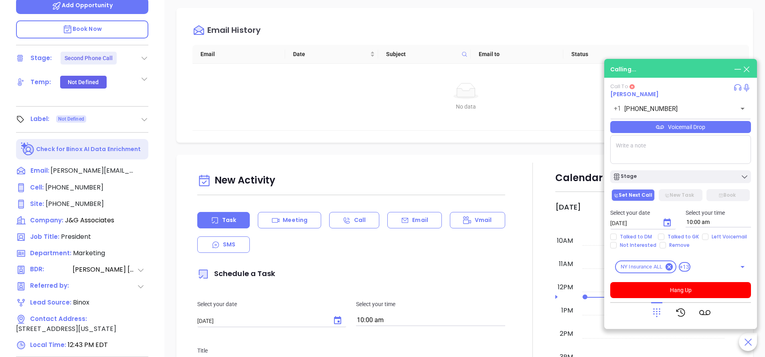
click at [164, 65] on div "Notes All Activities Log Email History Email Date Subject Email to Status No da…" at bounding box center [464, 125] width 600 height 561
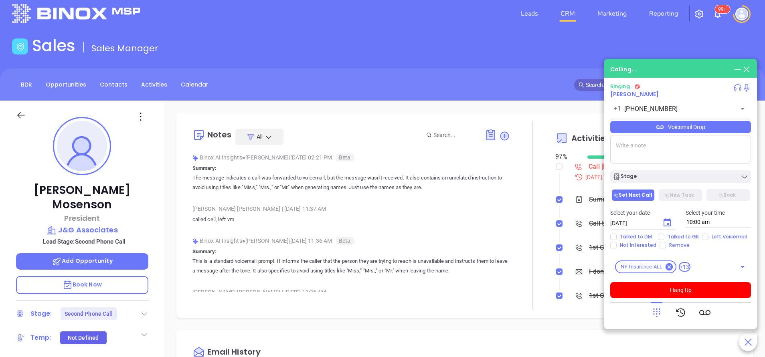
scroll to position [0, 0]
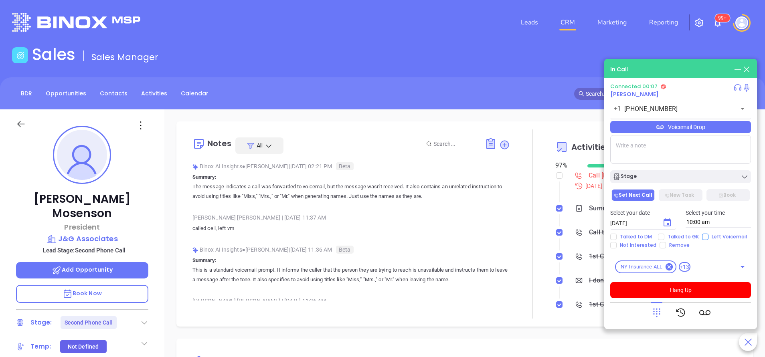
click at [702, 238] on input "Left Voicemail" at bounding box center [705, 237] width 6 height 6
checkbox input "true"
click at [663, 225] on icon "Choose date, selected date is Sep 23, 2025" at bounding box center [667, 223] width 10 height 10
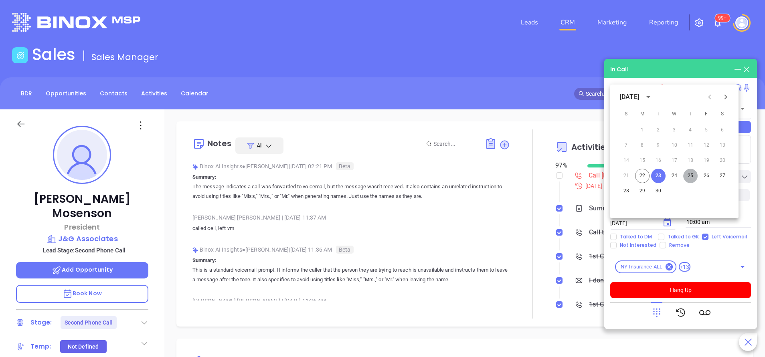
click at [693, 178] on button "25" at bounding box center [690, 176] width 14 height 14
type input "09/25/2025"
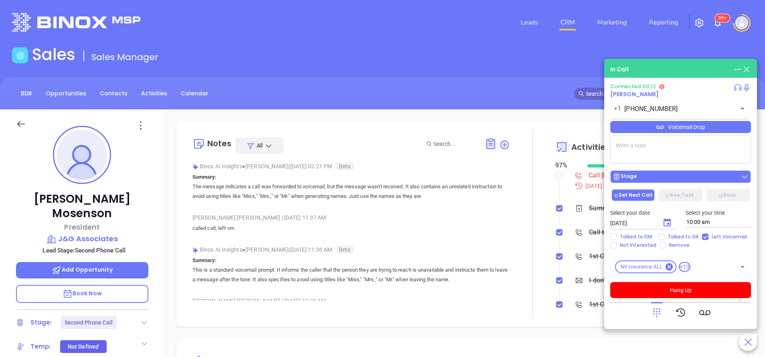
click at [692, 178] on div "Stage" at bounding box center [681, 177] width 136 height 8
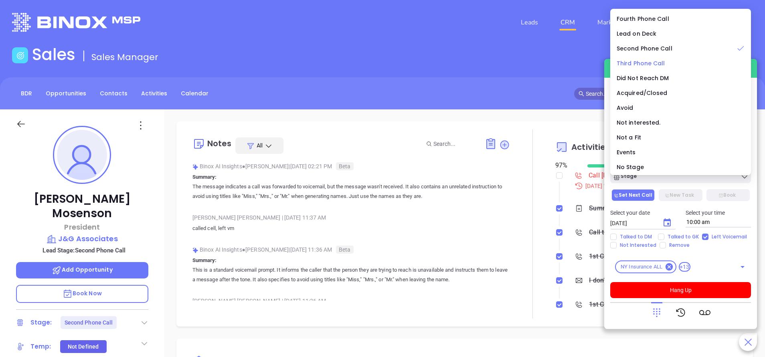
click at [654, 62] on span "Third Phone Call" at bounding box center [641, 63] width 49 height 8
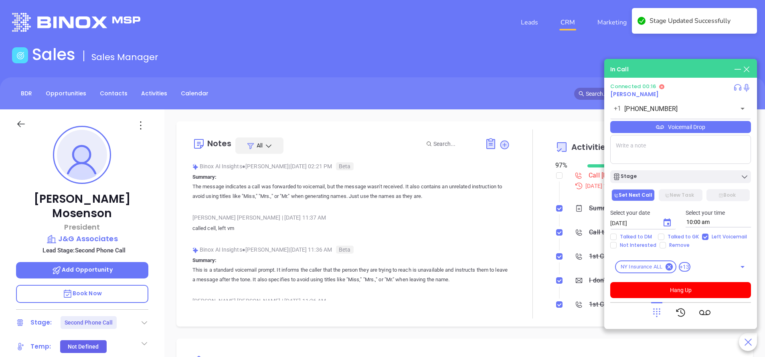
click at [678, 131] on div "Voicemail Drop" at bounding box center [680, 127] width 141 height 12
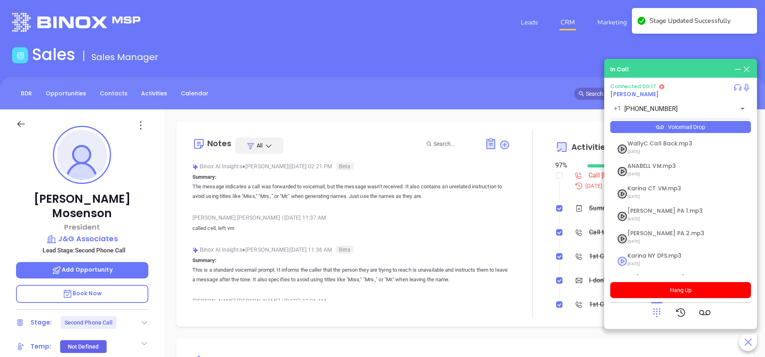
click at [637, 253] on span "Karina NY DFS.mp3" at bounding box center [670, 256] width 87 height 6
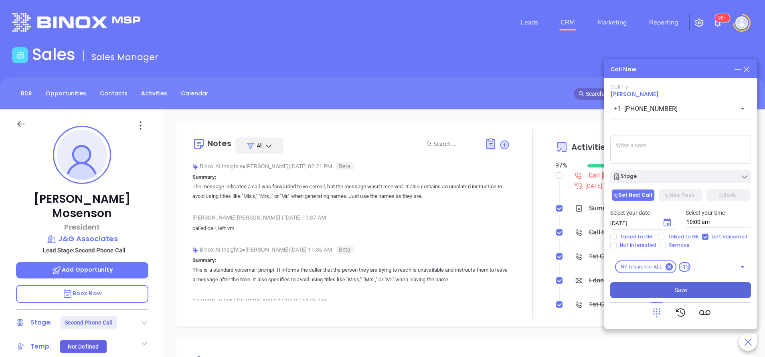
click at [702, 288] on button "Save" at bounding box center [680, 290] width 141 height 16
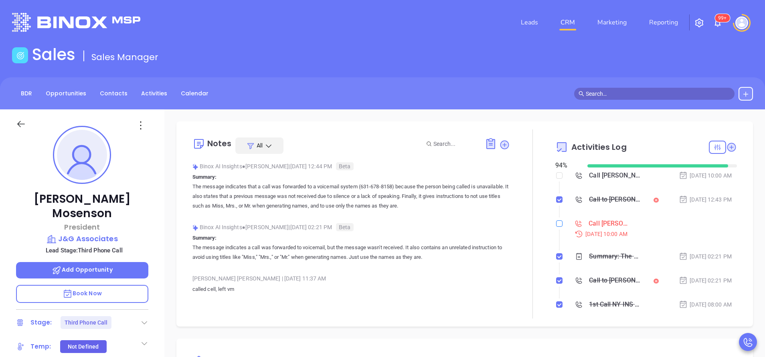
click at [556, 224] on input "checkbox" at bounding box center [559, 223] width 6 height 6
checkbox input "true"
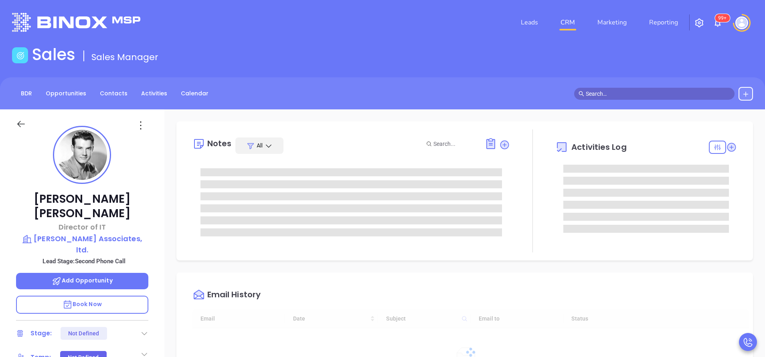
type input "[DATE]"
type input "[PERSON_NAME]"
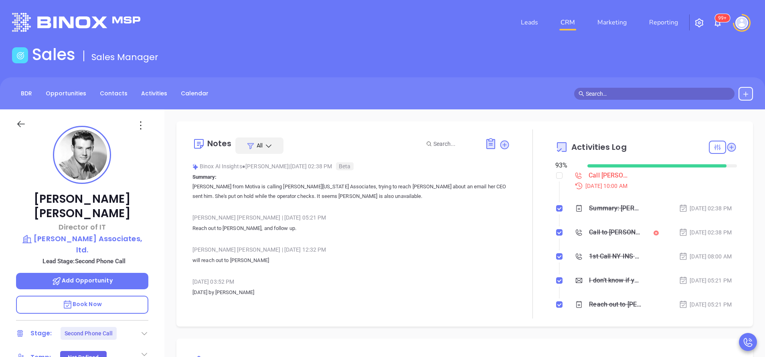
click at [366, 221] on div "Anabell Dominguez | Aug 5, 2025 05:21 PM" at bounding box center [350, 218] width 317 height 12
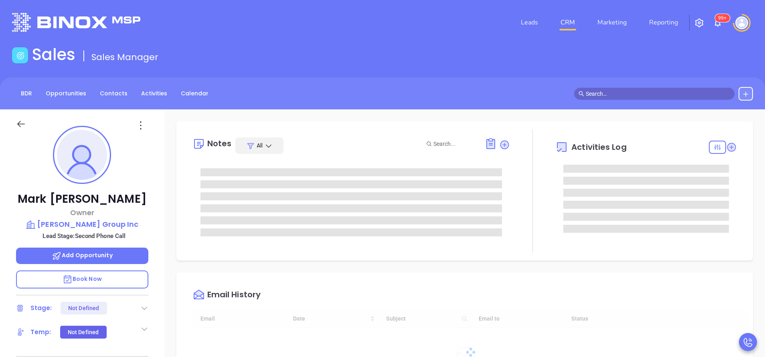
type input "[DATE]"
type input "[PERSON_NAME]"
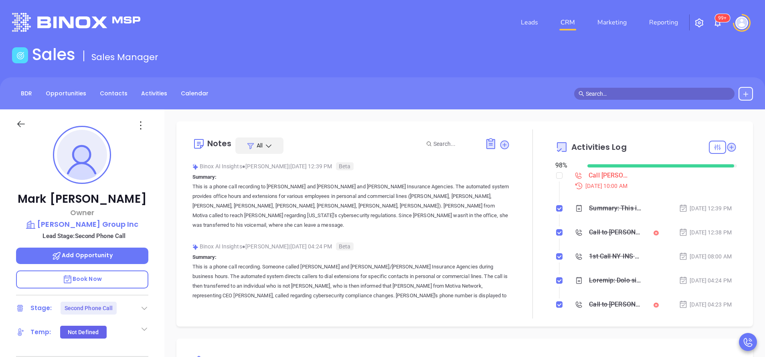
click at [399, 103] on div "BDR Opportunities Contacts Activities Calendar" at bounding box center [382, 93] width 765 height 32
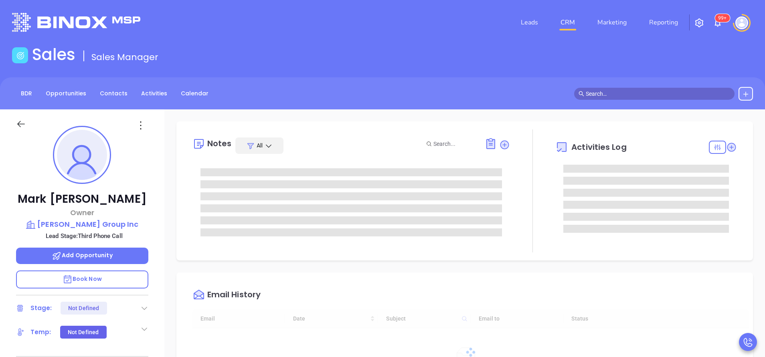
type input "[DATE]"
type input "[PERSON_NAME]"
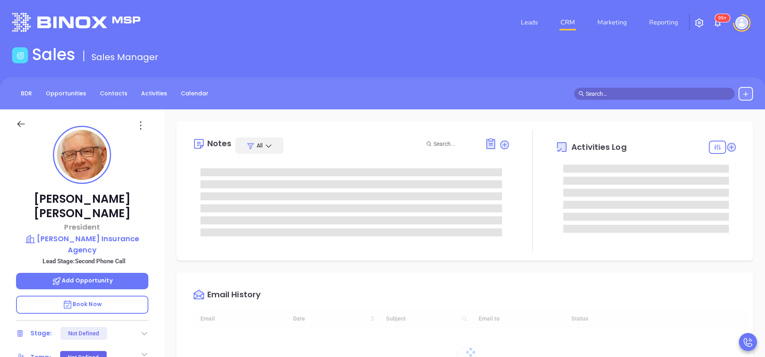
type input "[DATE]"
type input "[PERSON_NAME]"
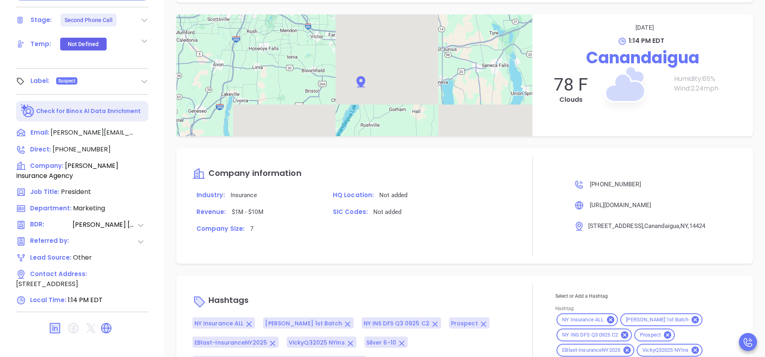
scroll to position [722, 0]
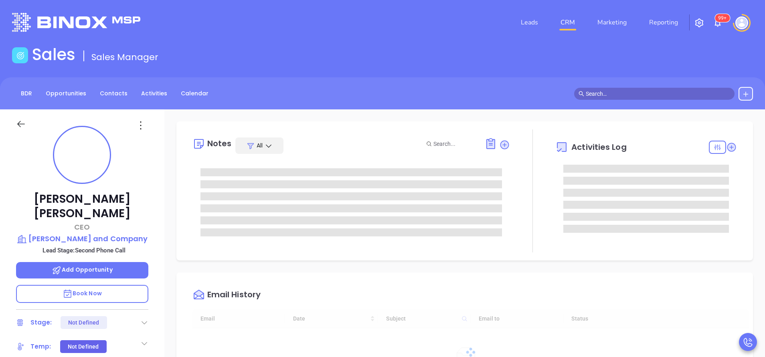
type input "[DATE]"
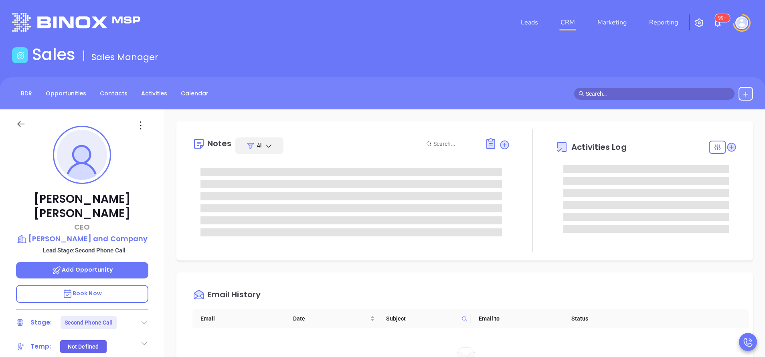
type input "[PERSON_NAME]"
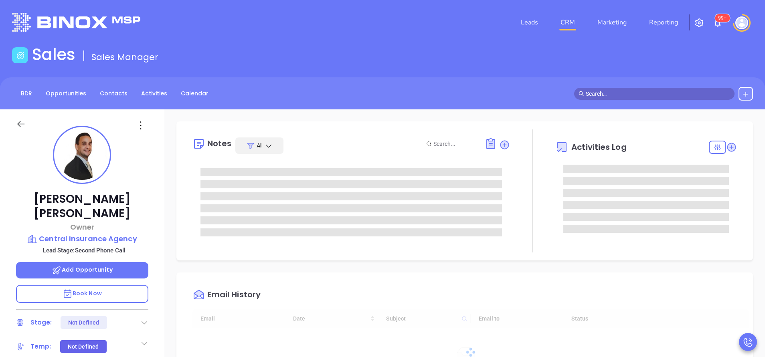
type input "09/23/2025"
type input "Vicky Mendoza"
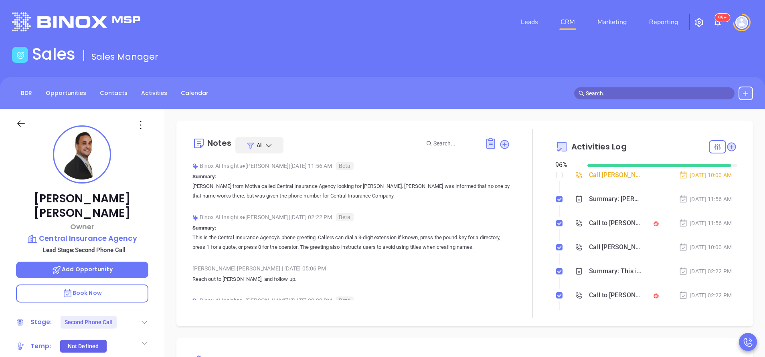
scroll to position [0, 0]
click at [118, 233] on p "Central Insurance Agency" at bounding box center [82, 238] width 132 height 11
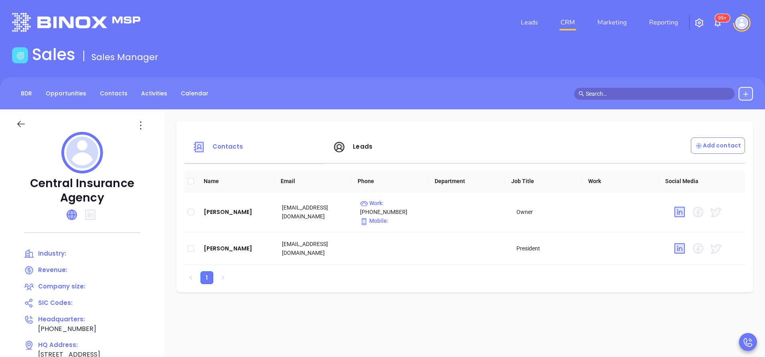
click at [68, 213] on icon at bounding box center [72, 215] width 10 height 10
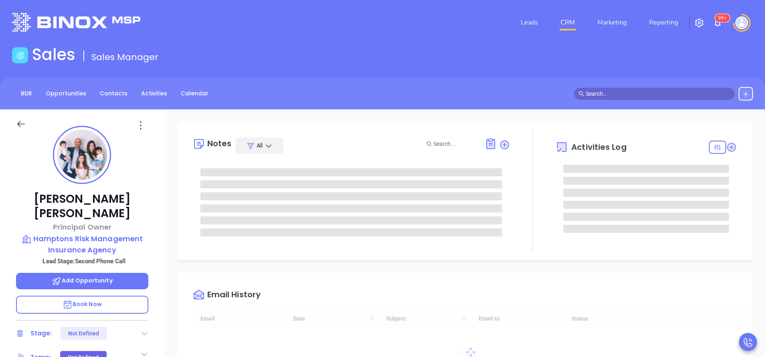
type input "[DATE]"
type input "[PERSON_NAME]"
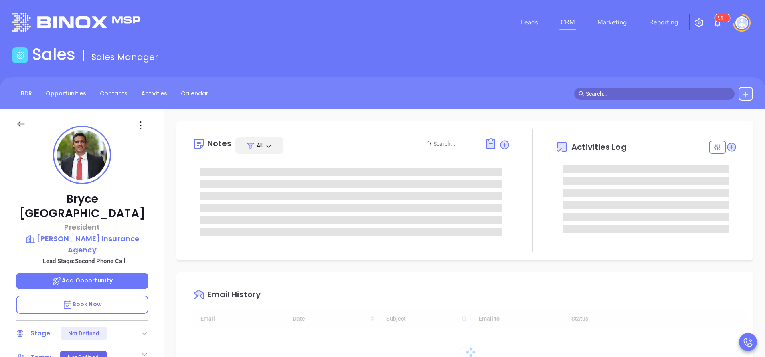
type input "[DATE]"
type input "[PERSON_NAME]"
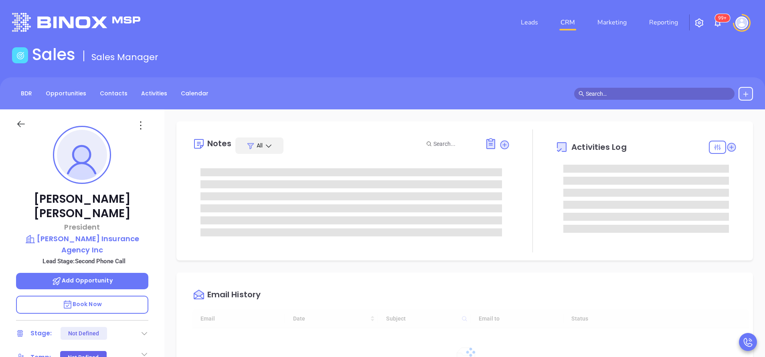
scroll to position [233, 0]
type input "[PERSON_NAME]"
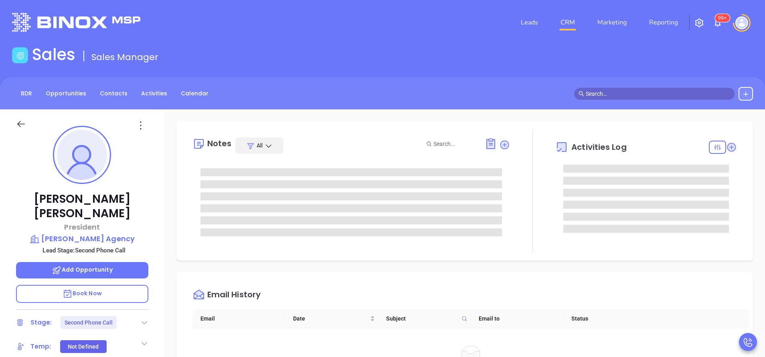
type input "[PERSON_NAME]"
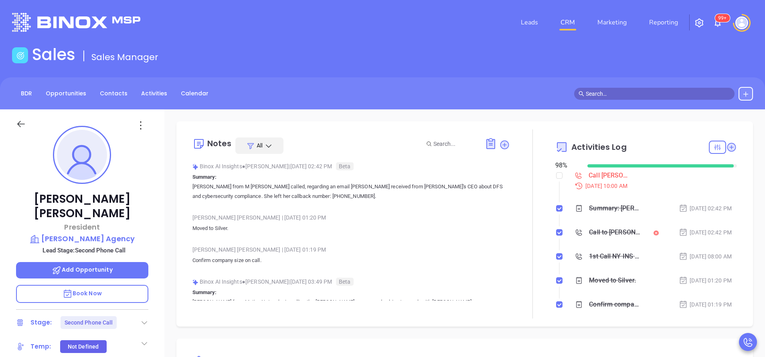
scroll to position [233, 0]
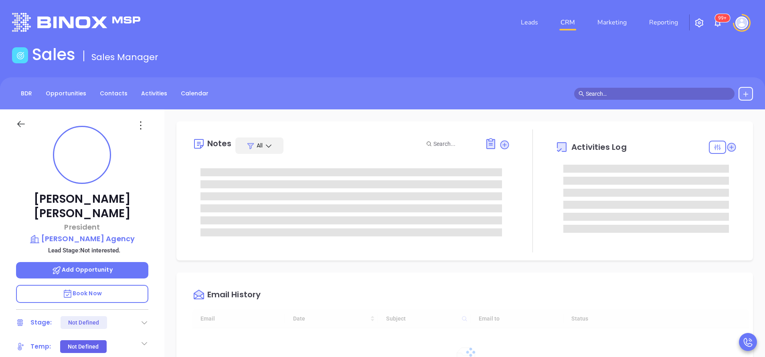
type input "[DATE]"
type input "[PERSON_NAME]"
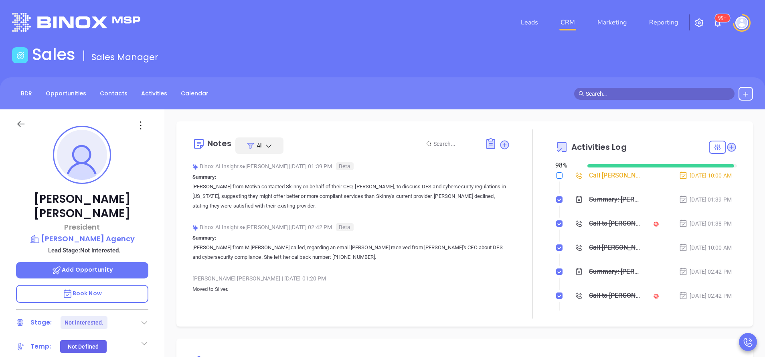
click at [556, 176] on input "checkbox" at bounding box center [559, 175] width 6 height 6
checkbox input "true"
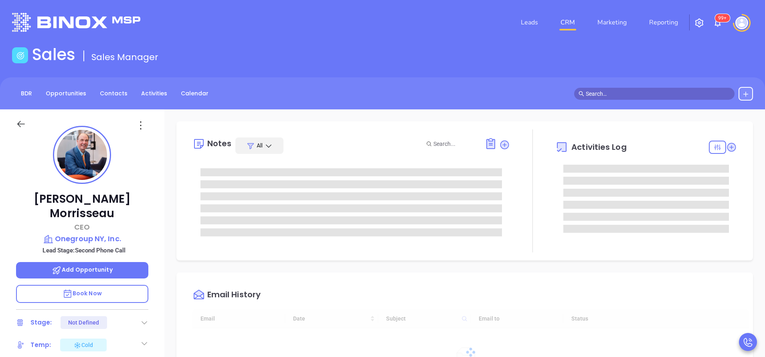
type input "[DATE]"
type input "[PERSON_NAME]"
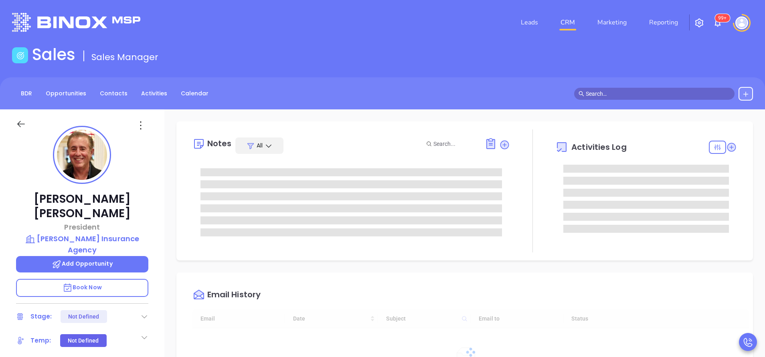
type input "[DATE]"
type input "[PERSON_NAME]"
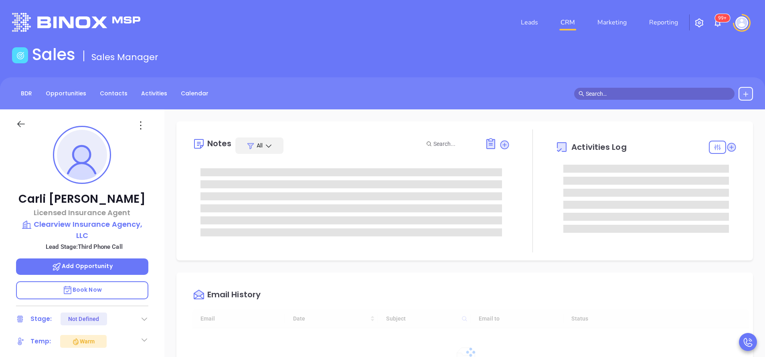
type input "[DATE]"
type input "[PERSON_NAME]"
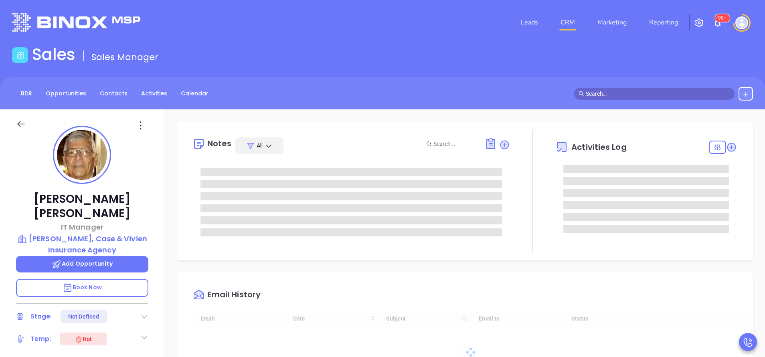
type input "[DATE]"
type input "[PERSON_NAME]"
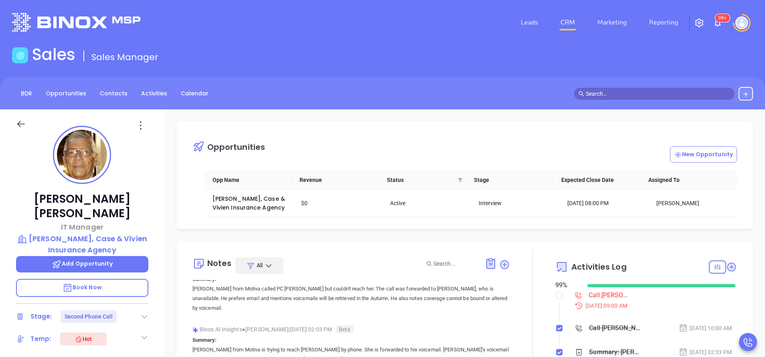
scroll to position [0, 0]
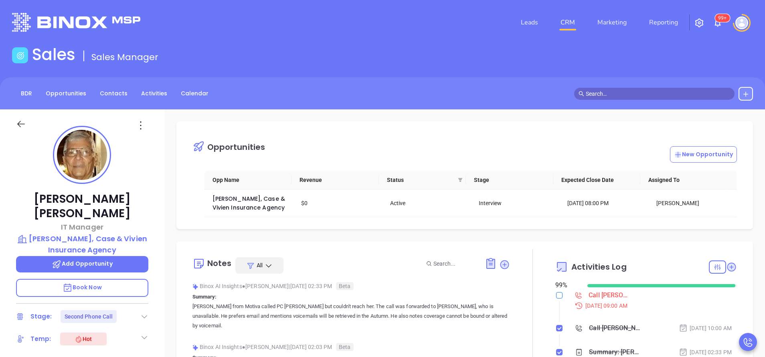
click at [556, 294] on input "checkbox" at bounding box center [559, 295] width 6 height 6
checkbox input "true"
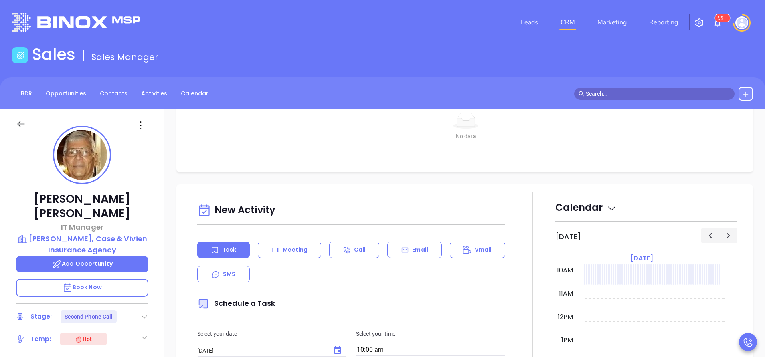
scroll to position [541, 0]
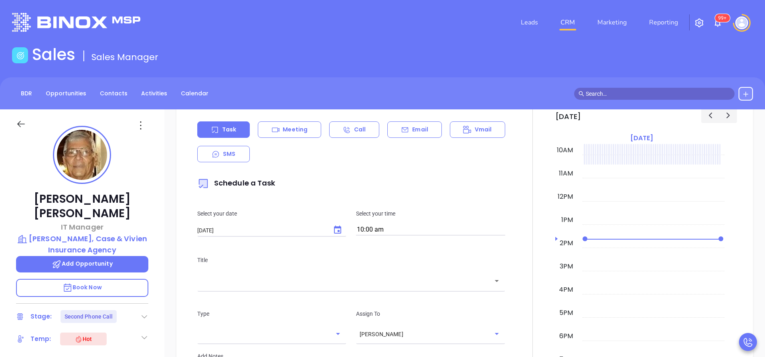
click at [366, 287] on div "​" at bounding box center [351, 280] width 308 height 17
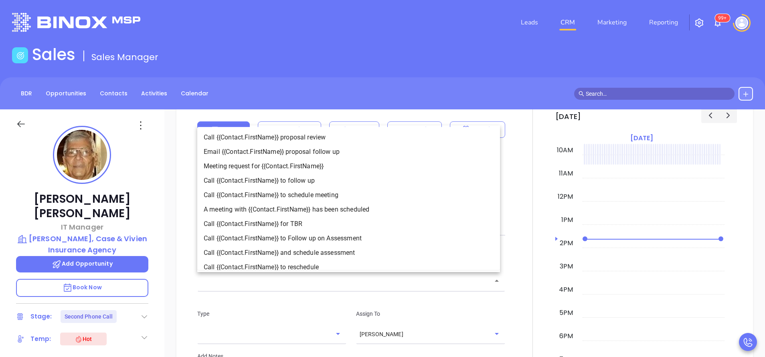
click at [285, 177] on li "Call {{Contact.FirstName}} to follow up" at bounding box center [348, 181] width 303 height 14
type input "Call Jim to follow up"
type input "Call"
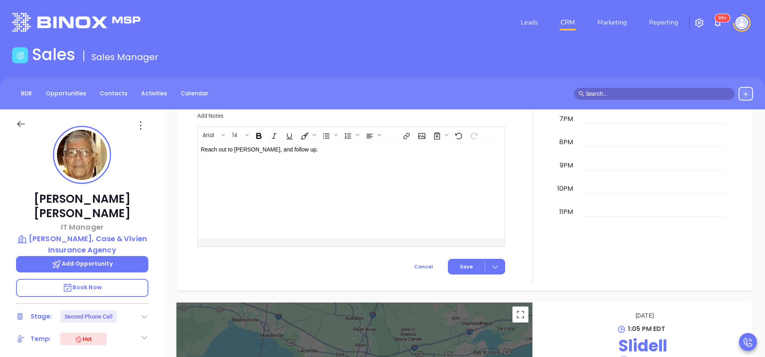
scroll to position [817, 0]
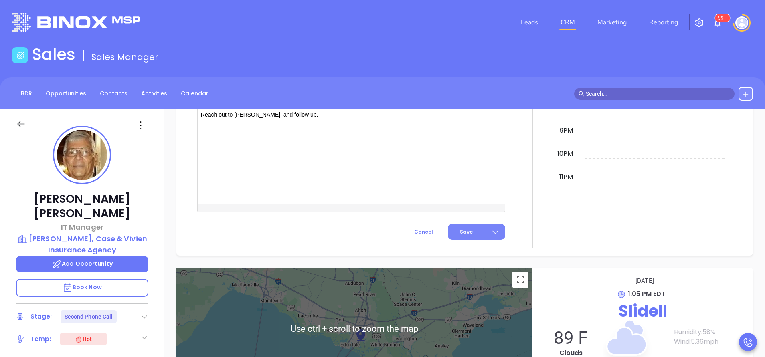
click at [466, 230] on span "Save" at bounding box center [466, 231] width 13 height 7
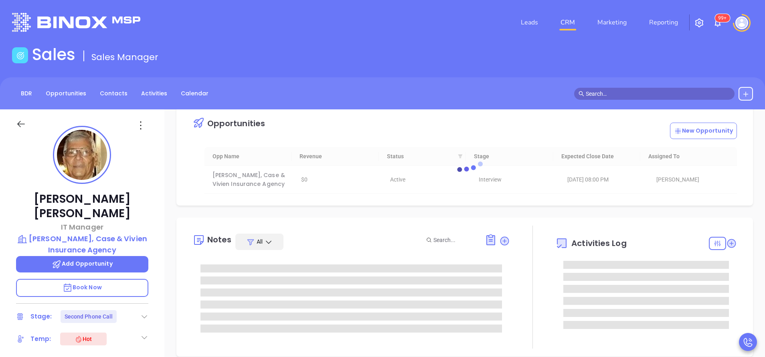
scroll to position [0, 0]
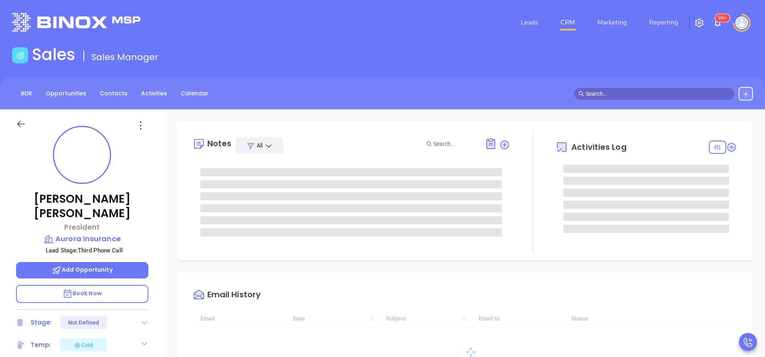
scroll to position [233, 0]
type input "[PERSON_NAME]"
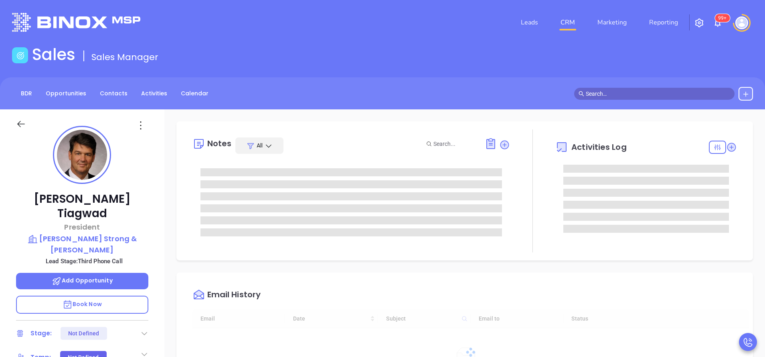
type input "[DATE]"
type input "[PERSON_NAME]"
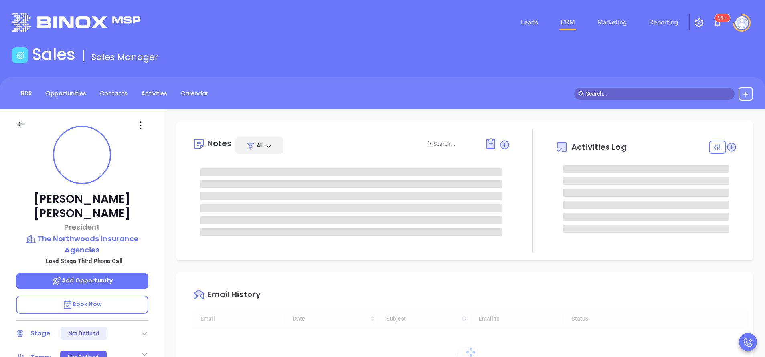
type input "[DATE]"
type input "[PERSON_NAME]"
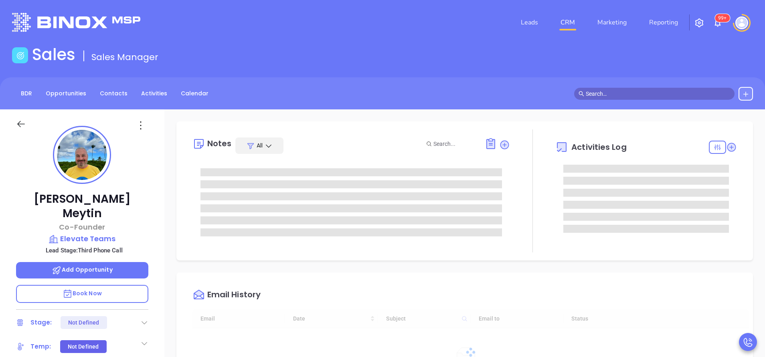
type input "[DATE]"
type input "[PERSON_NAME]"
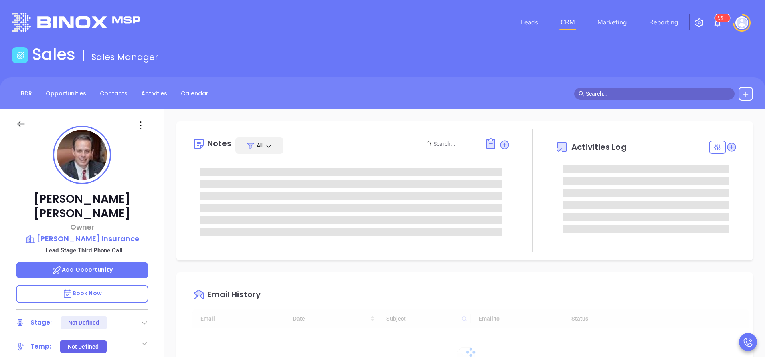
type input "[DATE]"
type input "[PERSON_NAME]"
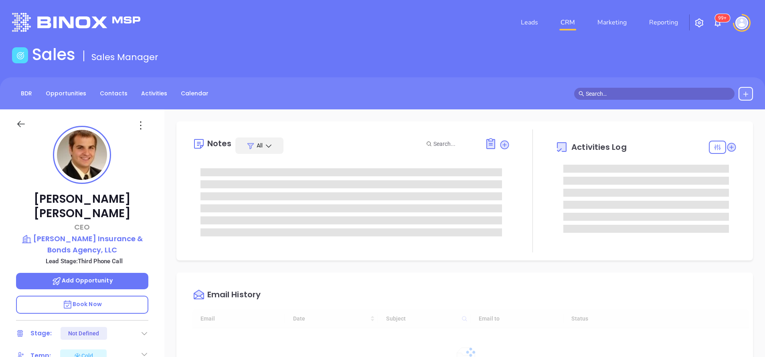
type input "[DATE]"
type input "[PERSON_NAME]"
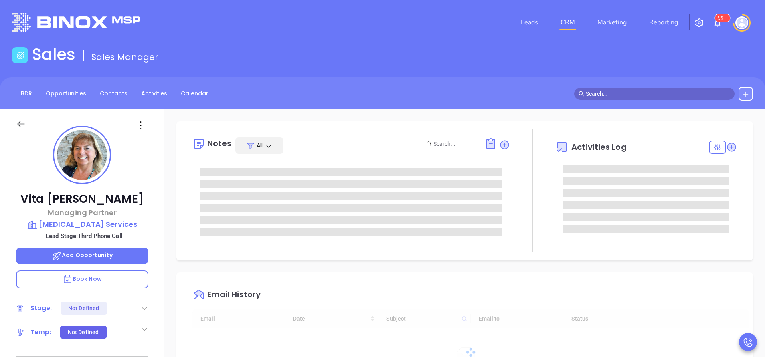
type input "10:00 am"
type input "[DATE]"
type input "[PERSON_NAME]"
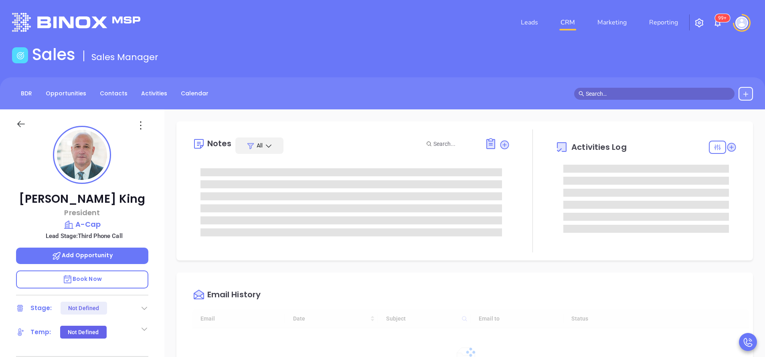
type input "[DATE]"
type input "[PERSON_NAME]"
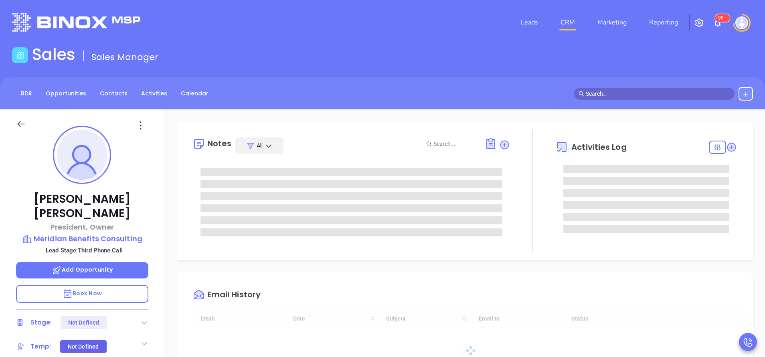
type input "[DATE]"
type input "[PERSON_NAME]"
type input "[DATE]"
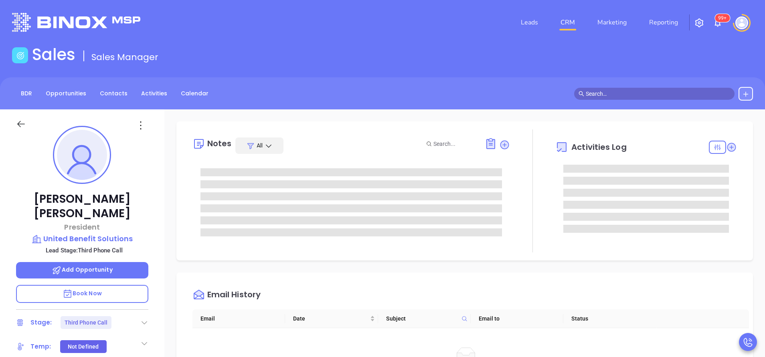
type input "[PERSON_NAME]"
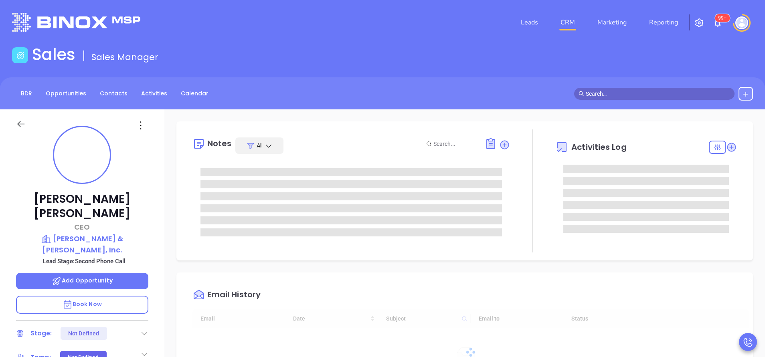
type input "[DATE]"
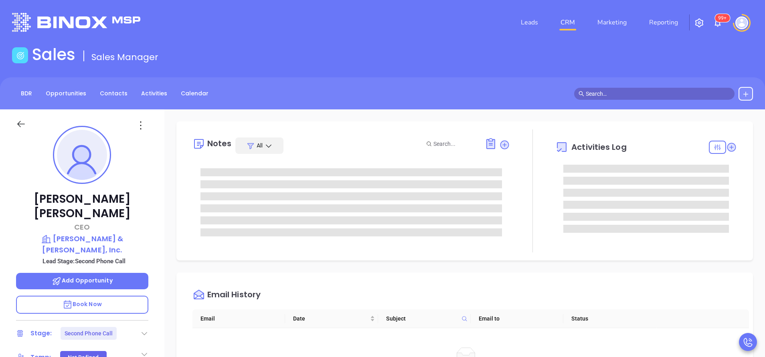
type input "[PERSON_NAME]"
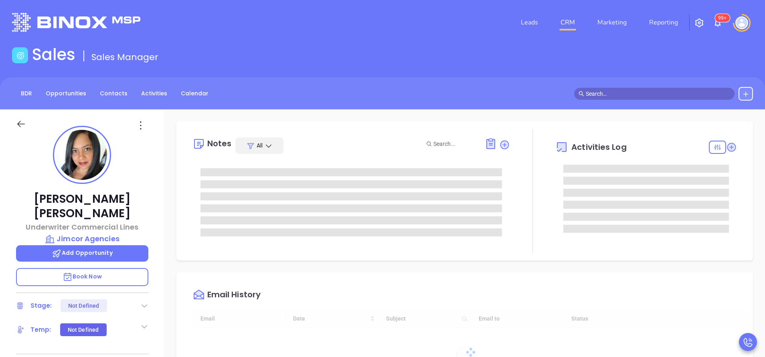
type input "[DATE]"
type input "[PERSON_NAME]"
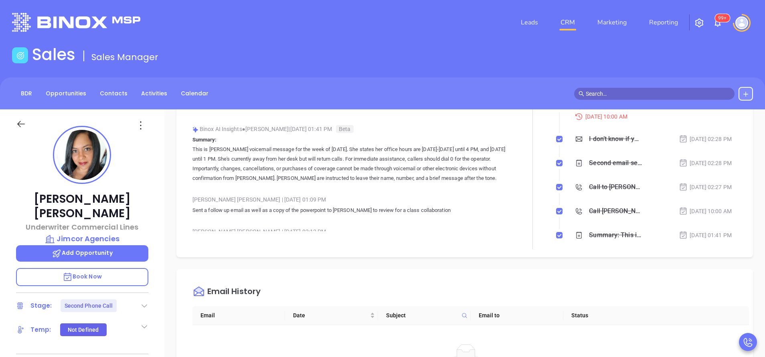
scroll to position [120, 0]
